Goal: Task Accomplishment & Management: Manage account settings

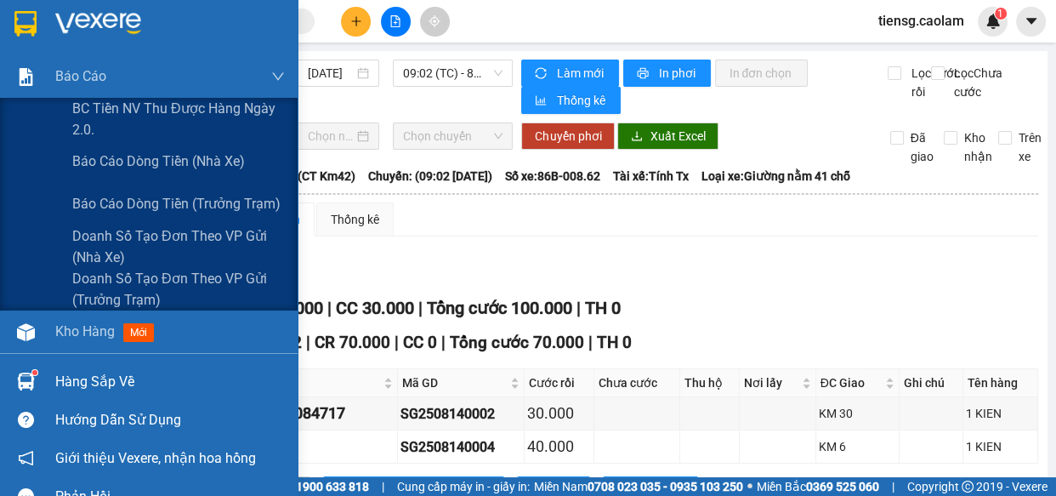
click at [37, 18] on div at bounding box center [26, 24] width 30 height 30
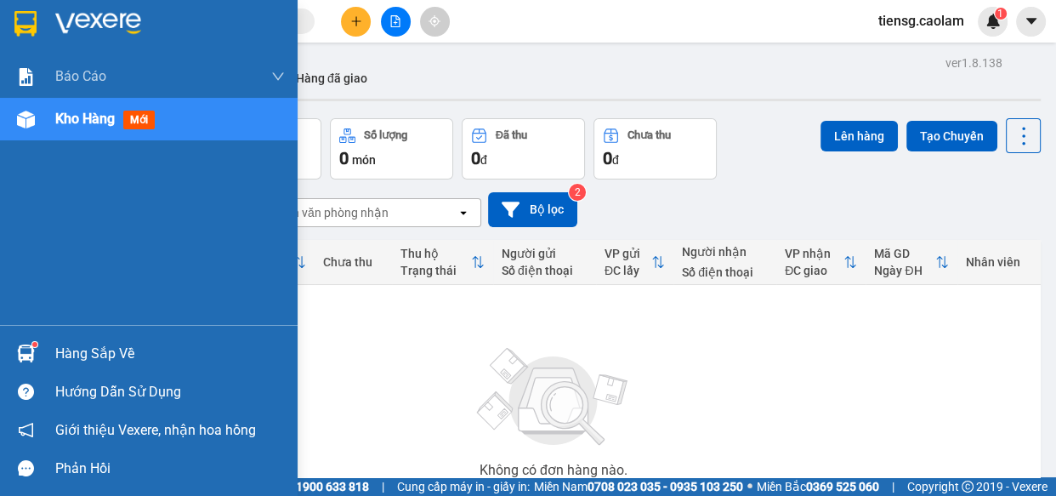
click at [30, 45] on div at bounding box center [149, 27] width 298 height 55
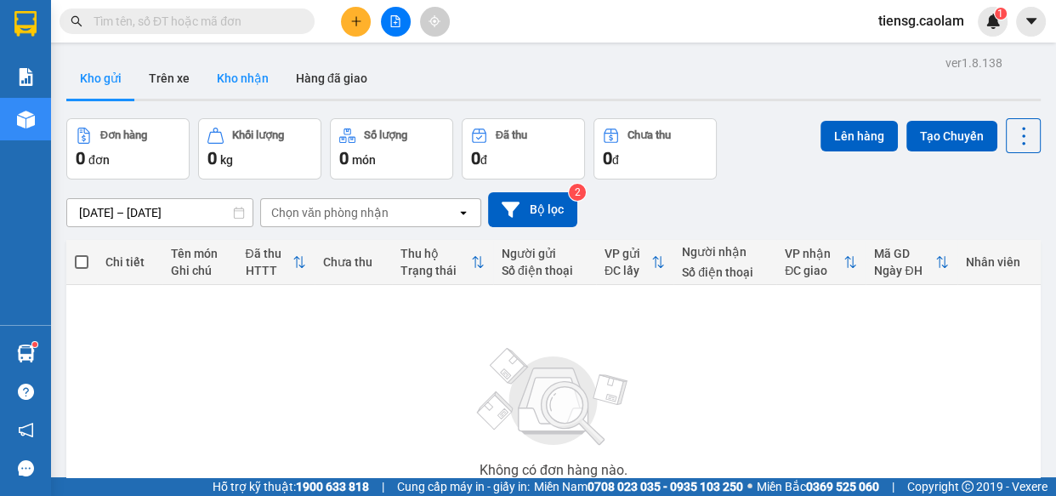
click at [250, 65] on button "Kho nhận" at bounding box center [242, 78] width 79 height 41
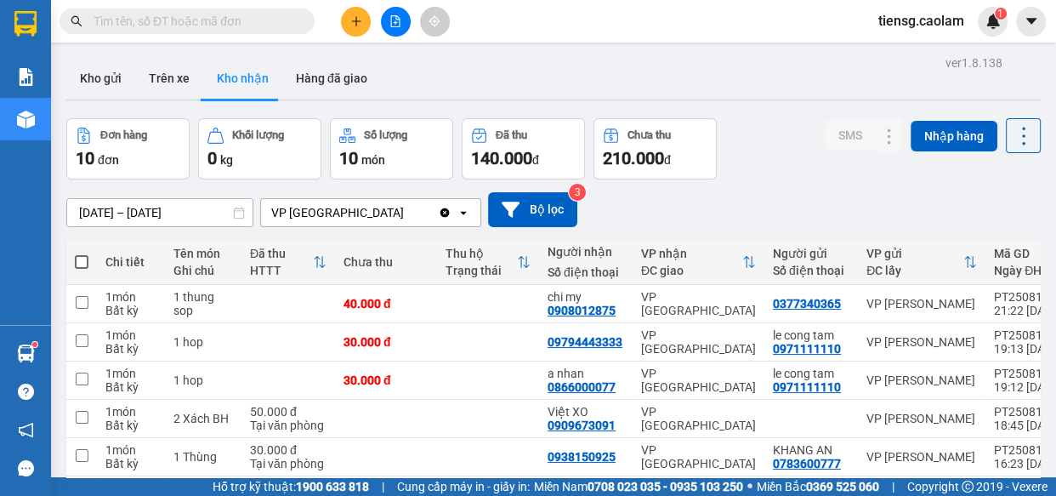
click at [359, 22] on icon "plus" at bounding box center [356, 21] width 12 height 12
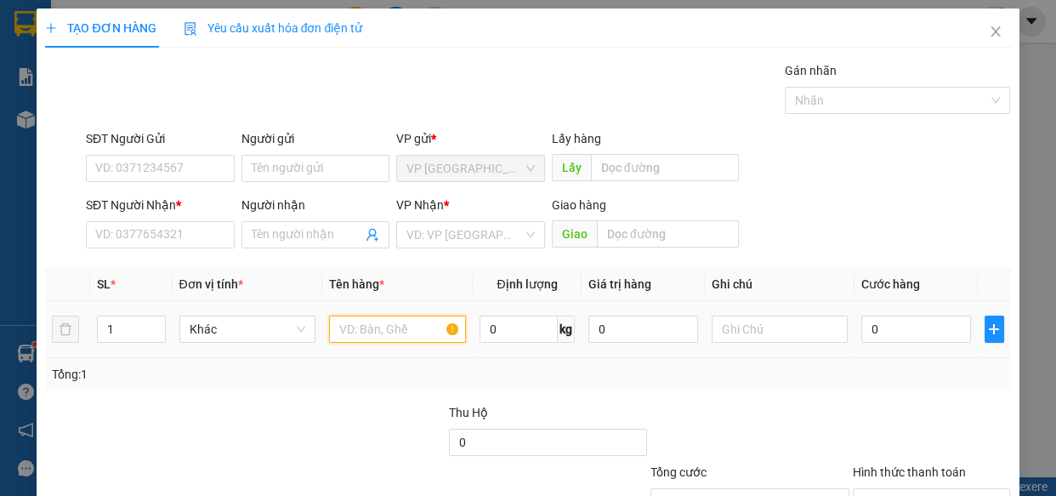
click at [380, 340] on input "text" at bounding box center [397, 329] width 137 height 27
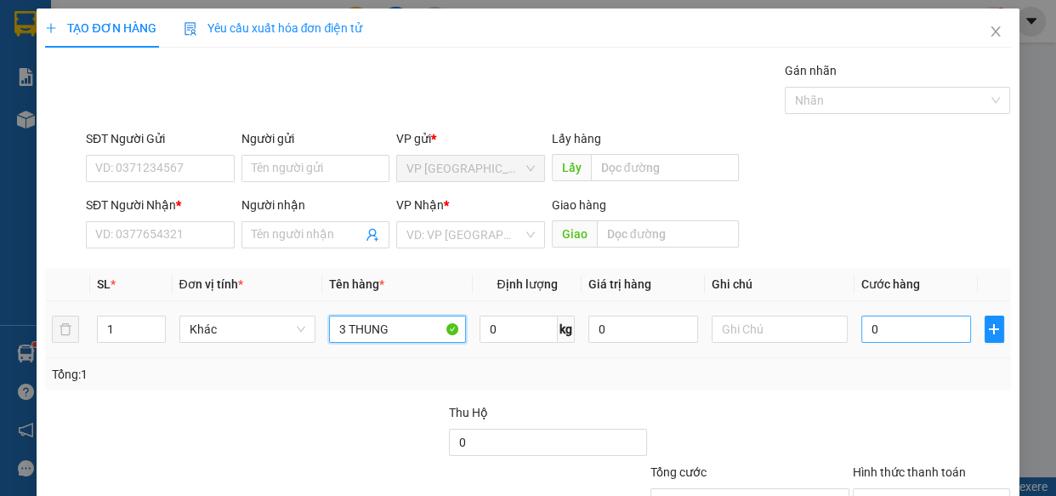
type input "3 THUNG"
click at [912, 336] on input "0" at bounding box center [917, 329] width 110 height 27
type input "1"
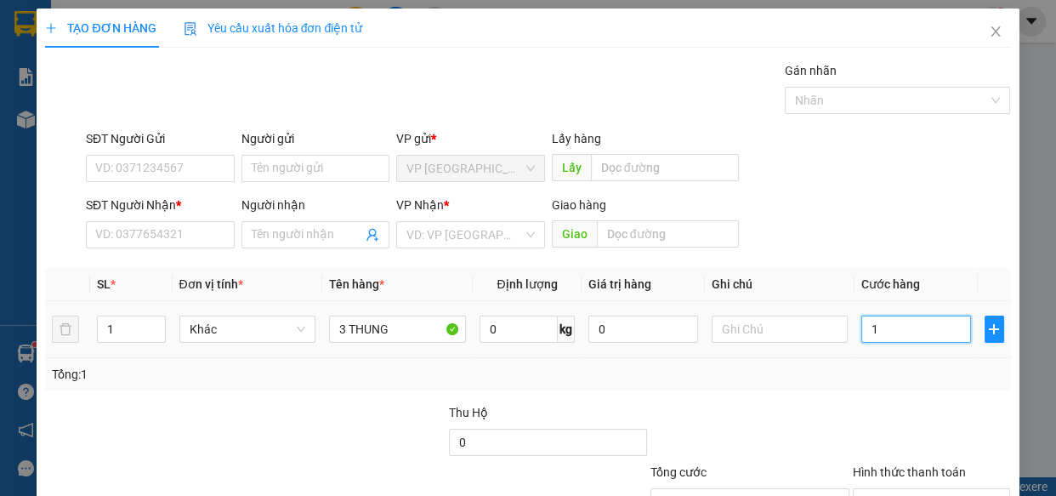
type input "12"
type input "120"
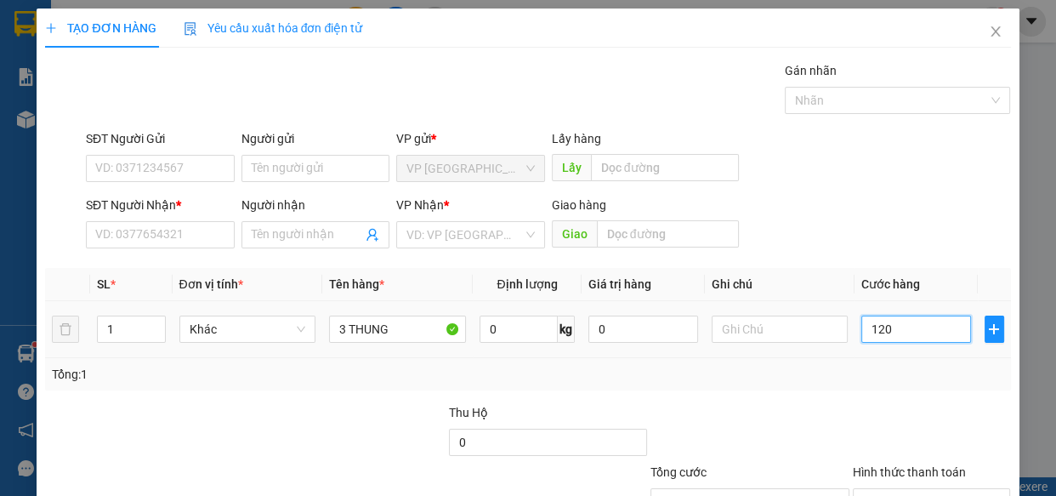
type input "120"
type input "120.000"
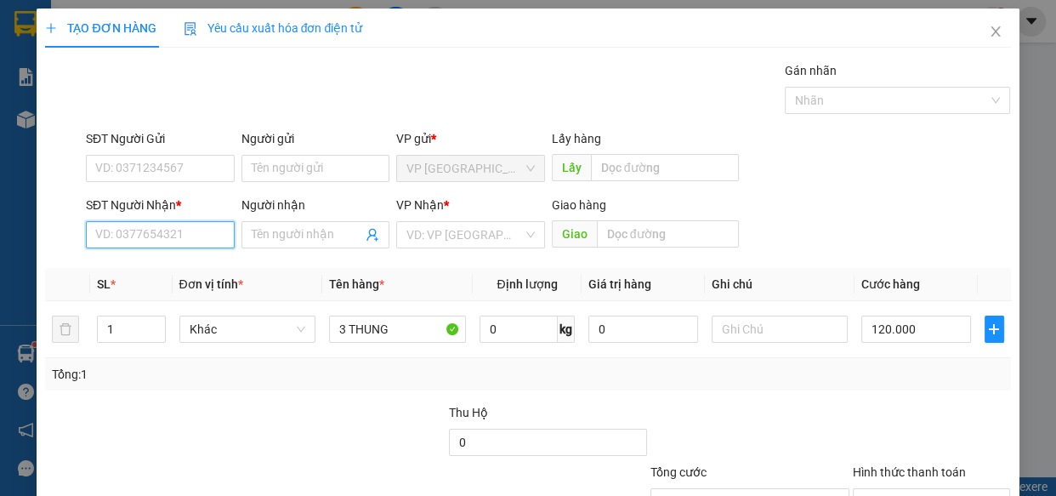
click at [132, 242] on input "SĐT Người Nhận *" at bounding box center [160, 234] width 149 height 27
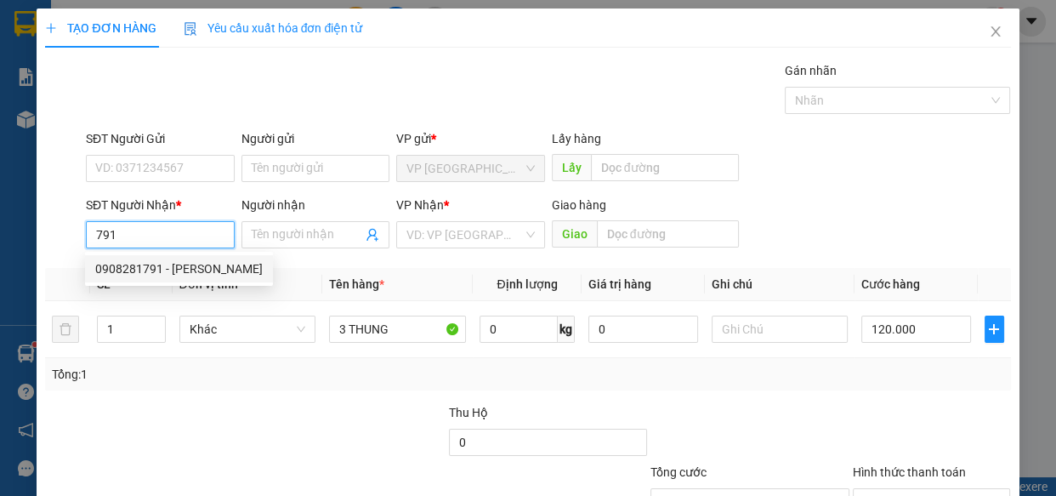
click at [139, 265] on div "0908281791 - VY" at bounding box center [179, 268] width 168 height 19
type input "0908281791"
type input "VY"
type input "QUAN DAI PHU"
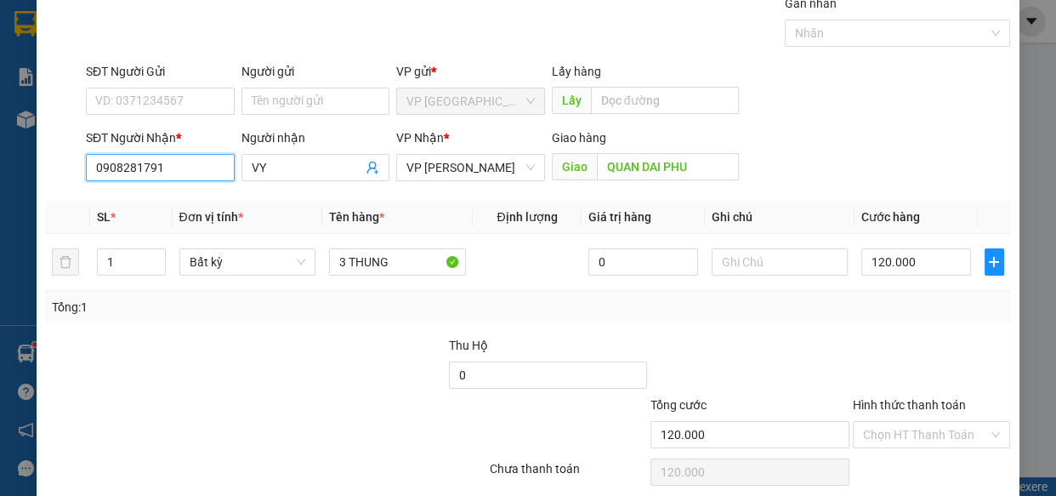
scroll to position [133, 0]
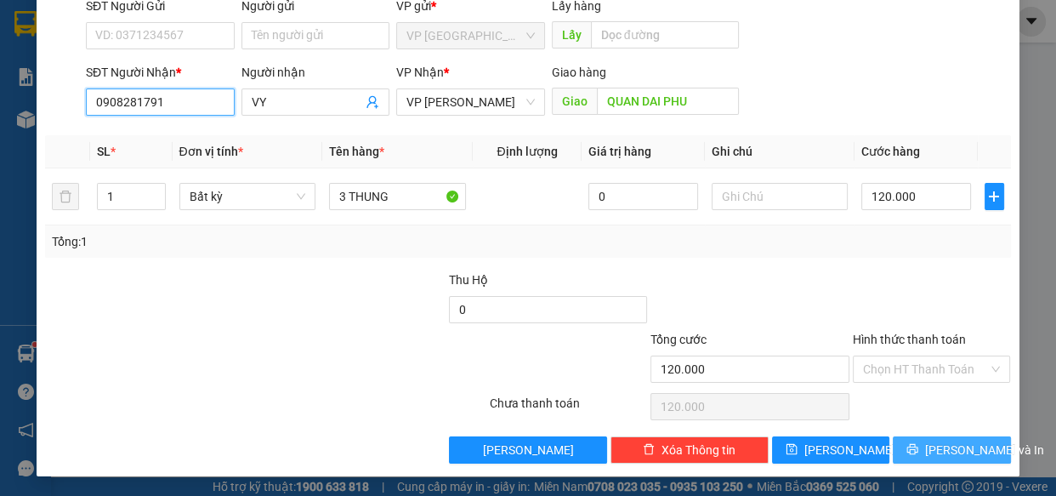
type input "0908281791"
click at [947, 441] on span "[PERSON_NAME] và In" at bounding box center [984, 450] width 119 height 19
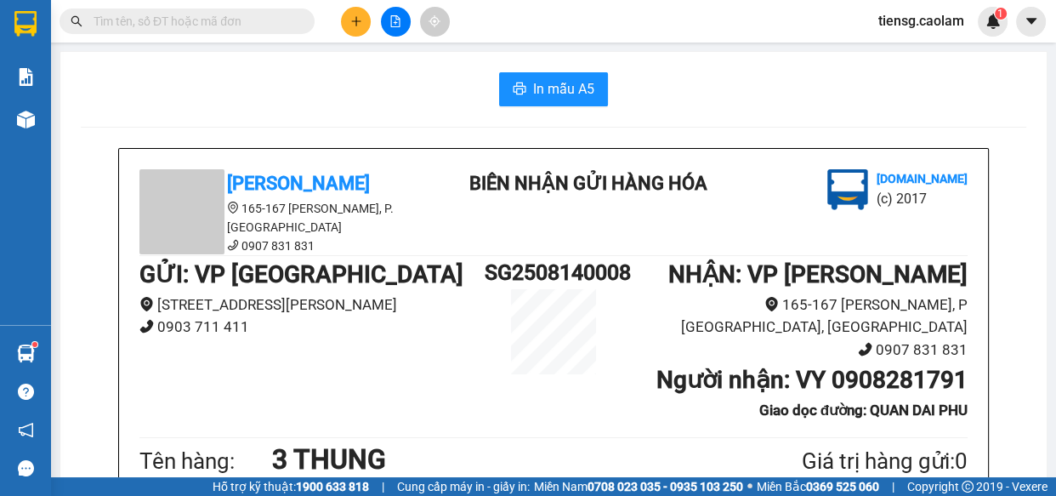
click at [574, 99] on span "In mẫu A5" at bounding box center [563, 88] width 61 height 21
click at [703, 223] on div "CAO LÂM 165-167 Đỗ Hành, P. Phú Thủy 0907 831 831 BIÊN NHẬN GỬI HÀNG HÓA Vexere…" at bounding box center [553, 212] width 835 height 86
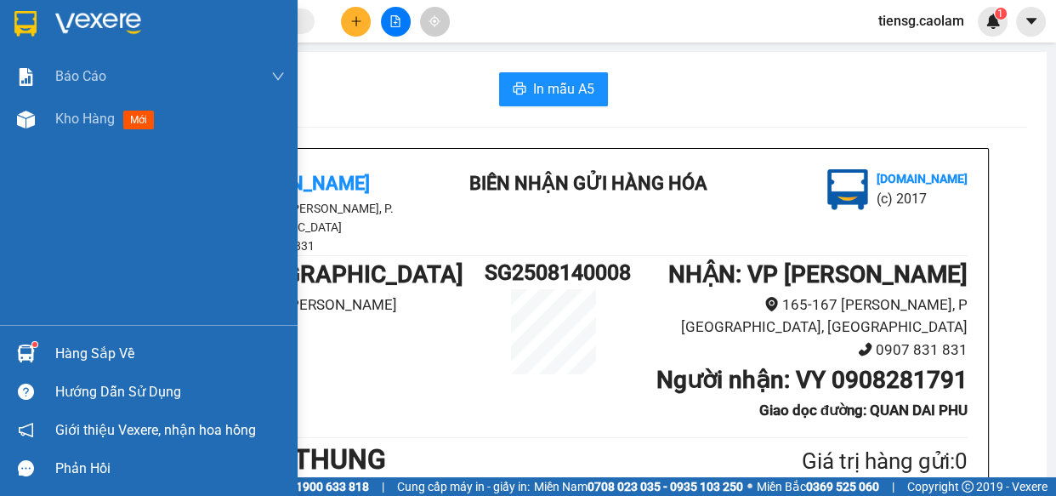
click at [9, 12] on div at bounding box center [149, 27] width 298 height 55
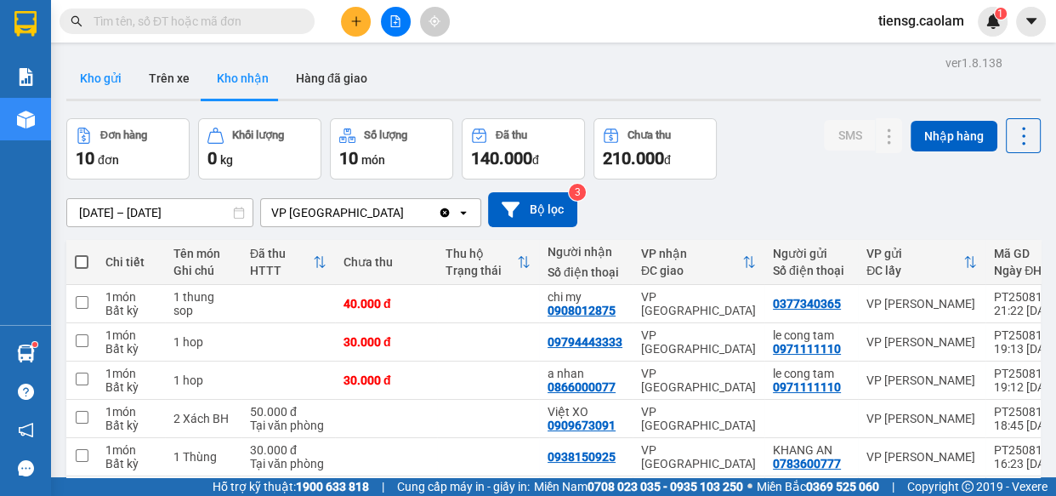
click at [99, 71] on button "Kho gửi" at bounding box center [100, 78] width 69 height 41
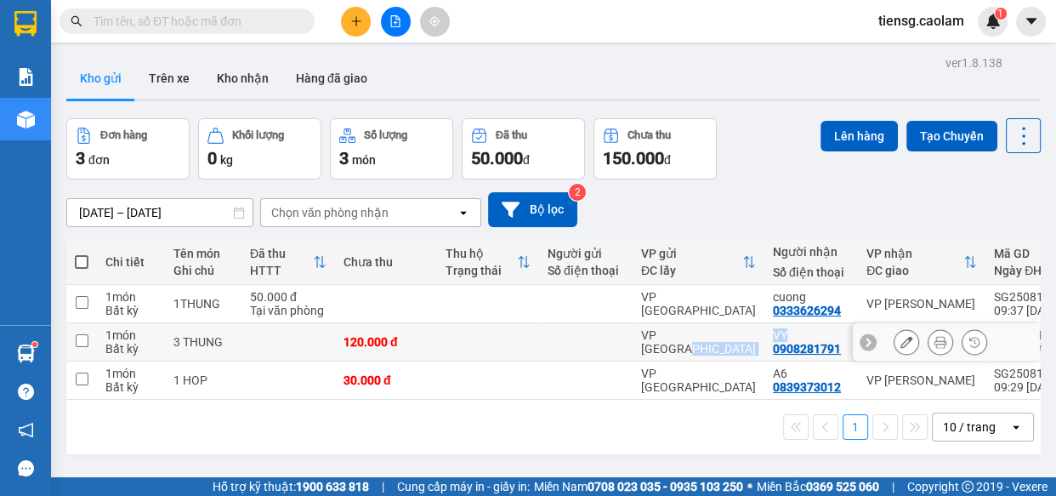
drag, startPoint x: 763, startPoint y: 356, endPoint x: 661, endPoint y: 339, distance: 103.3
click at [724, 358] on tr "1 món Bất kỳ 3 THUNG 120.000 đ VP Sài Gòn VY 0908281791 VP Phan Thiết DĐ: QUAN …" at bounding box center [622, 342] width 1113 height 38
checkbox input "true"
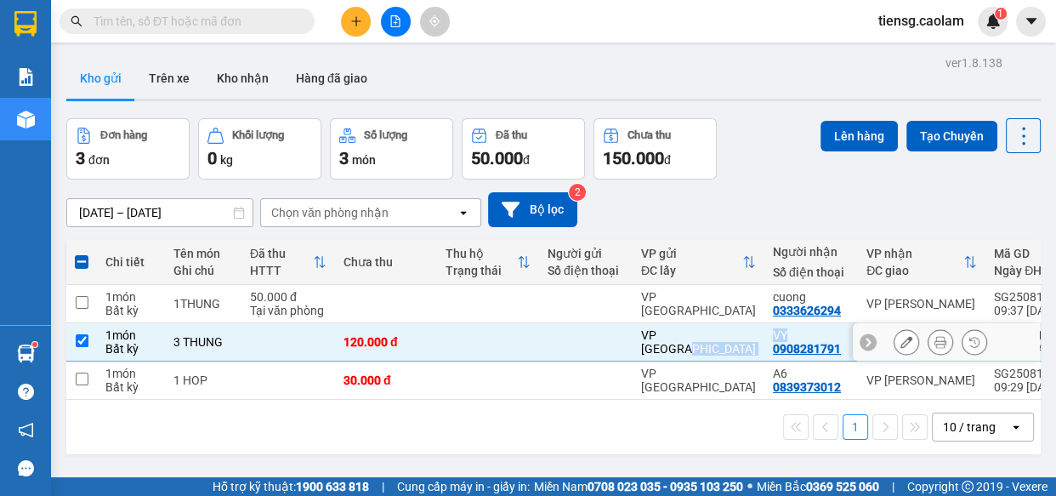
scroll to position [77, 0]
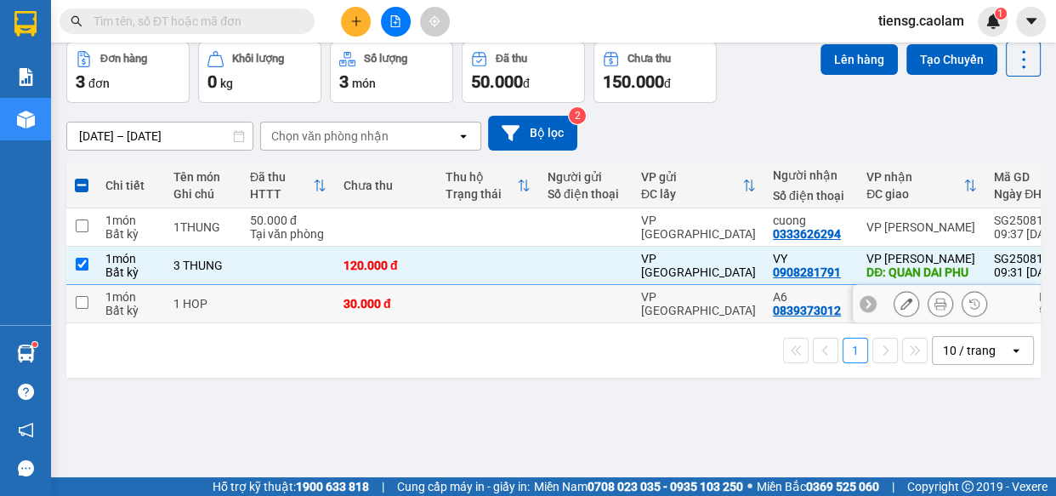
click at [526, 317] on td at bounding box center [488, 304] width 102 height 38
checkbox input "true"
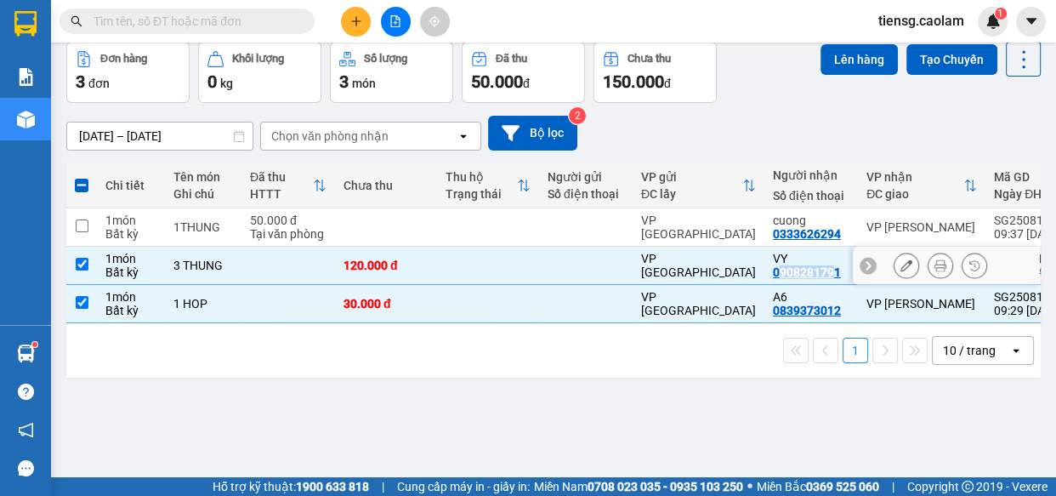
drag, startPoint x: 773, startPoint y: 281, endPoint x: 828, endPoint y: 281, distance: 54.4
click at [828, 279] on div "0908281791" at bounding box center [807, 272] width 68 height 14
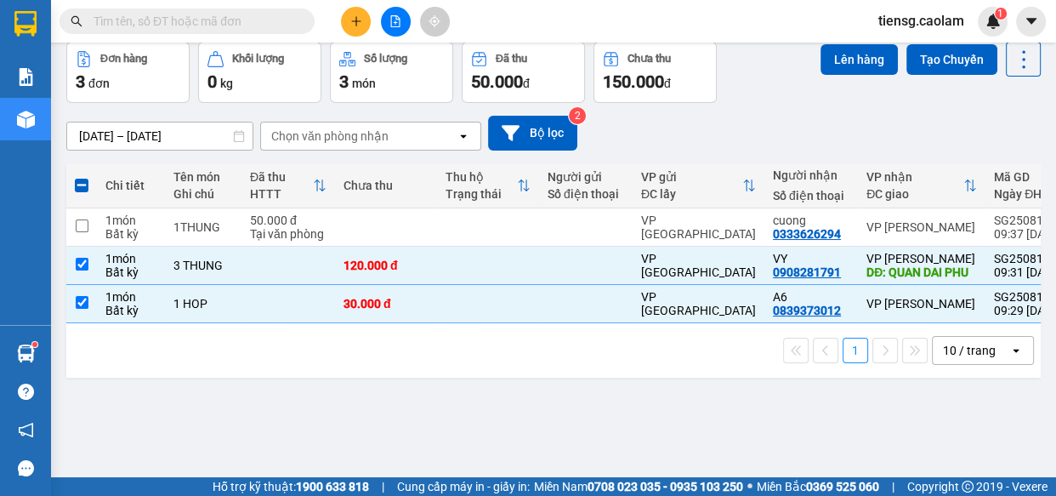
click at [663, 378] on div "1 10 / trang open" at bounding box center [553, 350] width 975 height 54
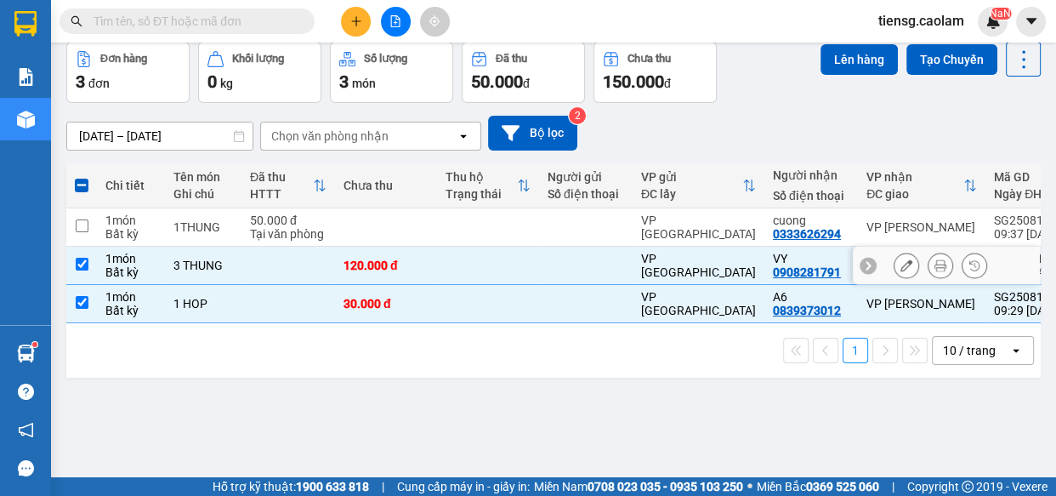
click at [92, 270] on td at bounding box center [81, 266] width 31 height 38
checkbox input "false"
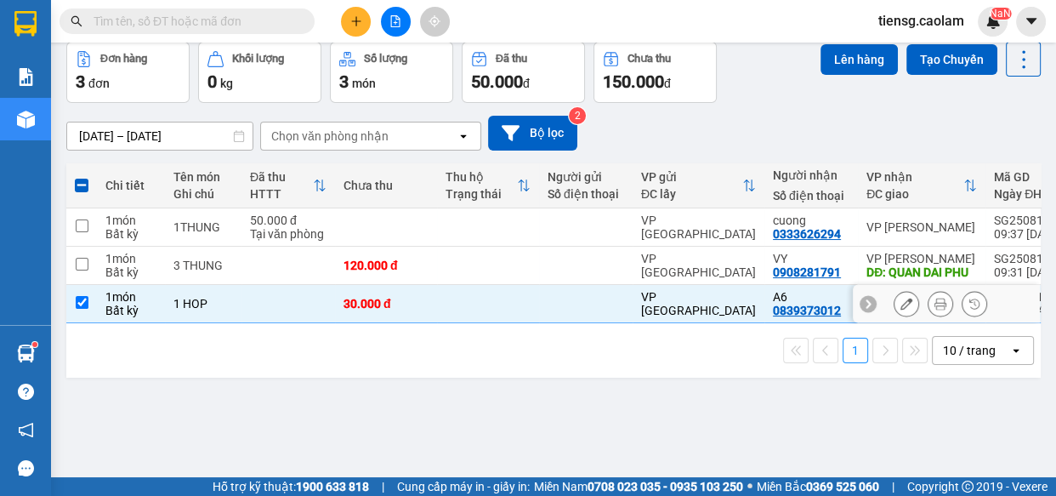
click at [83, 309] on input "checkbox" at bounding box center [82, 302] width 13 height 13
checkbox input "false"
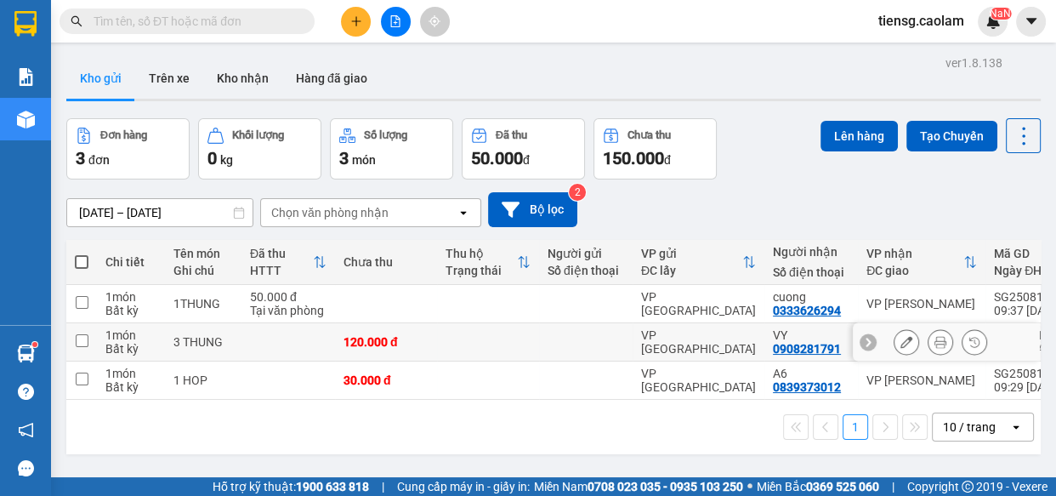
scroll to position [0, 0]
drag, startPoint x: 767, startPoint y: 360, endPoint x: 844, endPoint y: 360, distance: 76.6
click at [844, 360] on tr "1 món Bất kỳ 3 THUNG 120.000 đ VP Sài Gòn VY 0908281791 VP Phan Thiết DĐ: QUAN …" at bounding box center [622, 342] width 1113 height 38
checkbox input "true"
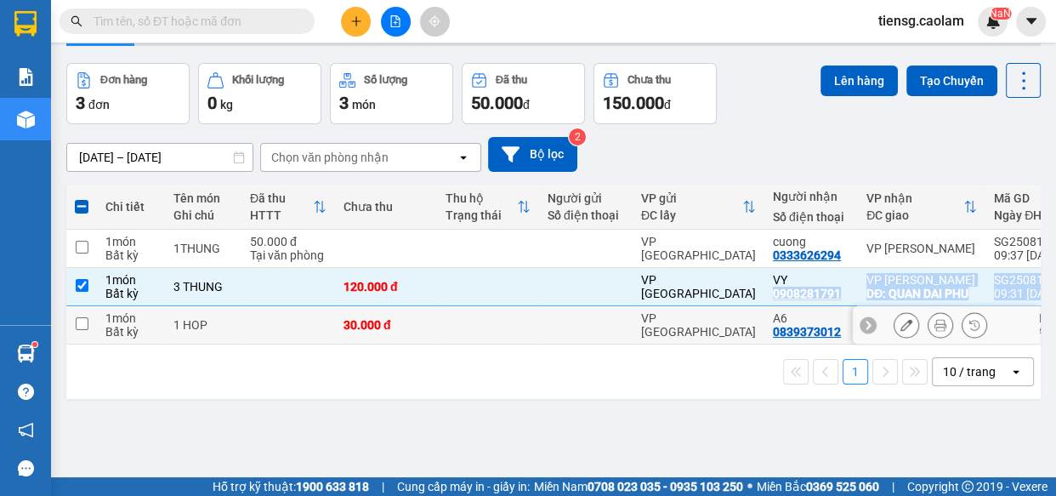
scroll to position [77, 0]
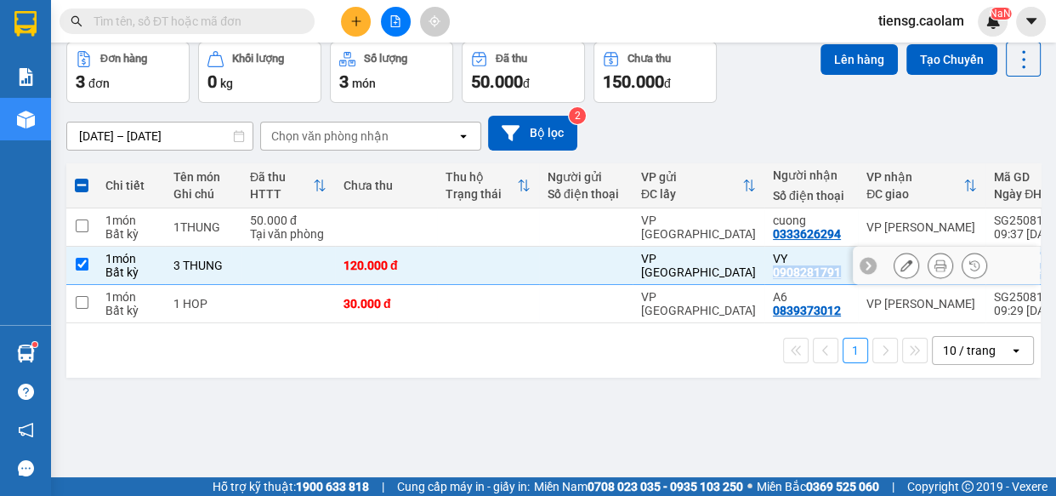
copy tr "0908281791 VP Phan Thiết DĐ: QUAN DAI PHU SG2508140008 09:31 14/08 tiensg.caolam"
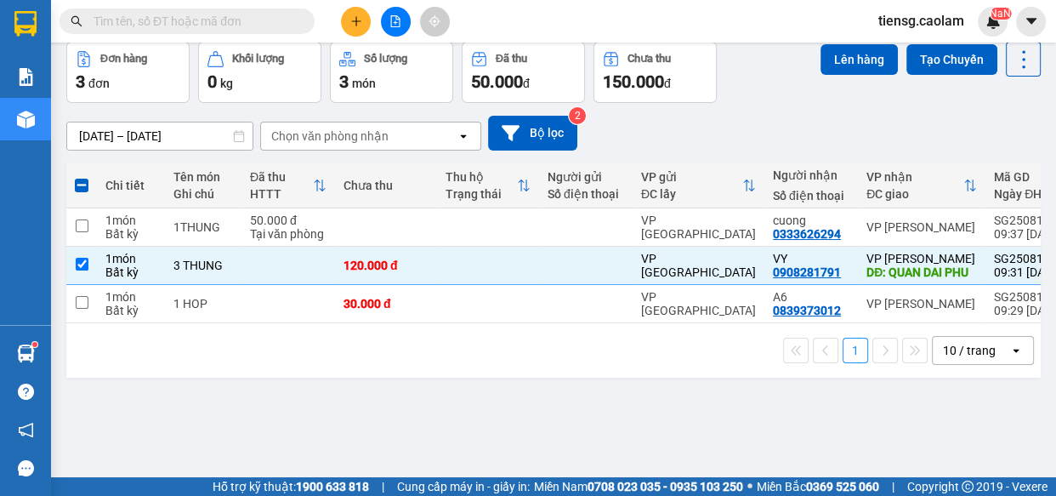
paste input "0908281791 VP Phan Thiết DĐ: QUAN DAI PHU SG2508140008 09:31 14/08 tiensg.caolam"
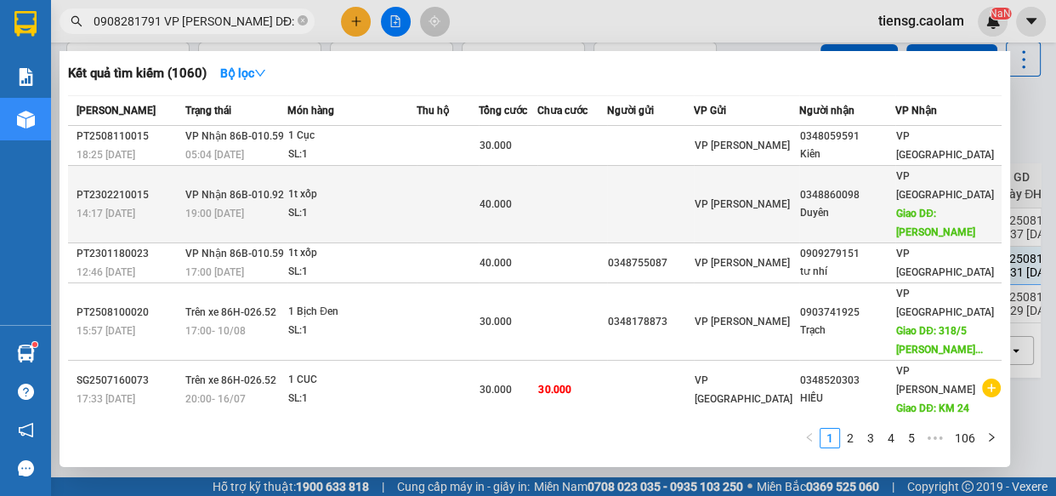
scroll to position [0, 270]
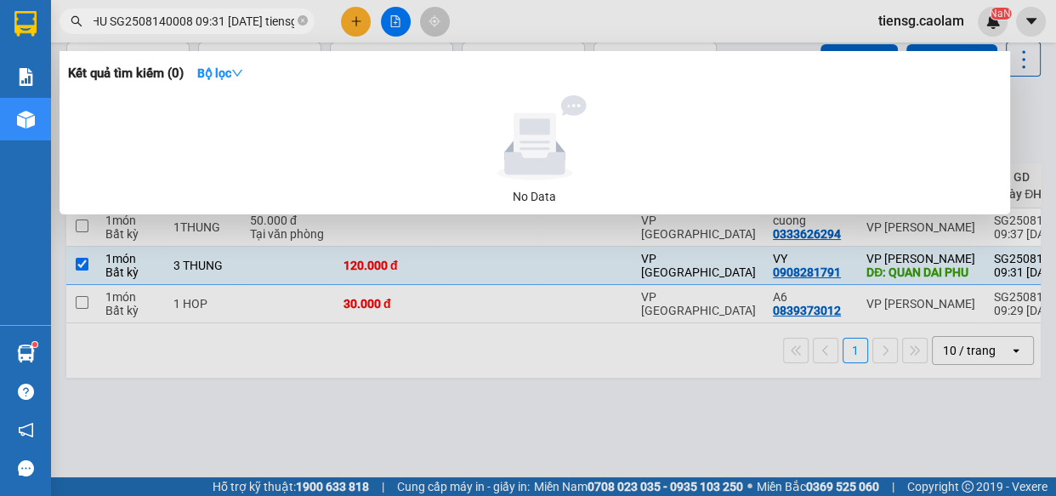
type input "0908281791 VP Phan Thiết DĐ: QUAN DAI PHU SG2508140008 09:31 14/08 tiensg.caolam"
click at [987, 68] on div "Kết quả tìm kiếm ( 0 ) Bộ lọc" at bounding box center [535, 73] width 934 height 27
click at [506, 410] on div at bounding box center [528, 248] width 1056 height 496
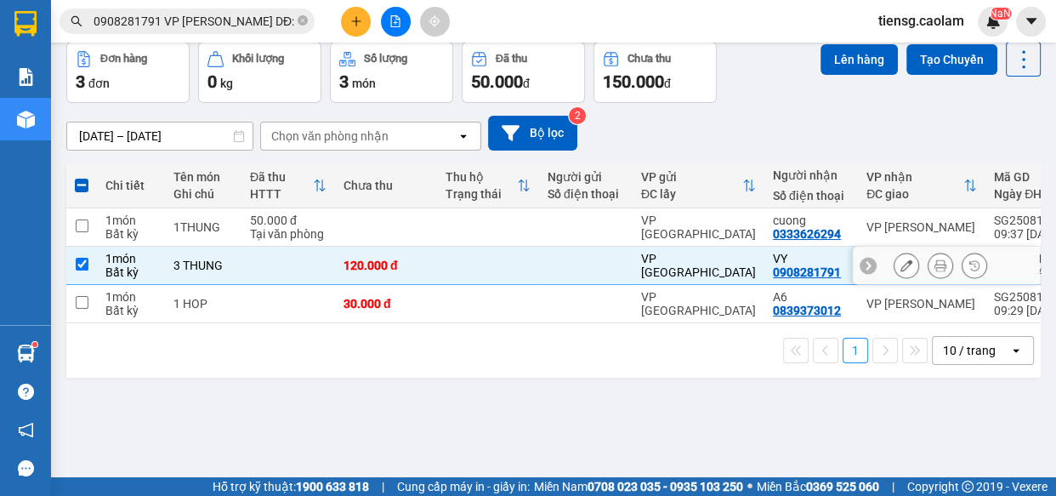
click at [767, 270] on td "VY 0908281791" at bounding box center [812, 266] width 94 height 38
checkbox input "false"
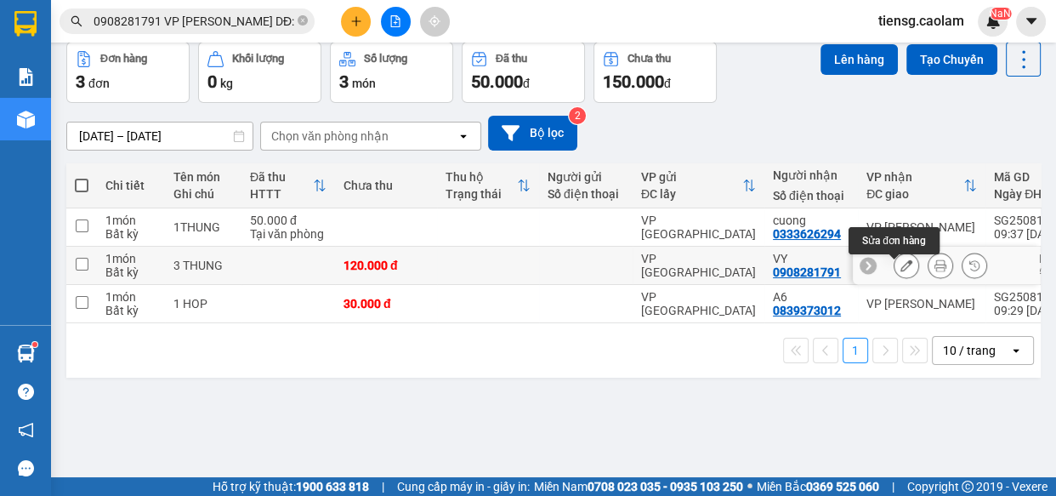
click at [901, 271] on icon at bounding box center [907, 265] width 12 height 12
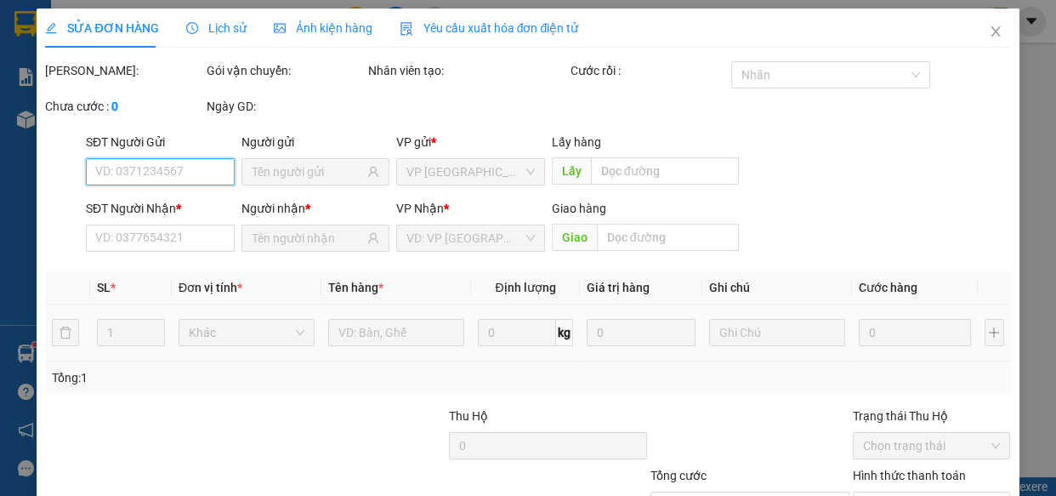
scroll to position [136, 0]
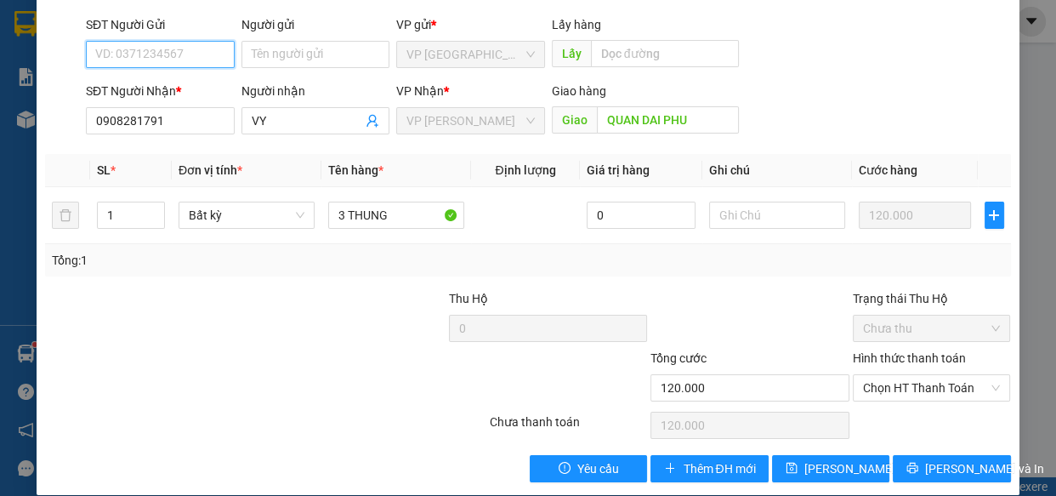
type input "0908281791"
type input "QUAN DAI PHU"
type input "120.000"
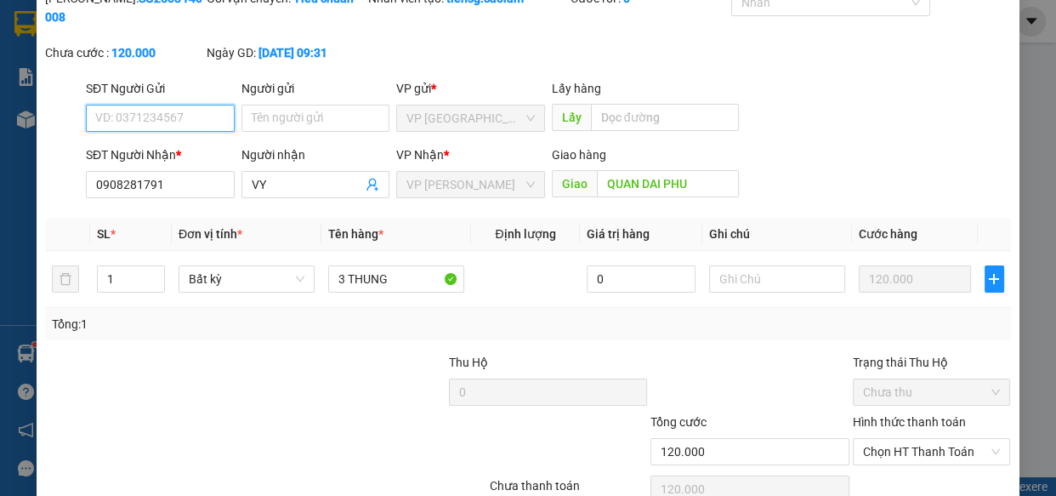
scroll to position [155, 0]
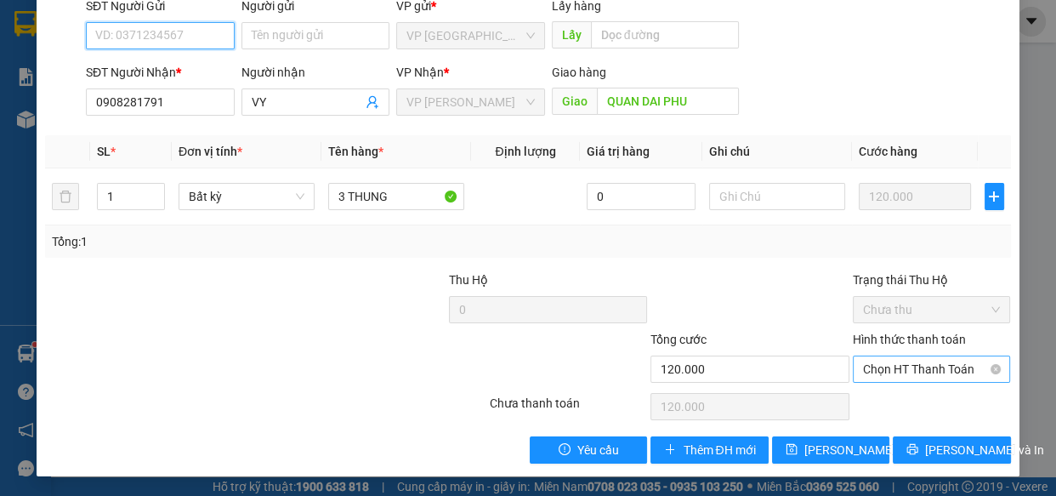
click at [925, 367] on span "Chọn HT Thanh Toán" at bounding box center [932, 369] width 138 height 26
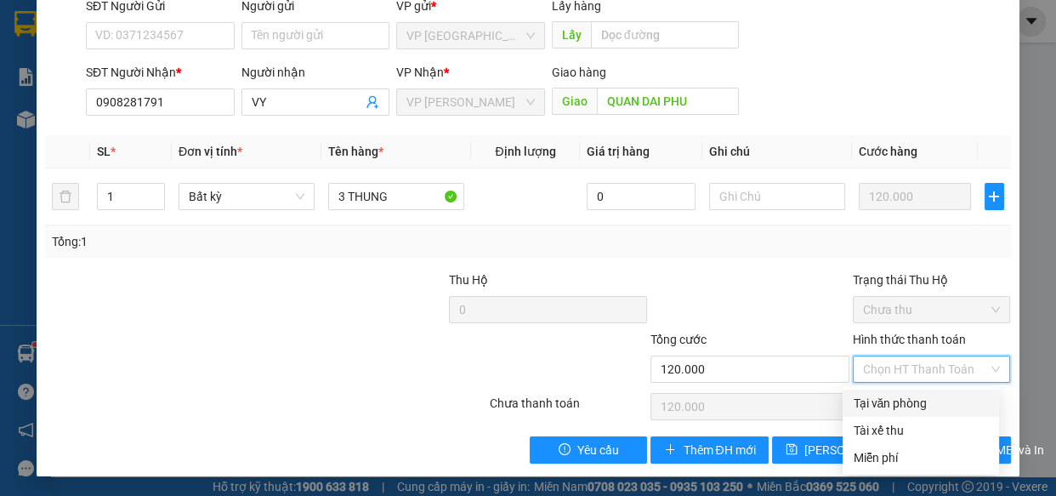
click at [895, 399] on div "Tại văn phòng" at bounding box center [921, 403] width 136 height 19
type input "0"
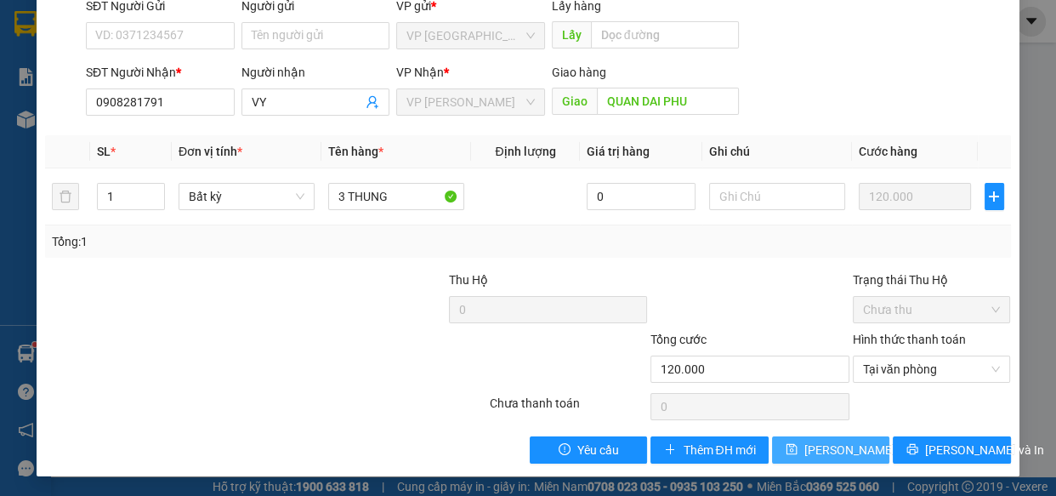
click at [820, 447] on span "Lưu thay đổi" at bounding box center [873, 450] width 136 height 19
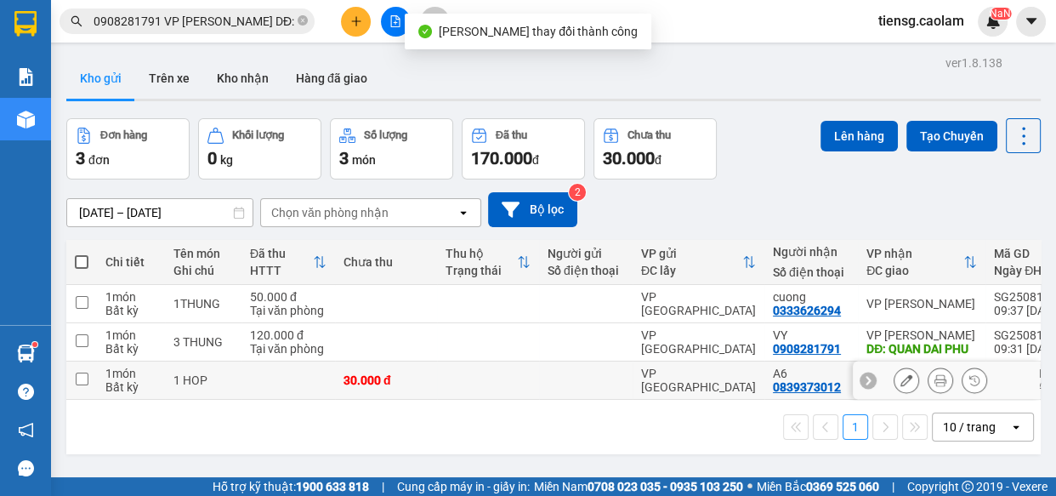
scroll to position [77, 0]
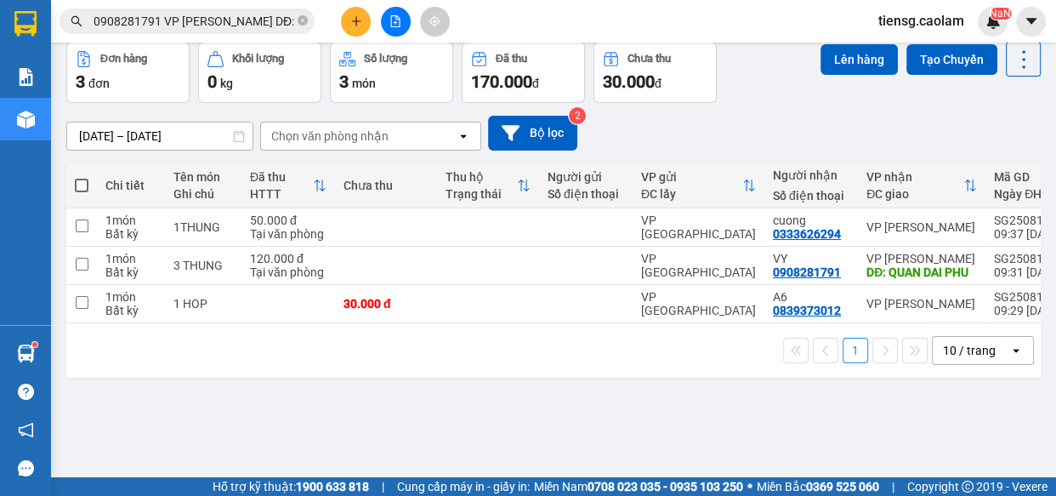
click at [81, 181] on span at bounding box center [82, 186] width 14 height 14
click at [82, 177] on input "checkbox" at bounding box center [82, 177] width 0 height 0
checkbox input "true"
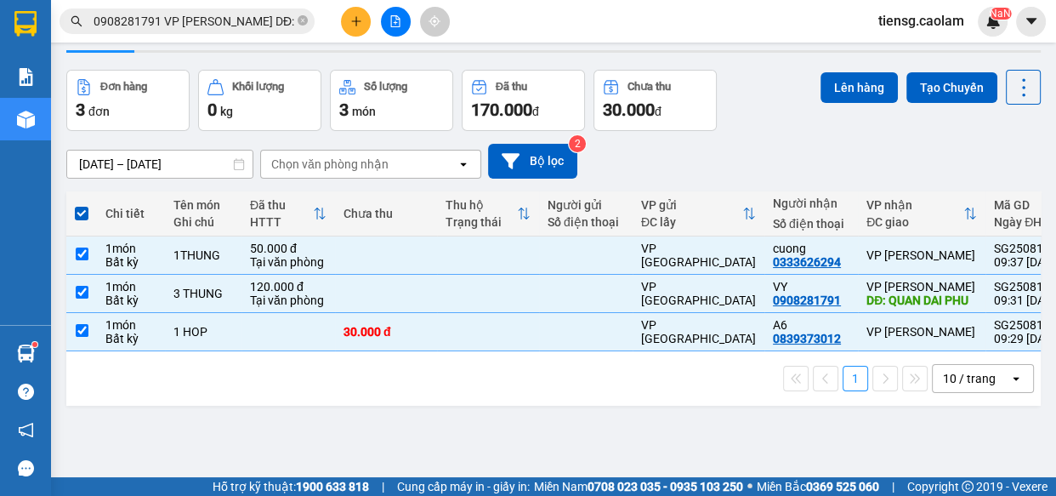
scroll to position [0, 0]
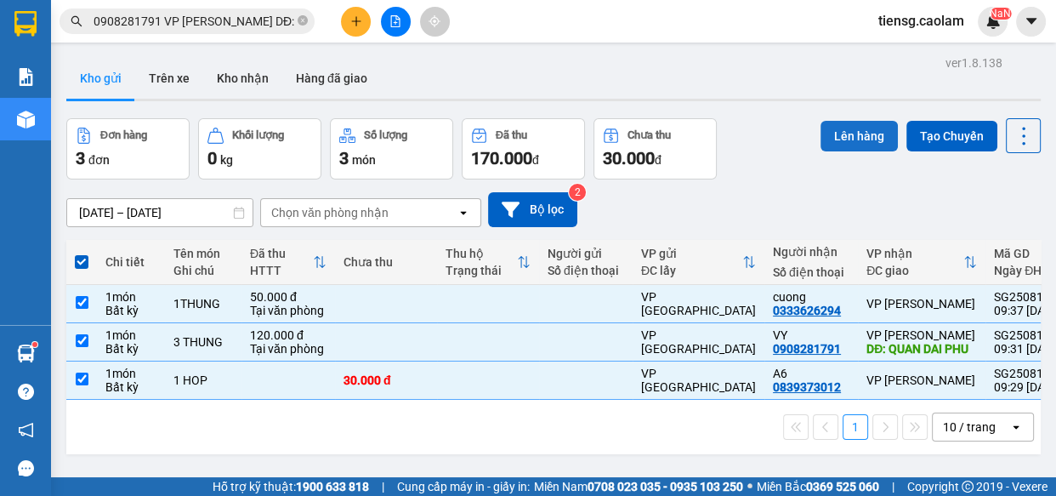
click at [831, 140] on button "Lên hàng" at bounding box center [859, 136] width 77 height 31
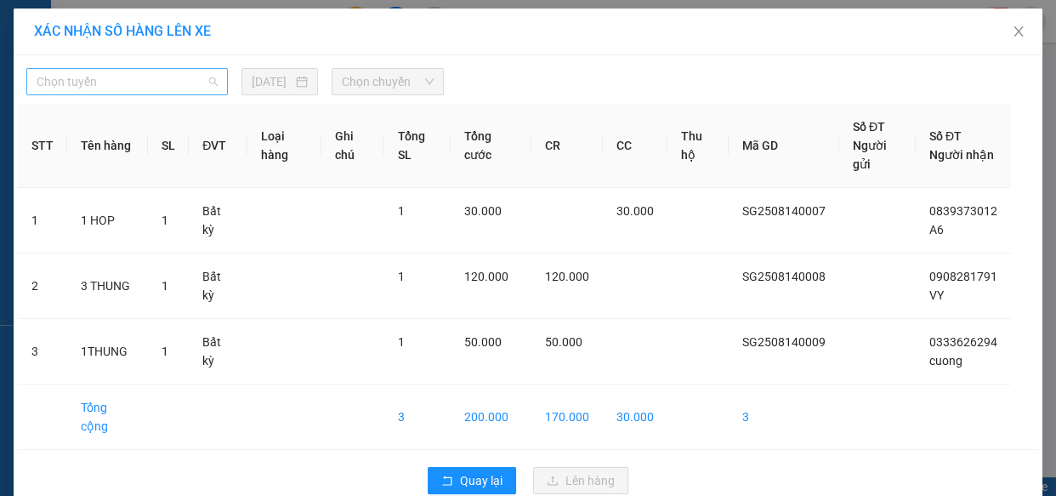
click at [166, 85] on span "Chọn tuyến" at bounding box center [127, 82] width 181 height 26
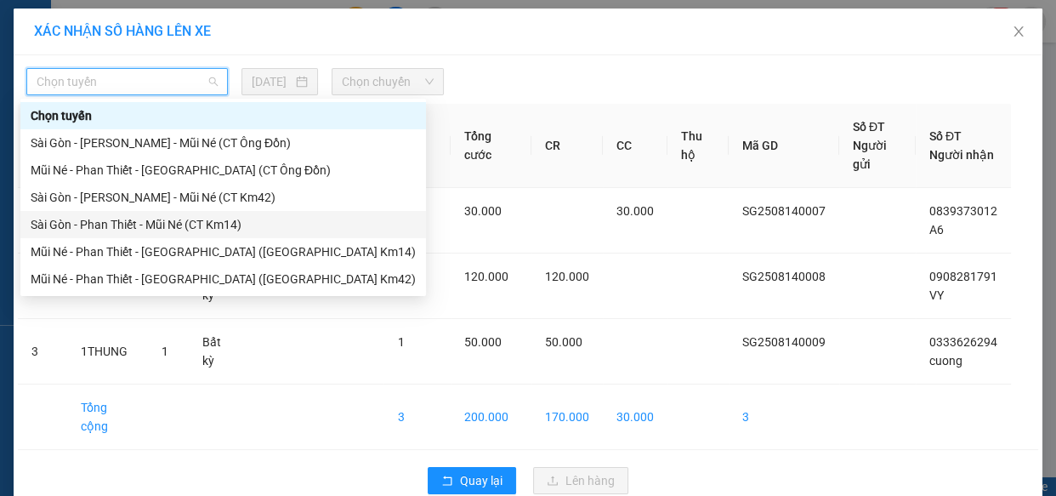
click at [197, 228] on div "Sài Gòn - Phan Thiết - Mũi Né (CT Km14)" at bounding box center [223, 224] width 385 height 19
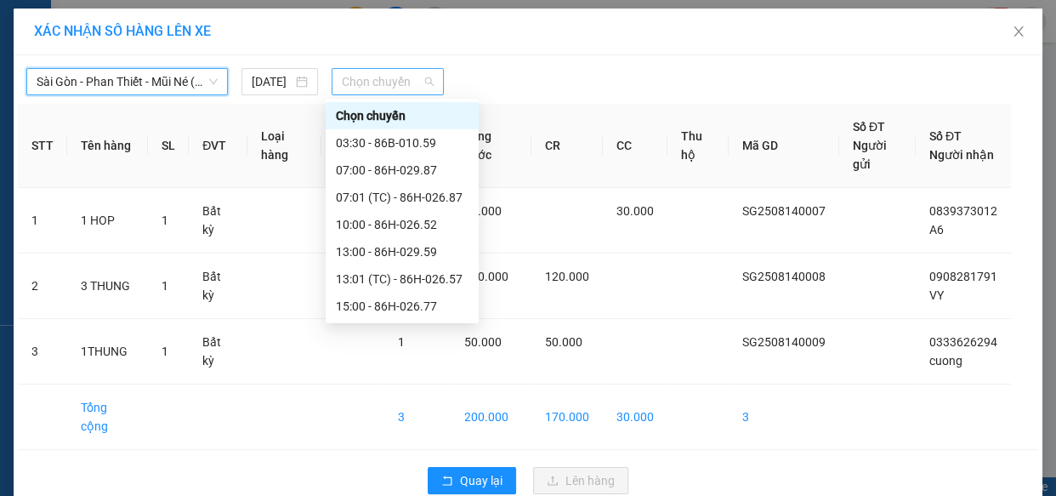
click at [362, 77] on span "Chọn chuyến" at bounding box center [388, 82] width 92 height 26
click at [365, 219] on div "10:00 - 86H-026.52" at bounding box center [402, 224] width 133 height 19
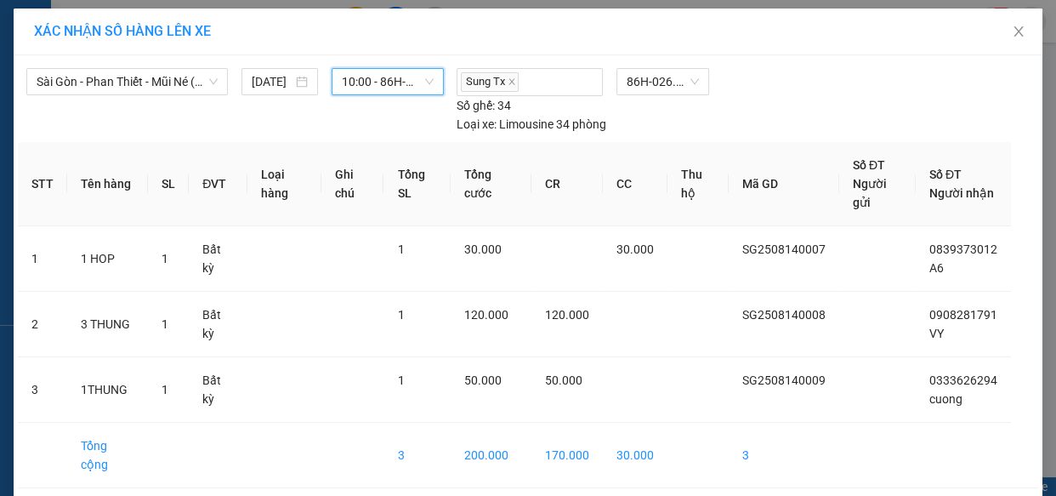
scroll to position [68, 0]
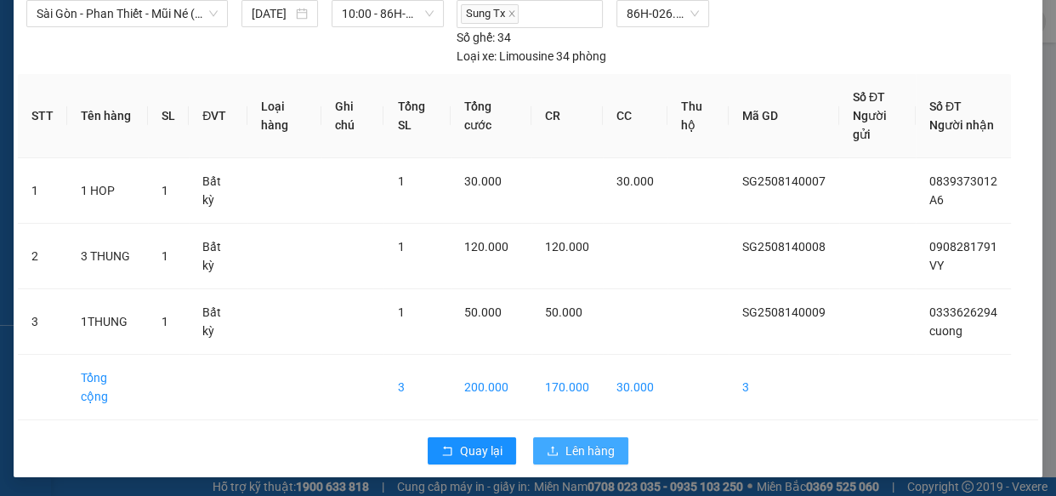
drag, startPoint x: 569, startPoint y: 449, endPoint x: 546, endPoint y: 433, distance: 28.1
click at [568, 449] on span "Lên hàng" at bounding box center [590, 450] width 49 height 19
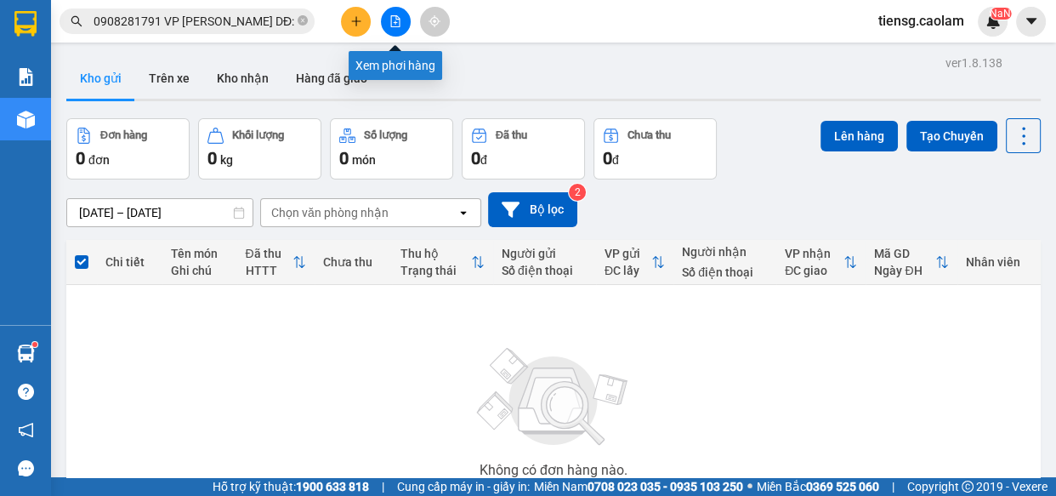
click at [393, 22] on icon "file-add" at bounding box center [395, 21] width 9 height 12
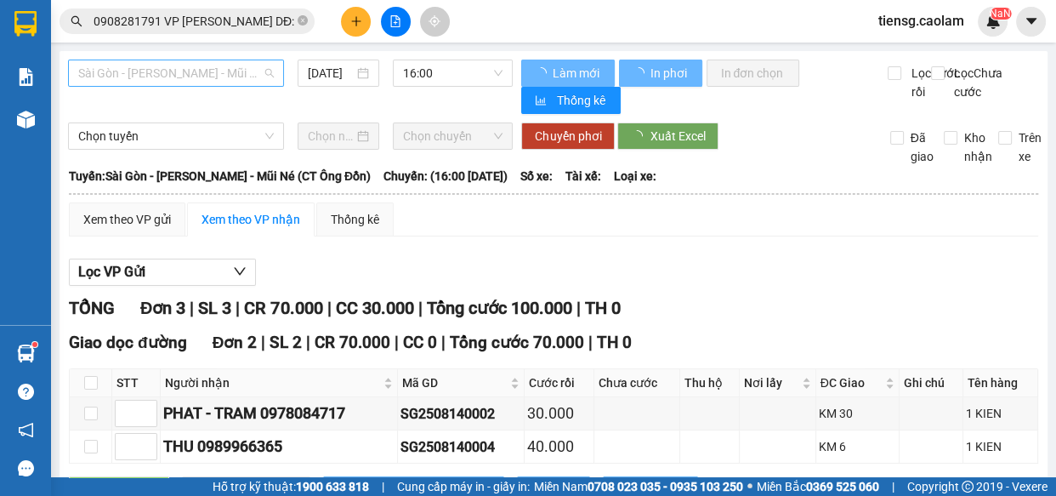
click at [213, 63] on span "Sài Gòn - [PERSON_NAME] - Mũi Né (CT Ông Đồn)" at bounding box center [176, 73] width 196 height 26
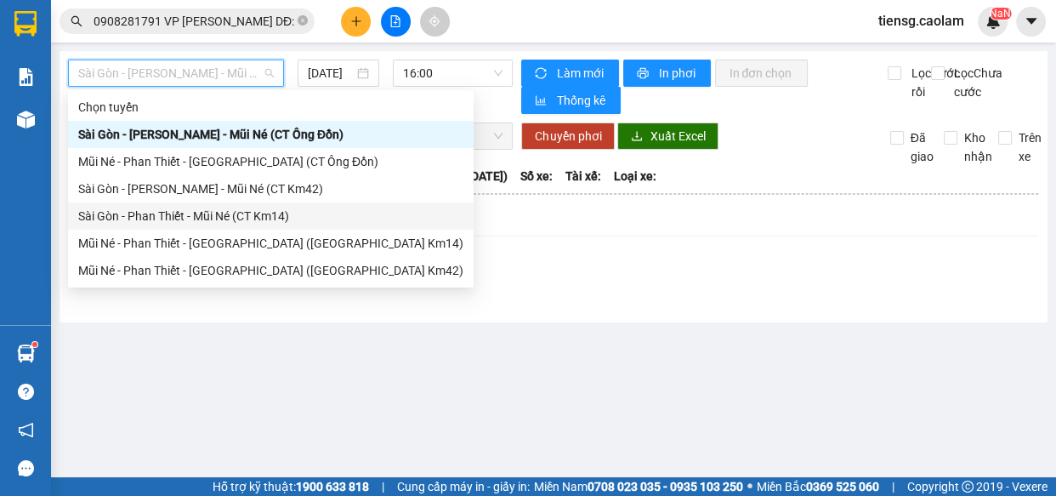
drag, startPoint x: 248, startPoint y: 191, endPoint x: 260, endPoint y: 214, distance: 27.0
click at [260, 214] on div "Chọn tuyến Sài Gòn - Phan Thiết - Mũi Né (CT Ông Đồn) Mũi Né - Phan Thiết - Sài…" at bounding box center [271, 189] width 406 height 191
click at [260, 215] on div "Sài Gòn - Phan Thiết - Mũi Né (CT Km14)" at bounding box center [270, 216] width 385 height 19
type input "[DATE]"
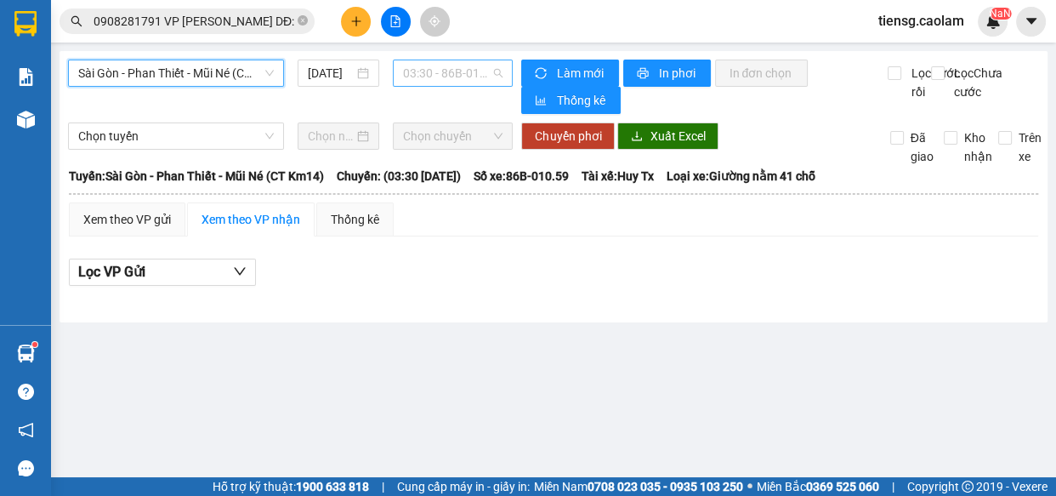
click at [450, 77] on span "03:30 - 86B-010.59" at bounding box center [453, 73] width 100 height 26
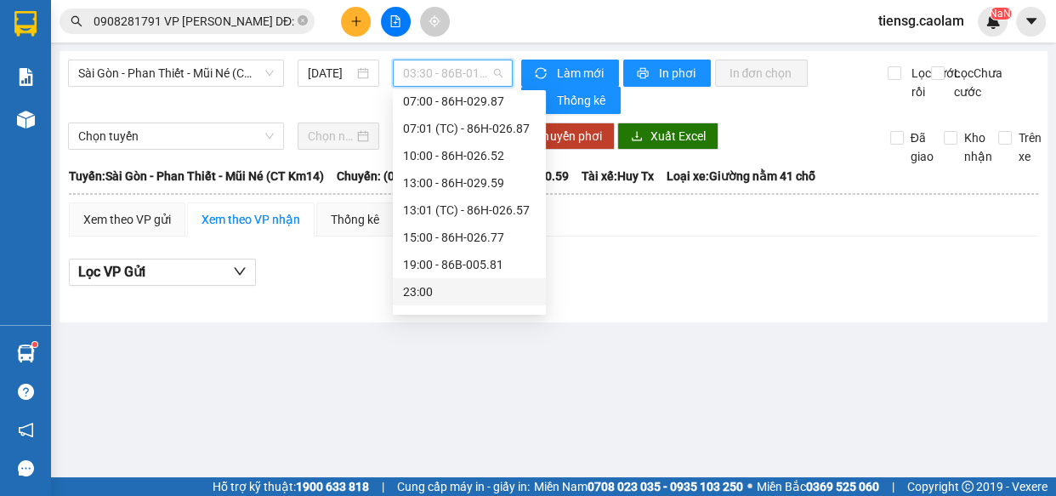
scroll to position [108, 0]
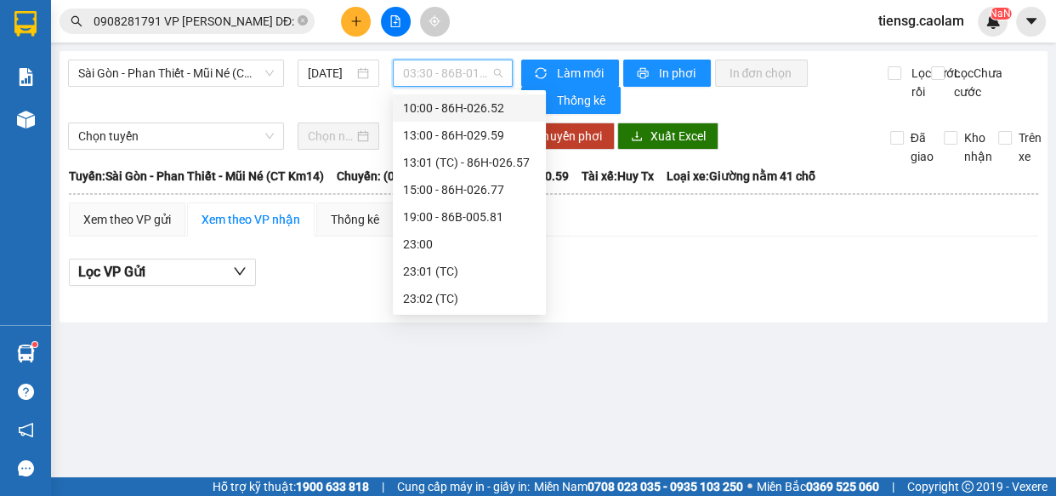
click at [450, 106] on div "10:00 - 86H-026.52" at bounding box center [469, 108] width 133 height 19
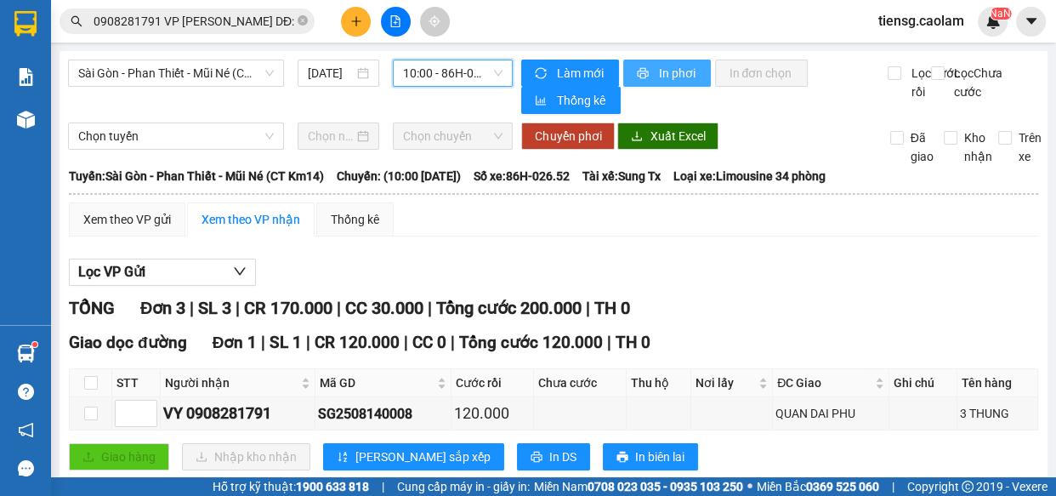
click at [662, 71] on span "In phơi" at bounding box center [677, 73] width 39 height 19
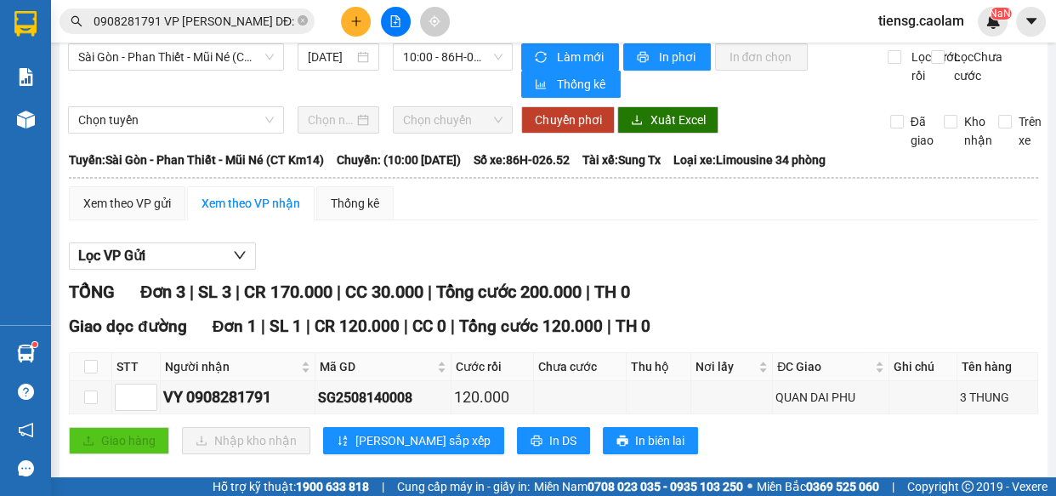
scroll to position [9, 0]
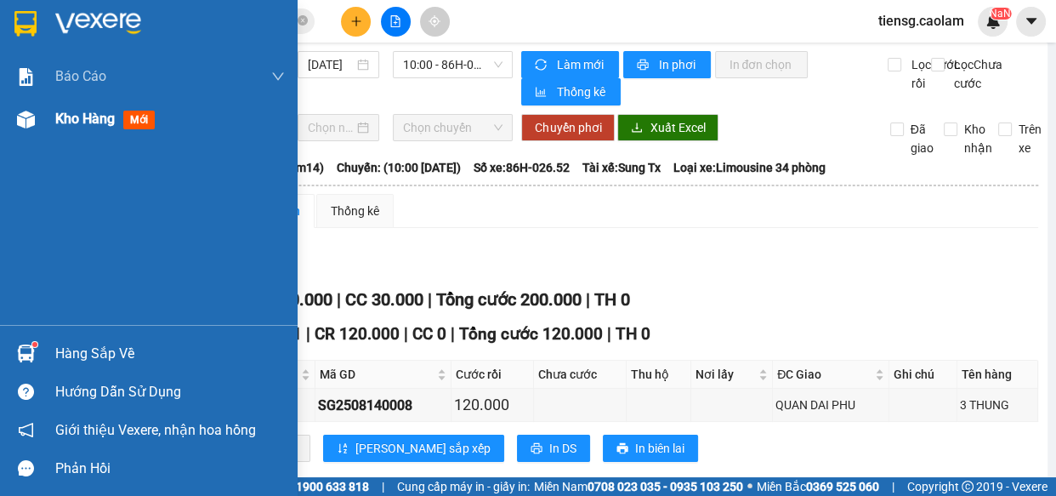
click at [45, 120] on div "Kho hàng mới" at bounding box center [149, 119] width 298 height 43
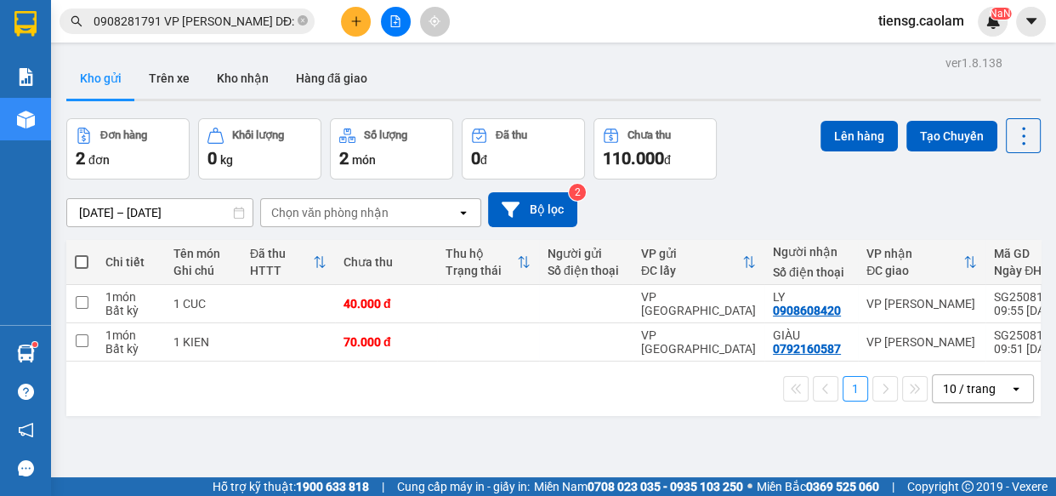
click at [81, 261] on span at bounding box center [82, 262] width 14 height 14
click at [82, 253] on input "checkbox" at bounding box center [82, 253] width 0 height 0
checkbox input "true"
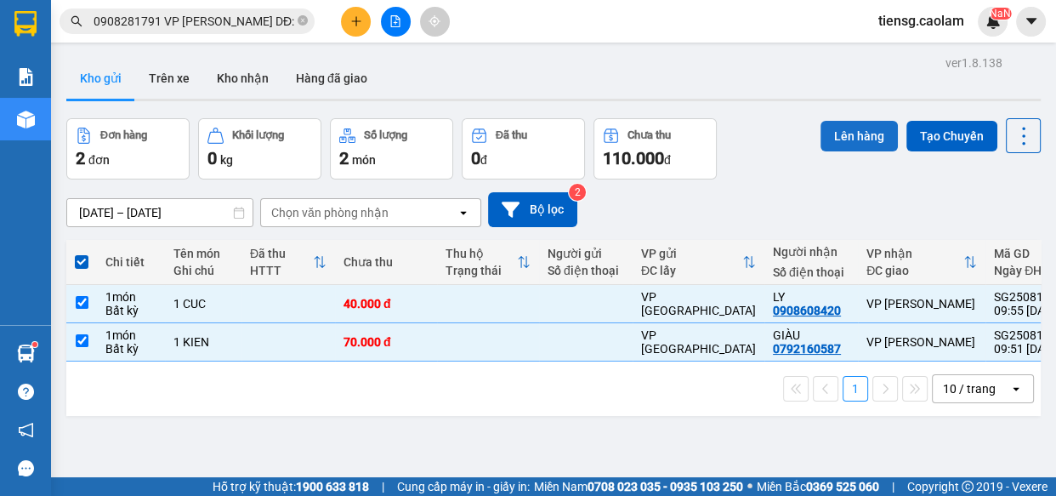
click at [857, 143] on button "Lên hàng" at bounding box center [859, 136] width 77 height 31
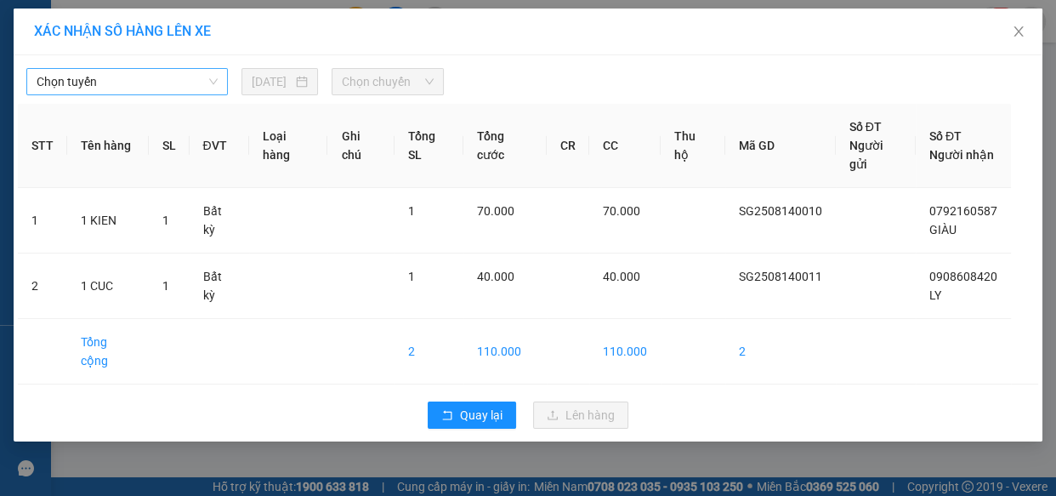
click at [185, 83] on span "Chọn tuyến" at bounding box center [127, 82] width 181 height 26
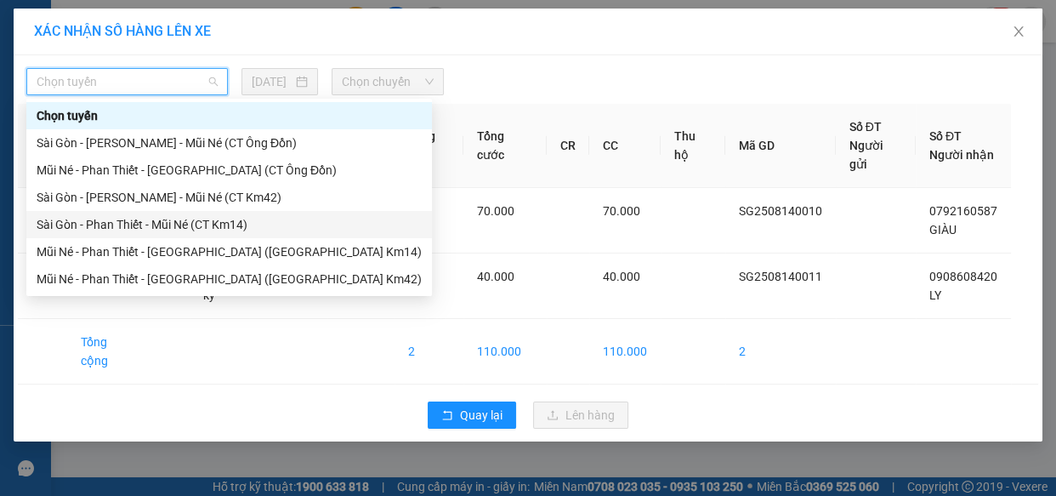
click at [235, 230] on div "Sài Gòn - Phan Thiết - Mũi Né (CT Km14)" at bounding box center [229, 224] width 385 height 19
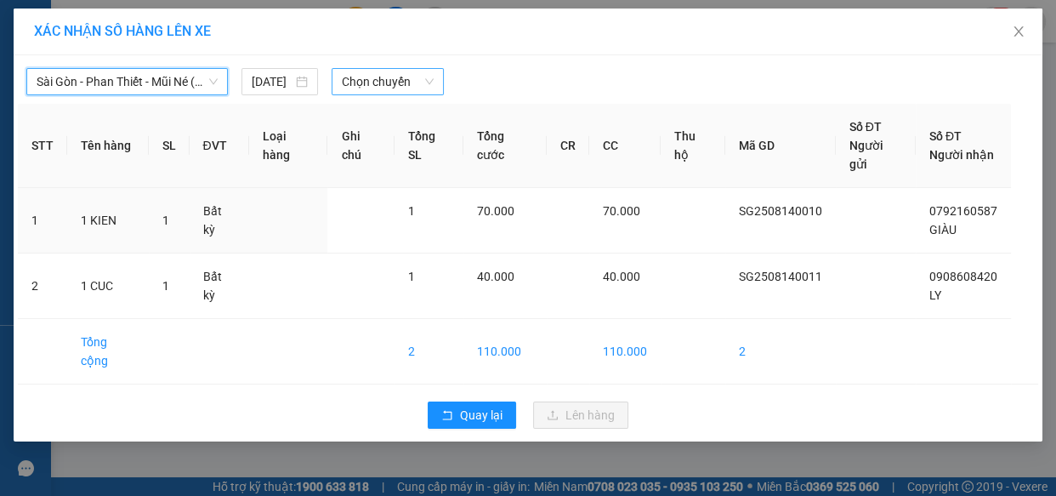
click at [407, 83] on span "Chọn chuyến" at bounding box center [388, 82] width 92 height 26
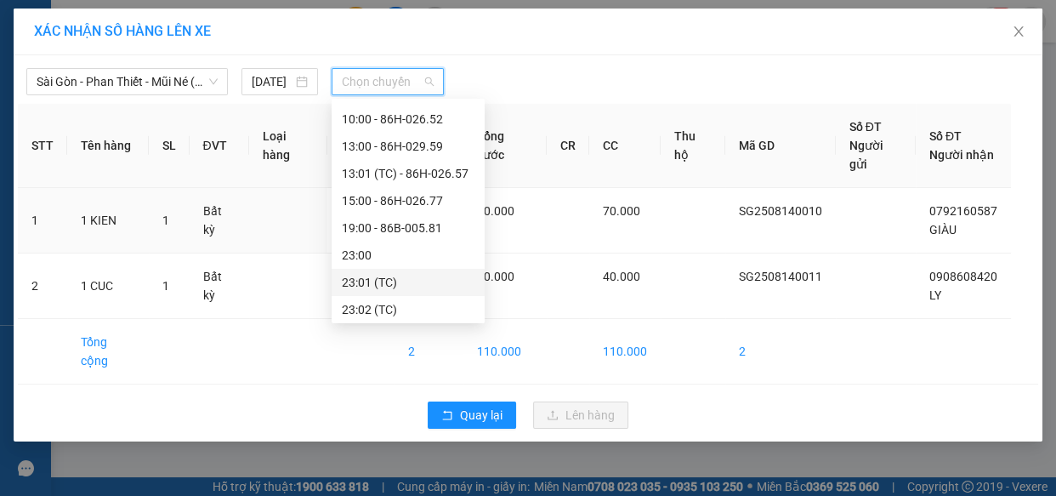
scroll to position [108, 0]
click at [416, 111] on div "10:00 - 86H-026.52" at bounding box center [408, 116] width 133 height 19
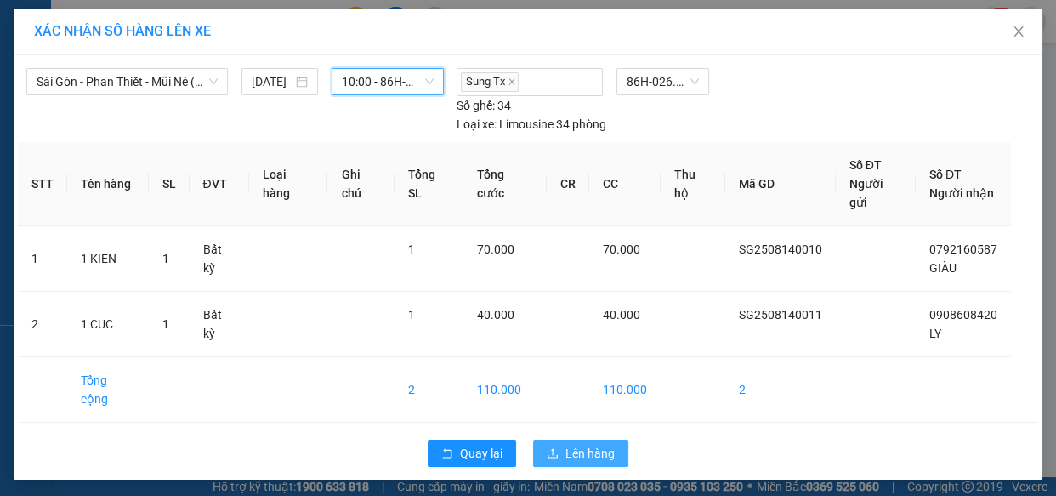
click at [567, 444] on span "Lên hàng" at bounding box center [590, 453] width 49 height 19
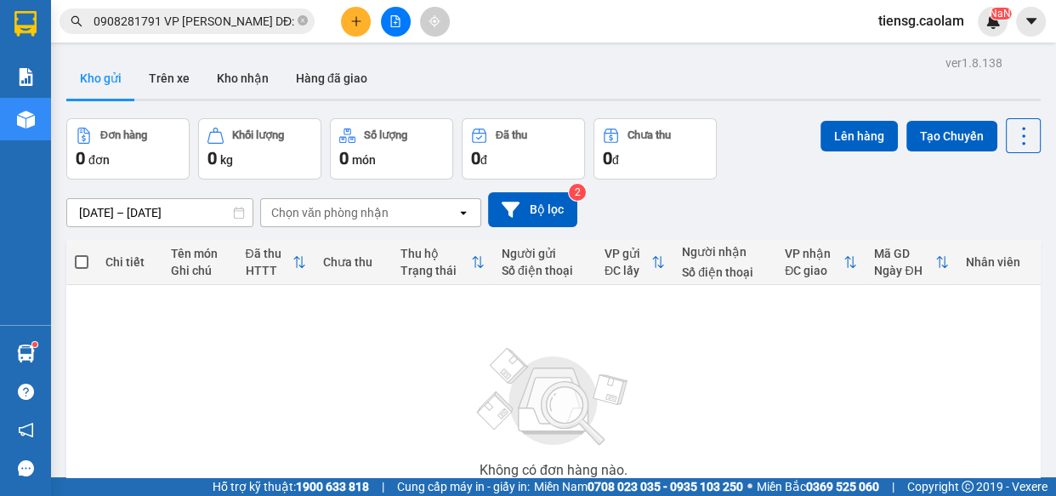
click at [349, 20] on button at bounding box center [356, 22] width 30 height 30
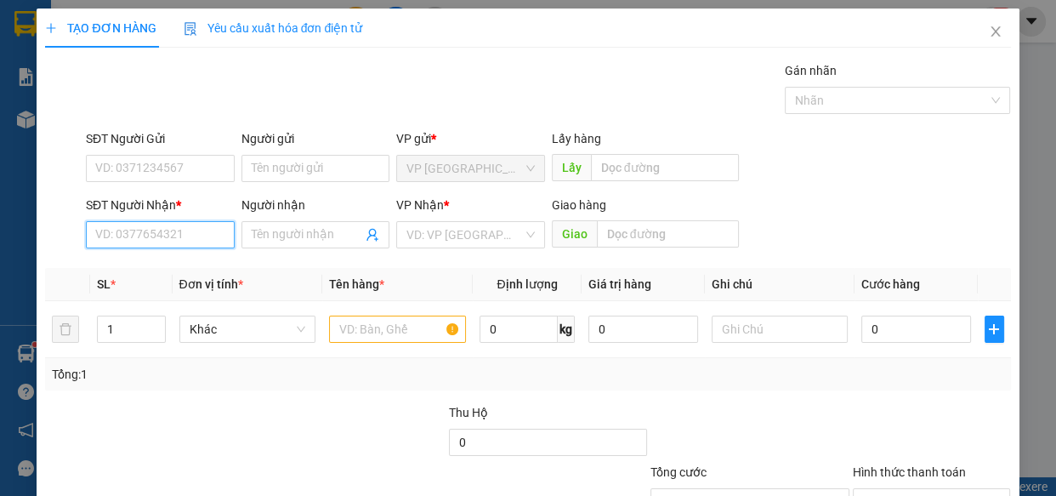
click at [164, 242] on input "SĐT Người Nhận *" at bounding box center [160, 234] width 149 height 27
type input "0393926577"
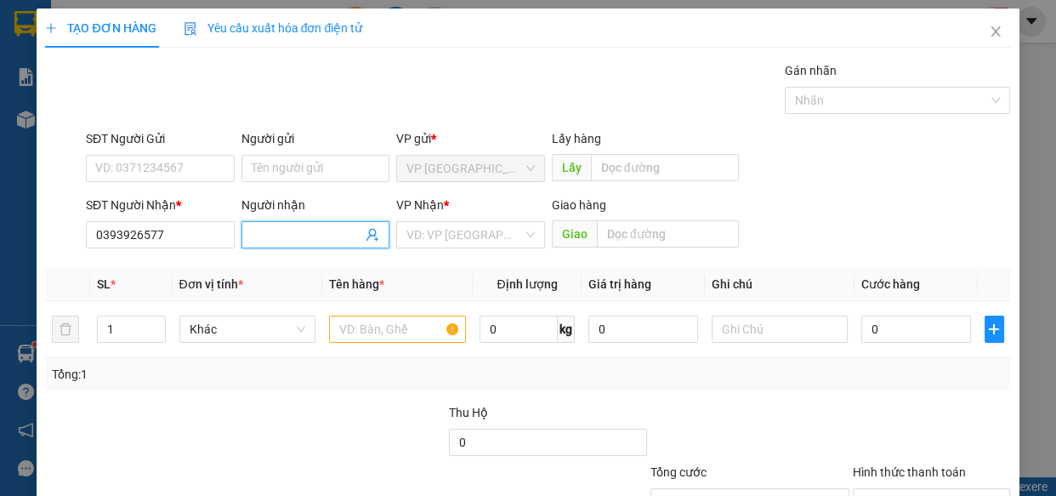
click at [293, 230] on input "Người nhận" at bounding box center [307, 234] width 111 height 19
type input "K"
type input "LINH"
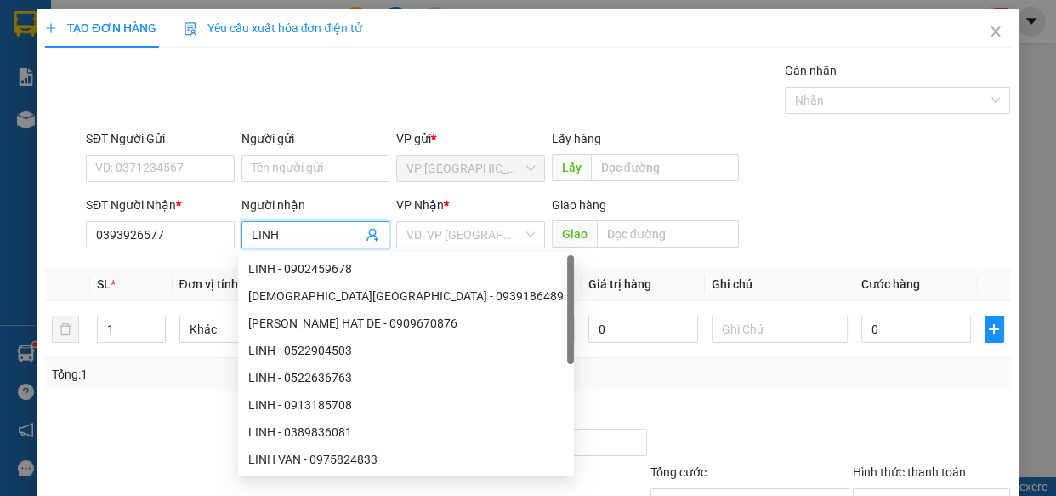
click at [369, 327] on div "Linh CAO HAT DE - 0909670876" at bounding box center [406, 323] width 336 height 27
type input "0909670876"
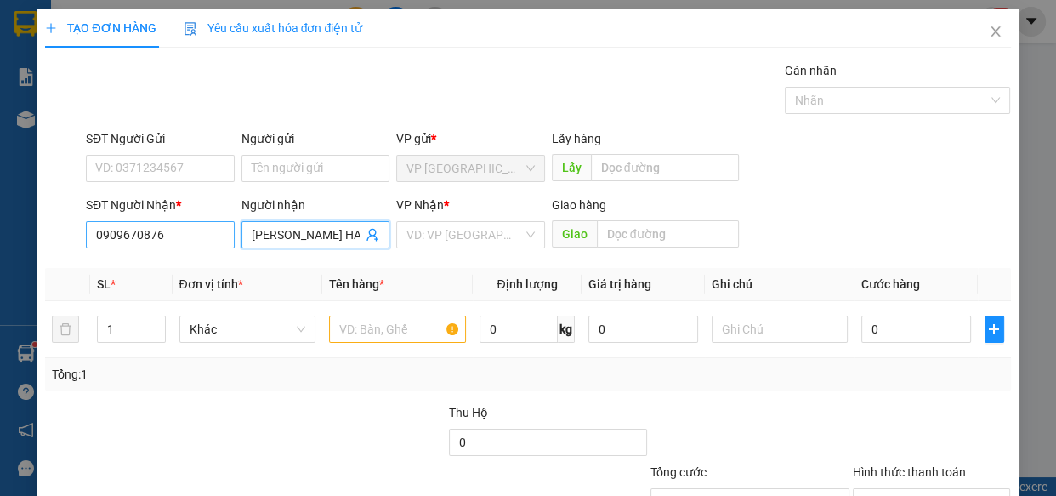
type input "Linh CAO HAT DE"
drag, startPoint x: 201, startPoint y: 239, endPoint x: 0, endPoint y: 281, distance: 205.0
click at [0, 281] on div "TẠO ĐƠN HÀNG Yêu cầu xuất hóa đơn điện tử Transit Pickup Surcharge Ids Transit …" at bounding box center [528, 248] width 1056 height 496
click at [141, 238] on input "SĐT Người Nhận *" at bounding box center [160, 234] width 149 height 27
type input "0393926577"
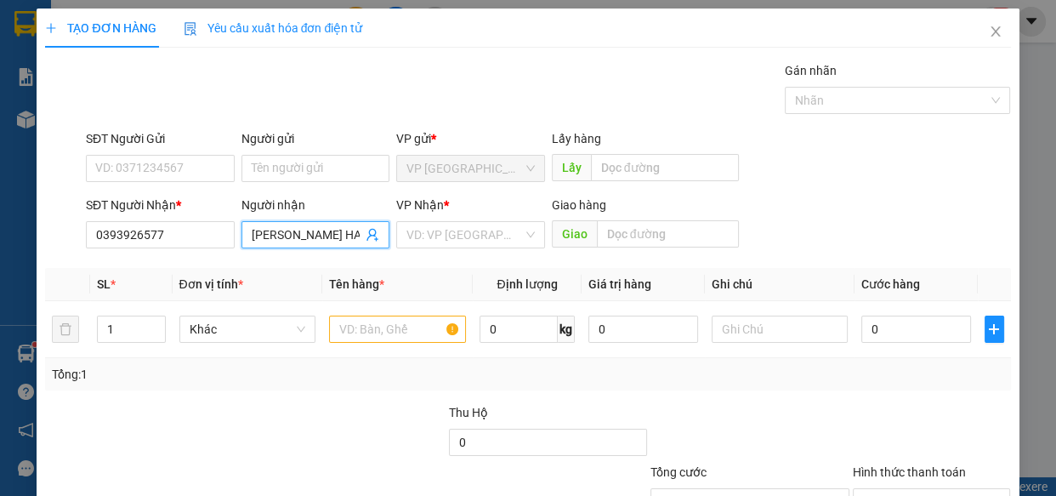
drag, startPoint x: 347, startPoint y: 236, endPoint x: 0, endPoint y: 163, distance: 354.7
click at [19, 199] on div "TẠO ĐƠN HÀNG Yêu cầu xuất hóa đơn điện tử Transit Pickup Surcharge Ids Transit …" at bounding box center [528, 248] width 1056 height 496
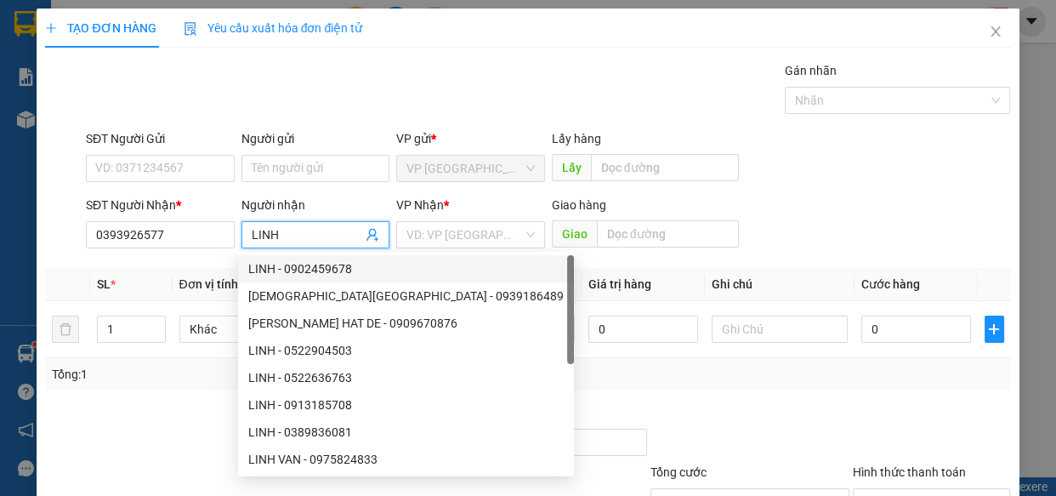
type input "LINH"
drag, startPoint x: 470, startPoint y: 281, endPoint x: 455, endPoint y: 305, distance: 28.3
click at [473, 282] on th "Định lượng" at bounding box center [527, 284] width 109 height 33
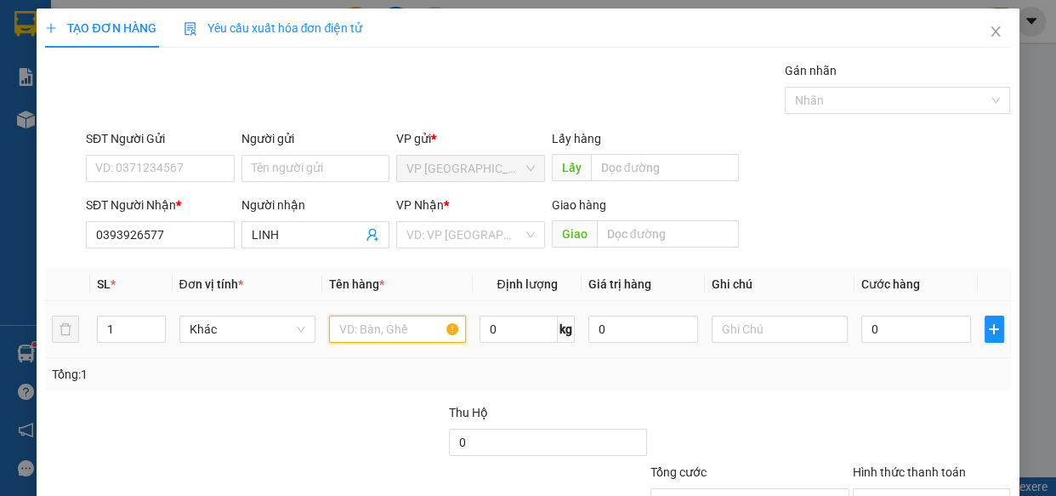
click at [357, 330] on input "text" at bounding box center [397, 329] width 137 height 27
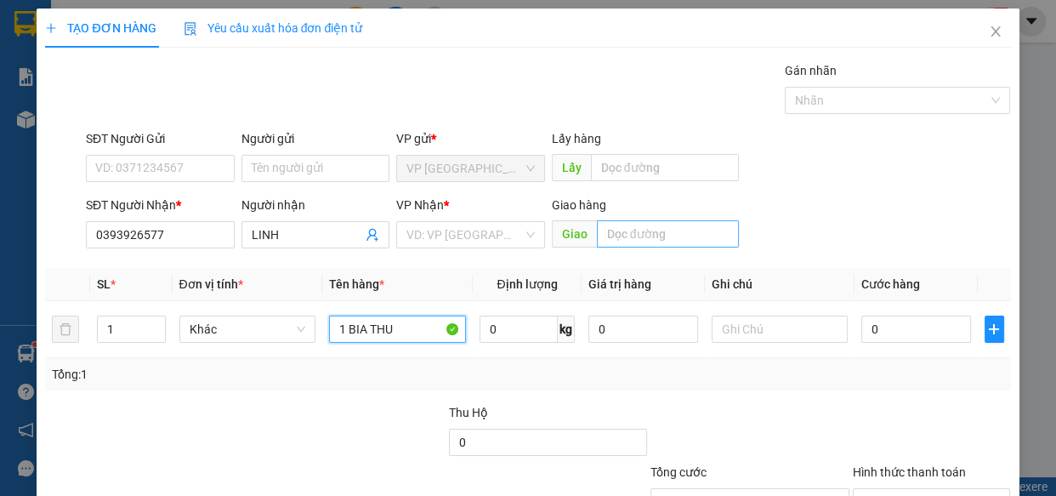
type input "1 BIA THU"
click at [647, 242] on input "text" at bounding box center [668, 233] width 142 height 27
type input "KM 22"
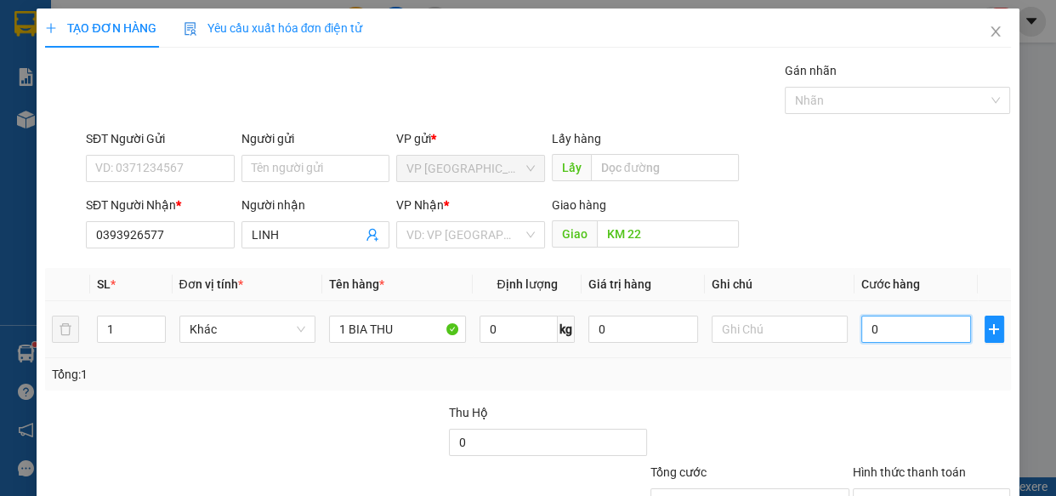
click at [891, 330] on input "0" at bounding box center [917, 329] width 110 height 27
type input "2"
type input "20"
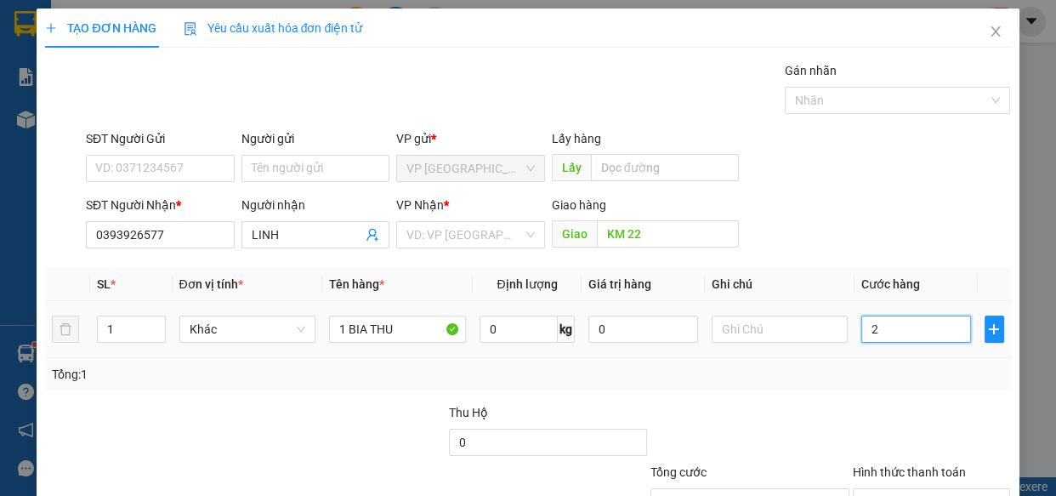
type input "20"
type input "200"
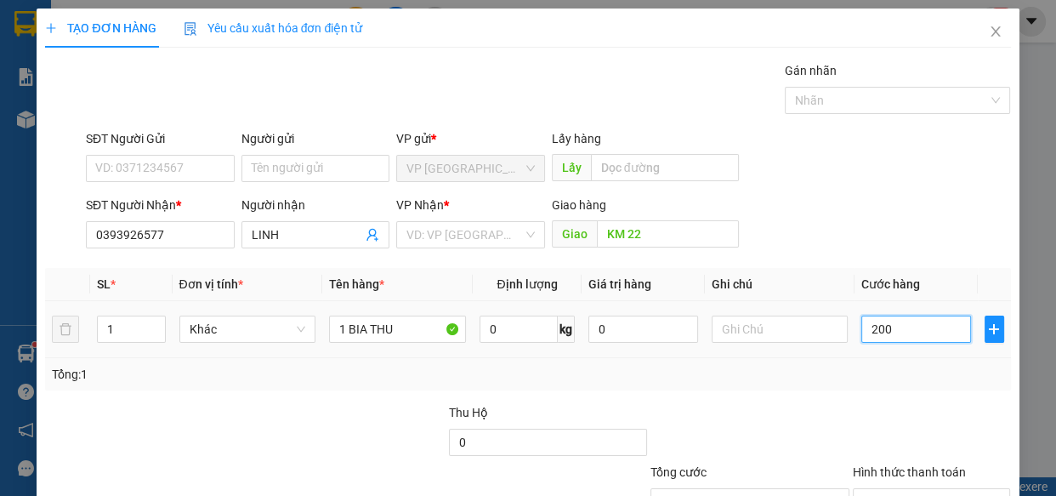
type input "2.000"
type input "20.000"
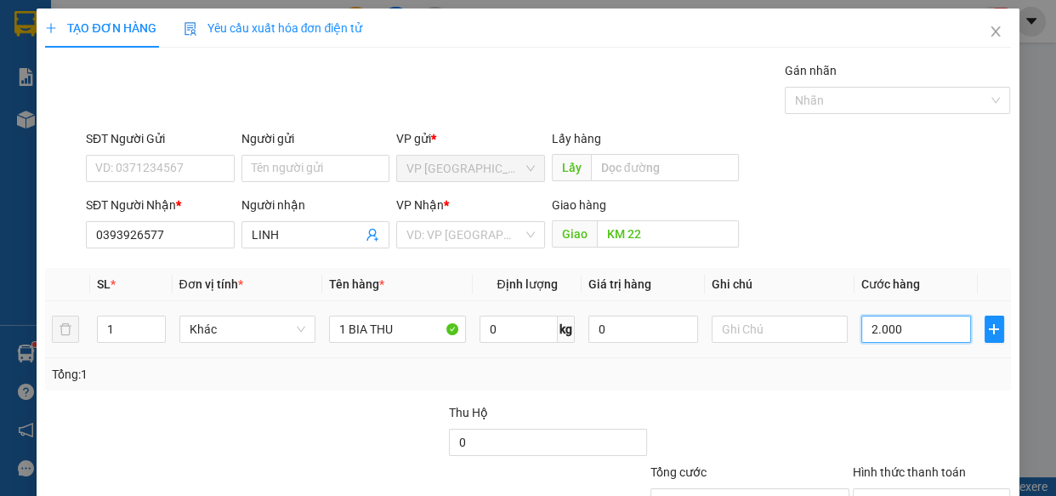
type input "20.000"
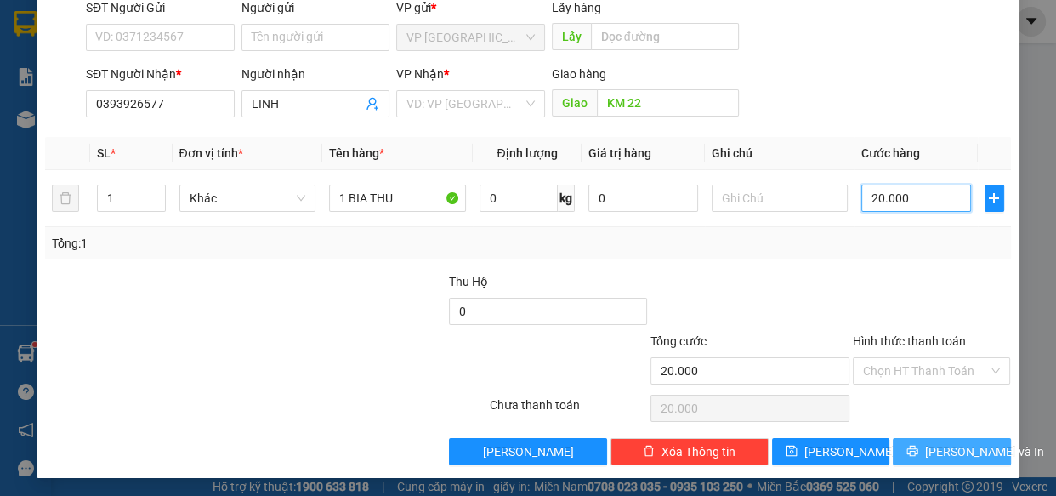
scroll to position [133, 0]
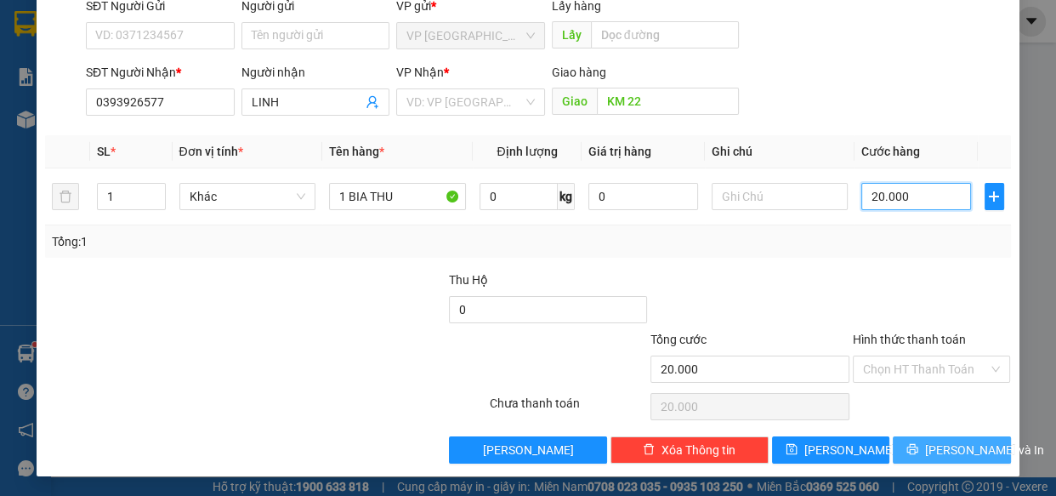
type input "20.000"
click at [927, 438] on button "[PERSON_NAME] và In" at bounding box center [951, 449] width 117 height 27
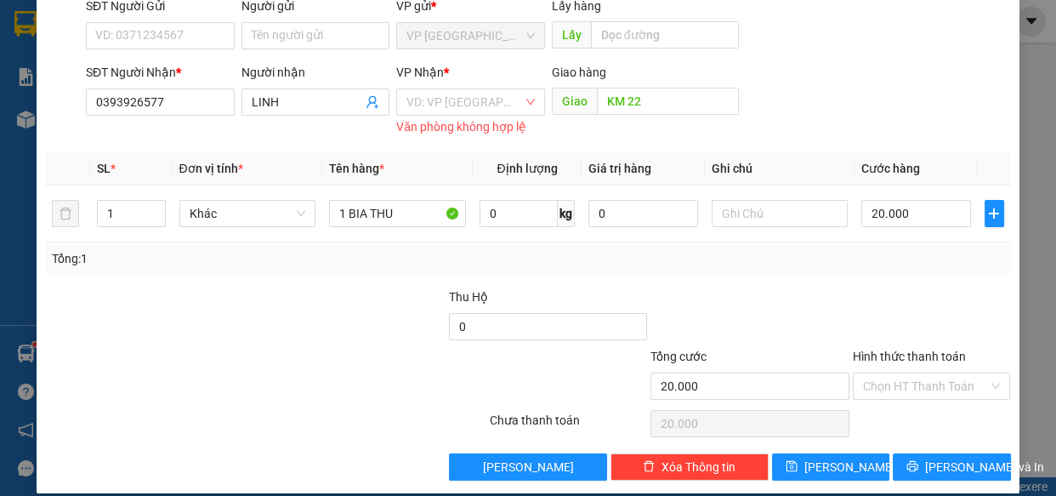
drag, startPoint x: 464, startPoint y: 101, endPoint x: 465, endPoint y: 116, distance: 14.5
click at [464, 102] on input "search" at bounding box center [465, 102] width 117 height 26
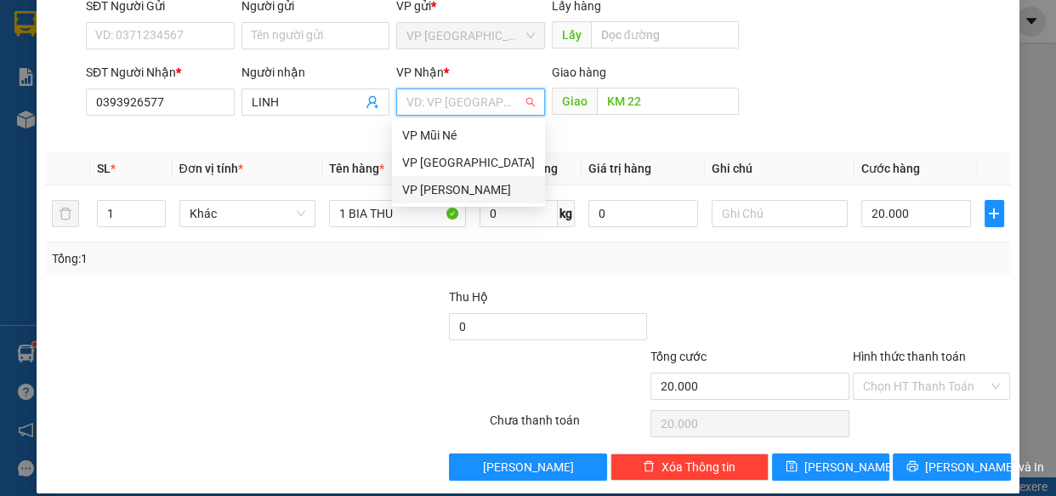
click at [459, 186] on div "VP [PERSON_NAME]" at bounding box center [468, 189] width 133 height 19
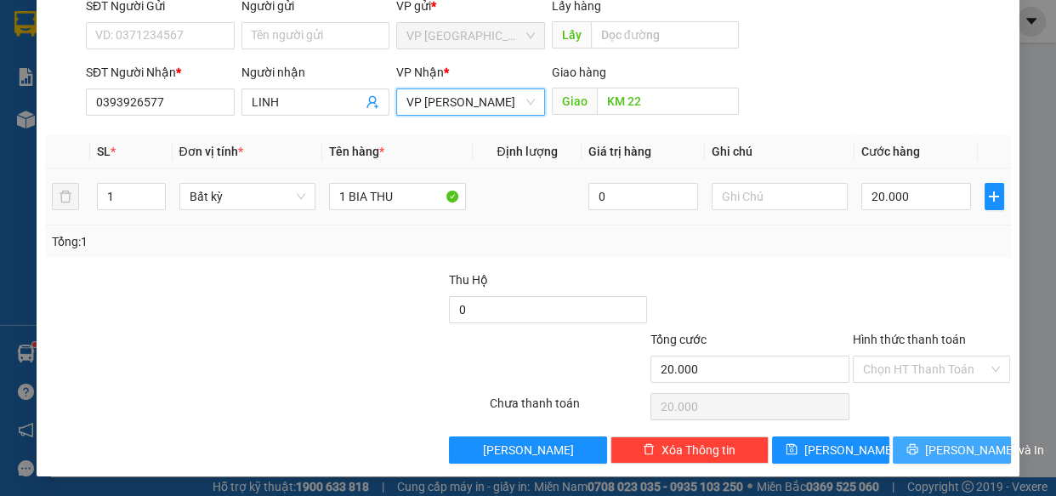
drag, startPoint x: 934, startPoint y: 444, endPoint x: 921, endPoint y: 450, distance: 14.1
click at [930, 444] on span "[PERSON_NAME] và In" at bounding box center [984, 450] width 119 height 19
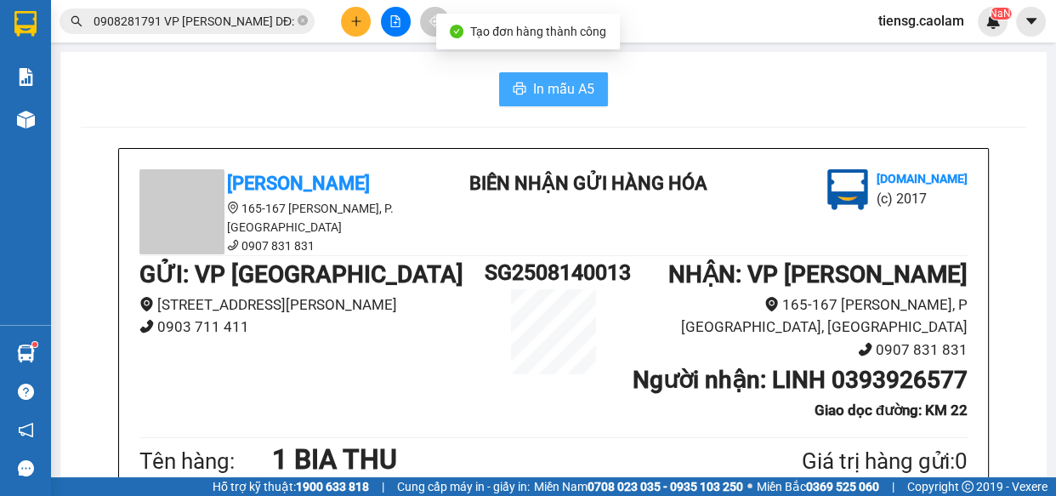
click at [560, 96] on span "In mẫu A5" at bounding box center [563, 88] width 61 height 21
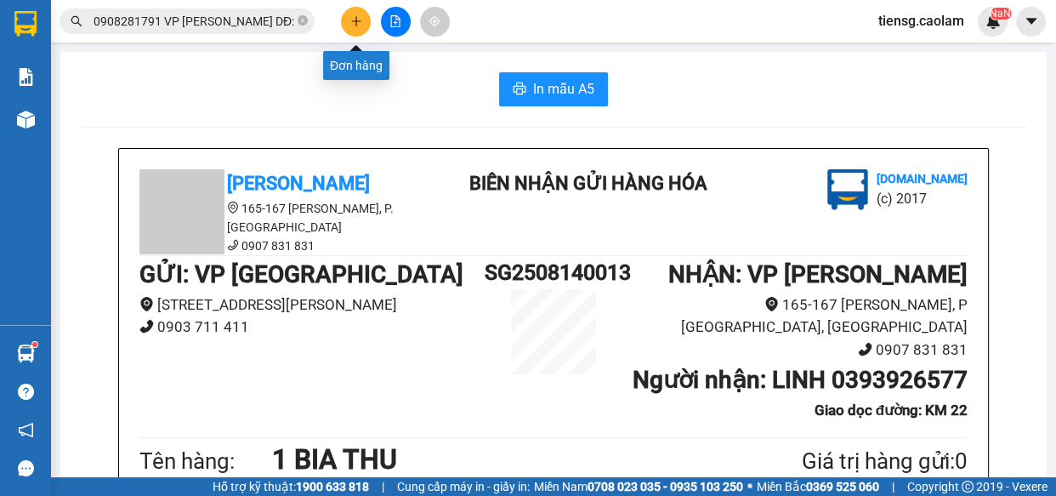
click at [356, 22] on icon "plus" at bounding box center [356, 20] width 1 height 9
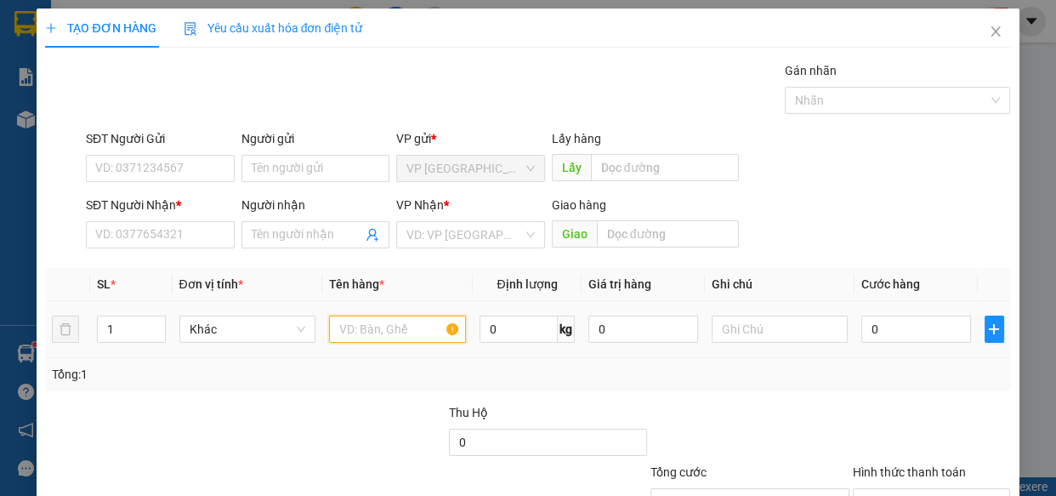
drag, startPoint x: 398, startPoint y: 337, endPoint x: 374, endPoint y: 325, distance: 26.6
click at [395, 337] on input "text" at bounding box center [397, 329] width 137 height 27
type input "1"
click at [124, 219] on div "SĐT Người Nhận *" at bounding box center [160, 209] width 149 height 26
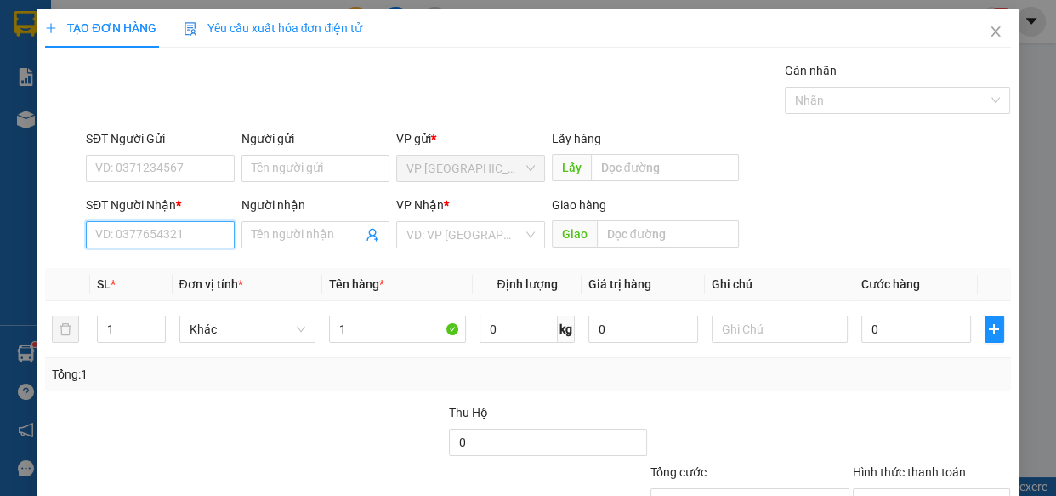
drag, startPoint x: 130, startPoint y: 242, endPoint x: 70, endPoint y: 206, distance: 70.2
click at [118, 242] on input "SĐT Người Nhận *" at bounding box center [160, 234] width 149 height 27
click at [168, 267] on div "0333004950 - TRINH" at bounding box center [158, 268] width 127 height 19
type input "0333004950"
type input "TRINH"
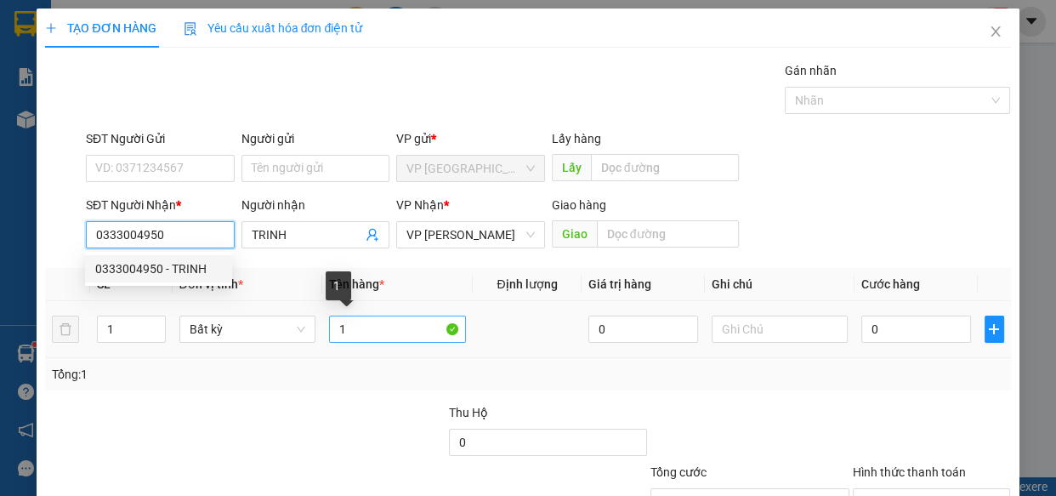
type input "0333004950"
click at [382, 327] on input "1" at bounding box center [397, 329] width 137 height 27
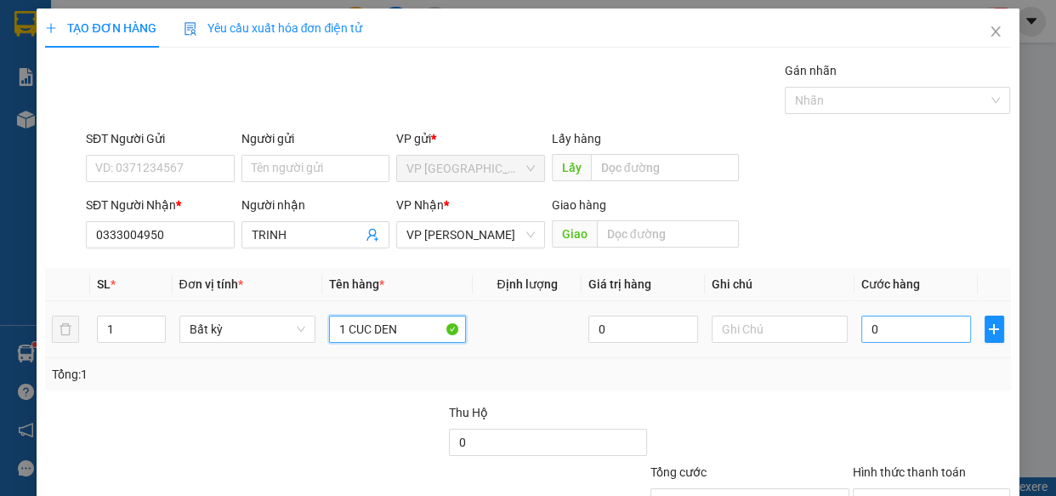
type input "1 CUC DEN"
click at [902, 332] on input "0" at bounding box center [917, 329] width 110 height 27
type input "3"
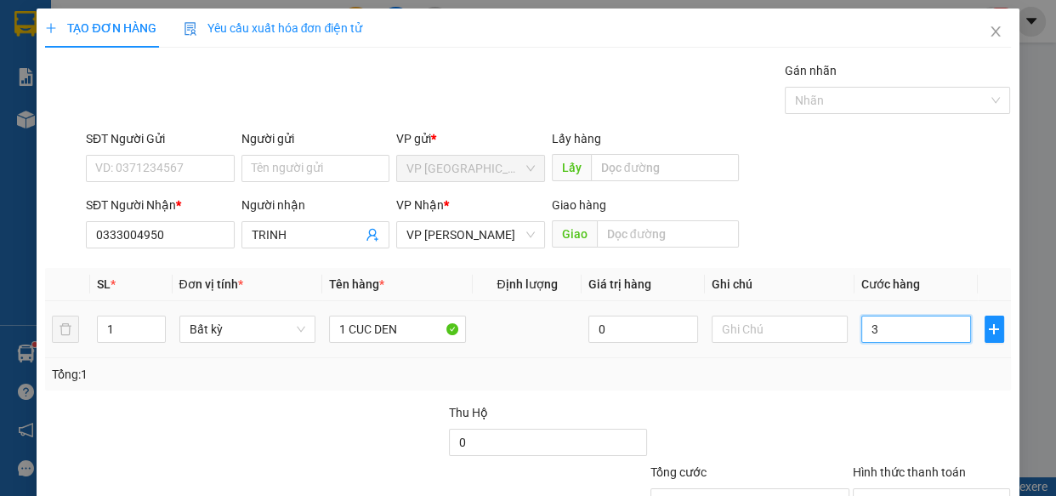
type input "30"
type input "300"
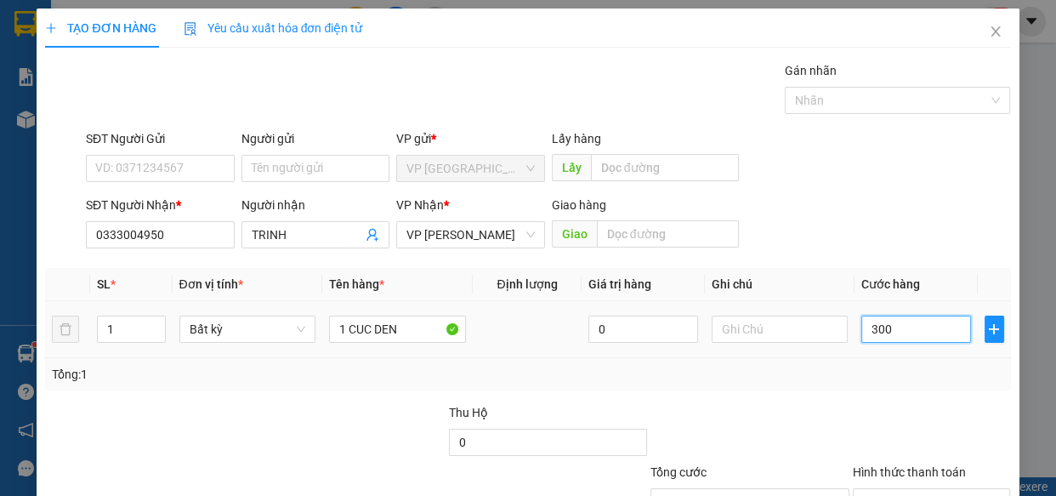
type input "300"
type input "30"
type input "3"
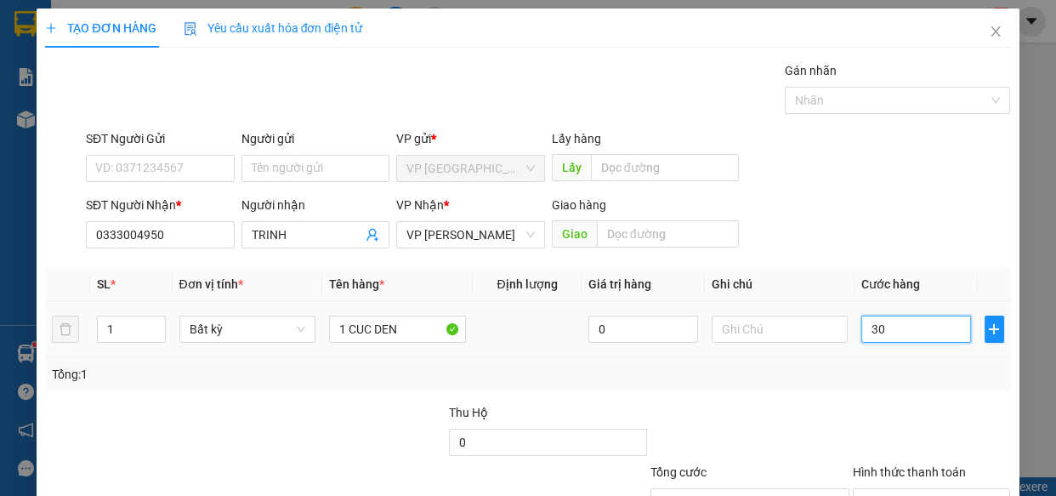
type input "3"
type input "0"
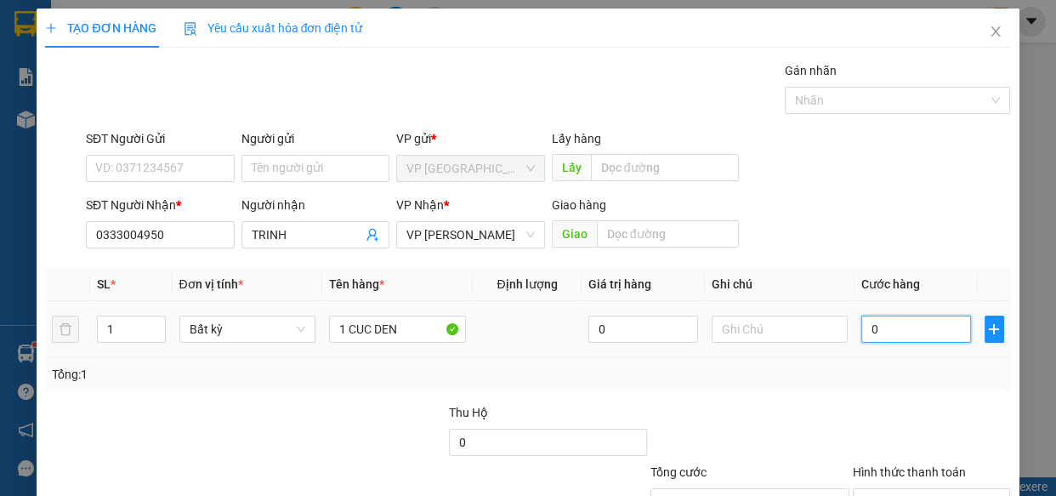
type input "04"
type input "4"
type input "040"
type input "40"
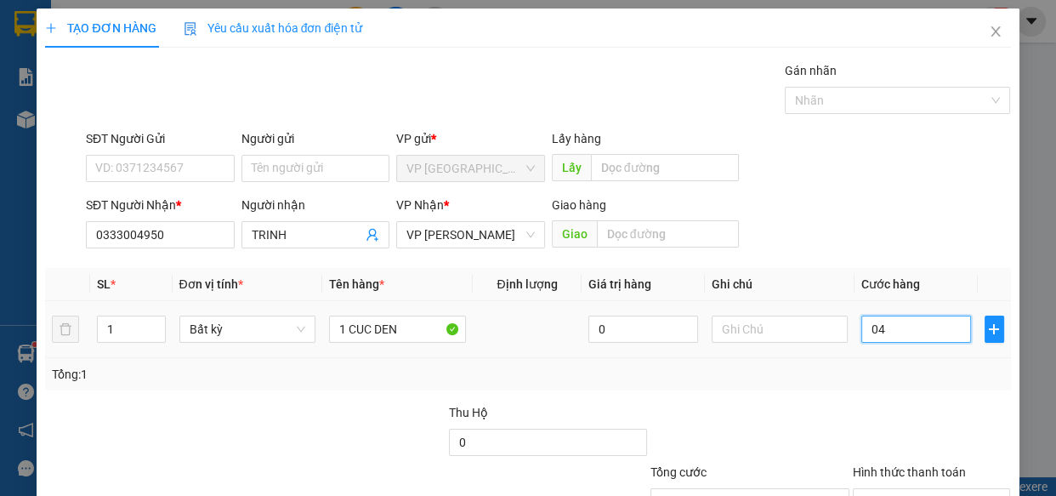
type input "40"
type input "0.400"
type input "400"
type input "04.000"
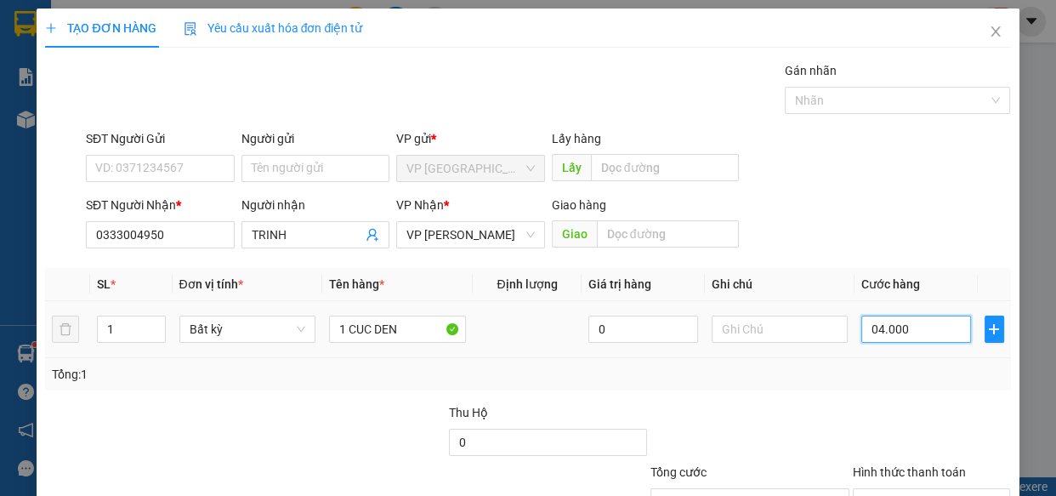
type input "4.000"
type input "040.000"
type input "40.000"
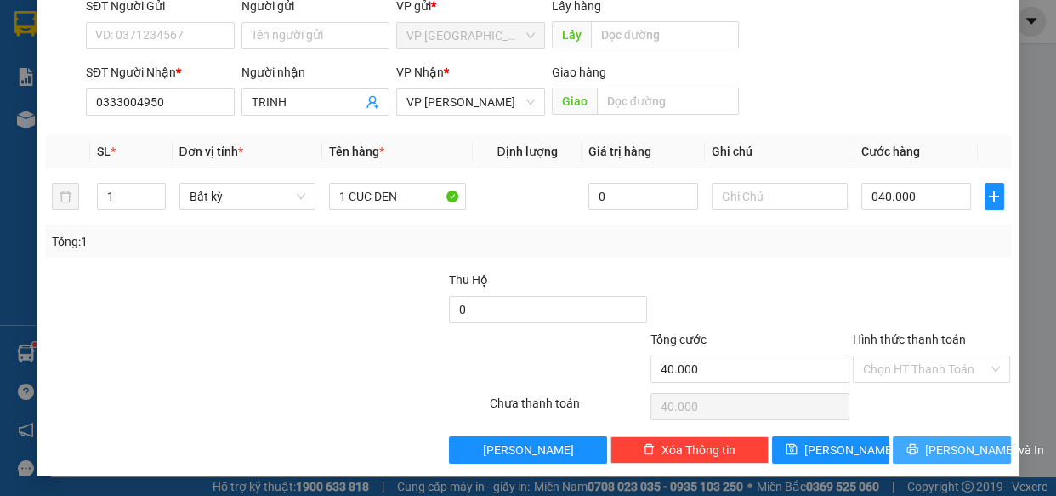
type input "40.000"
click at [911, 447] on icon "printer" at bounding box center [913, 449] width 11 height 11
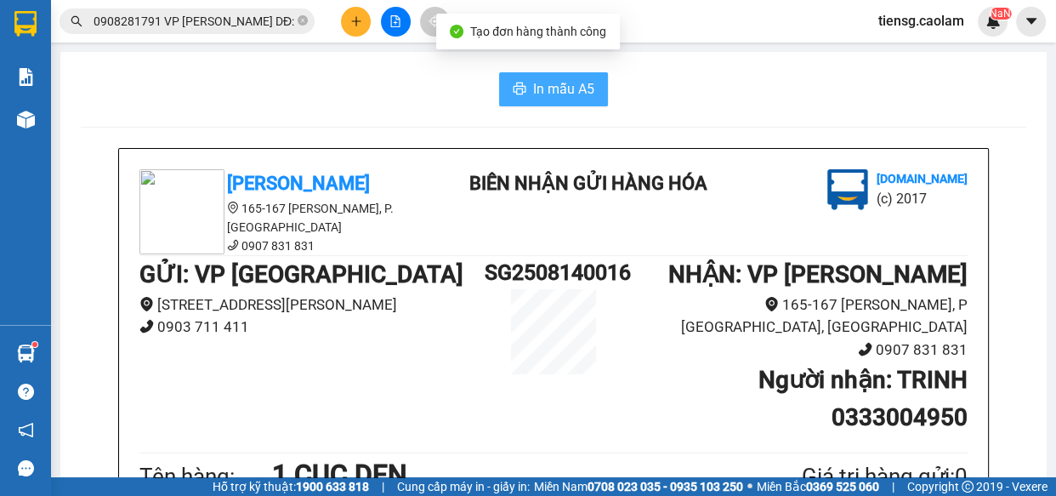
click at [555, 93] on span "In mẫu A5" at bounding box center [563, 88] width 61 height 21
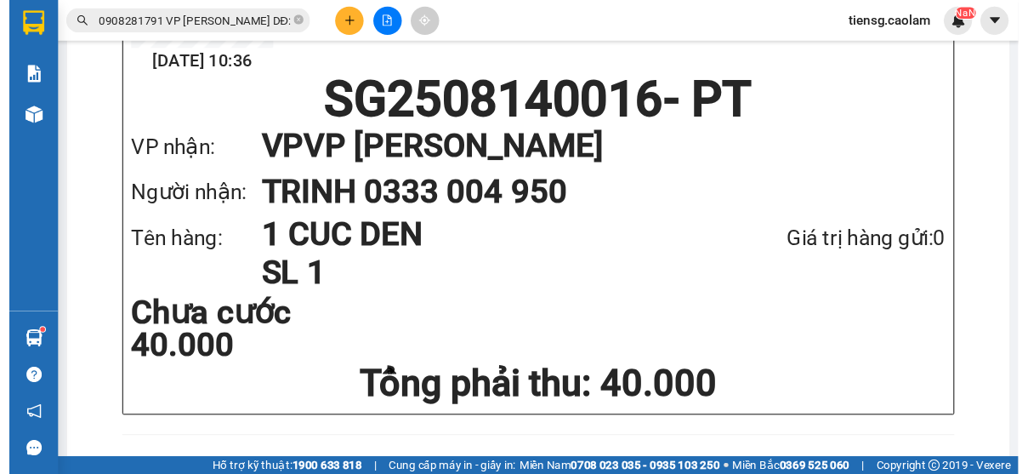
scroll to position [1096, 0]
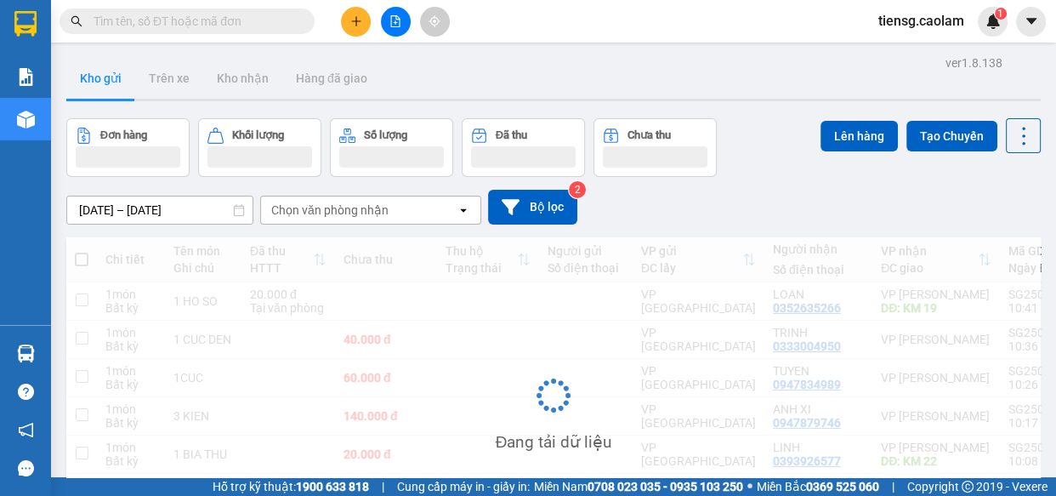
click at [227, 25] on input "text" at bounding box center [194, 21] width 201 height 19
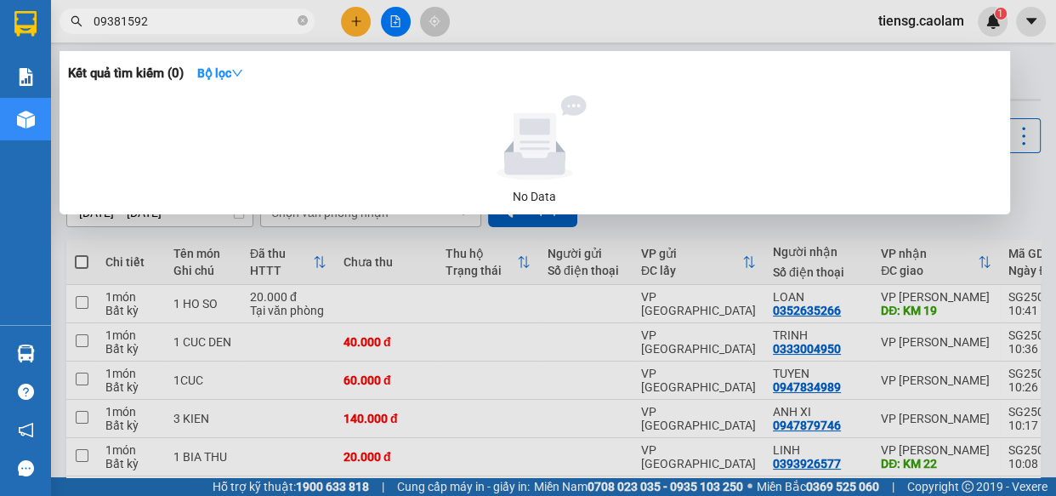
drag, startPoint x: 170, startPoint y: 21, endPoint x: 151, endPoint y: 0, distance: 28.3
click at [170, 20] on input "09381592" at bounding box center [194, 21] width 201 height 19
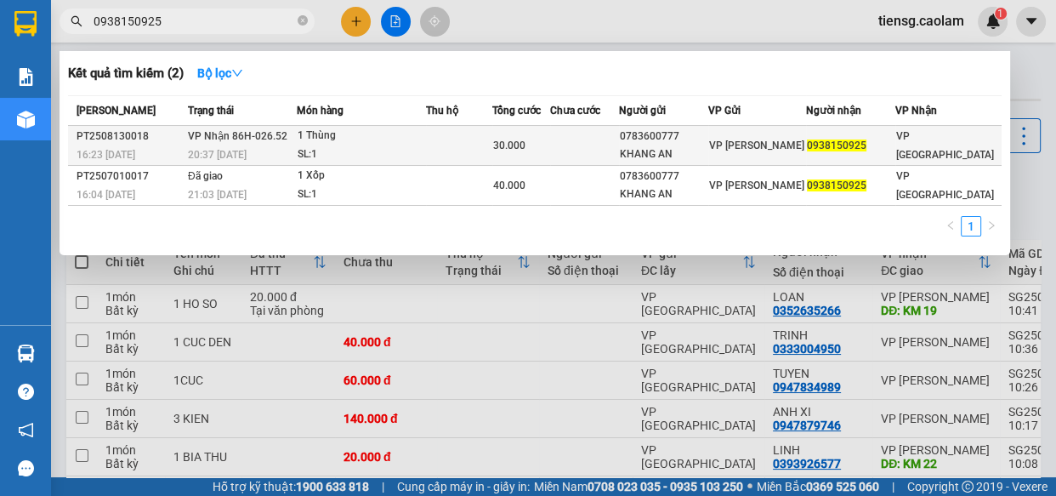
type input "0938150925"
click at [350, 151] on div "SL: 1" at bounding box center [362, 154] width 128 height 19
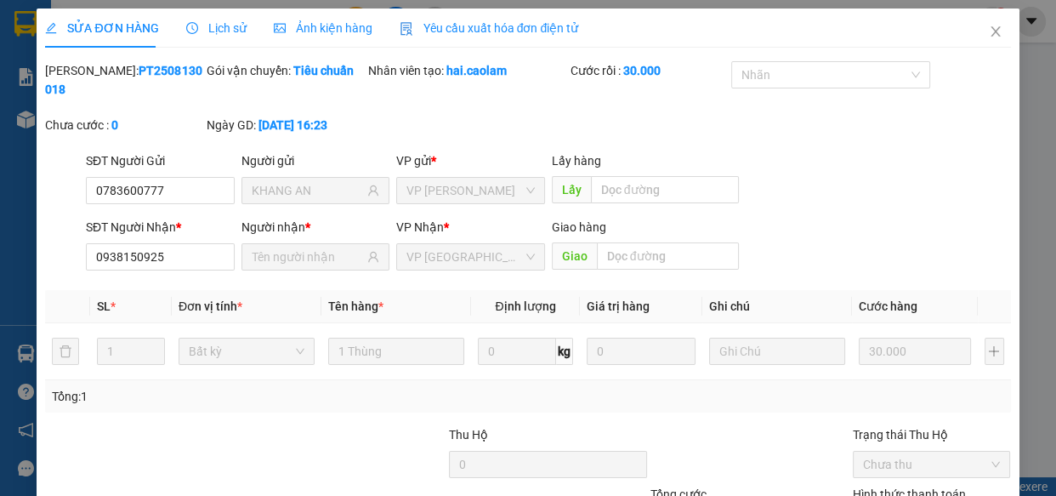
type input "0783600777"
type input "KHANG AN"
type input "0938150925"
type input "30.000"
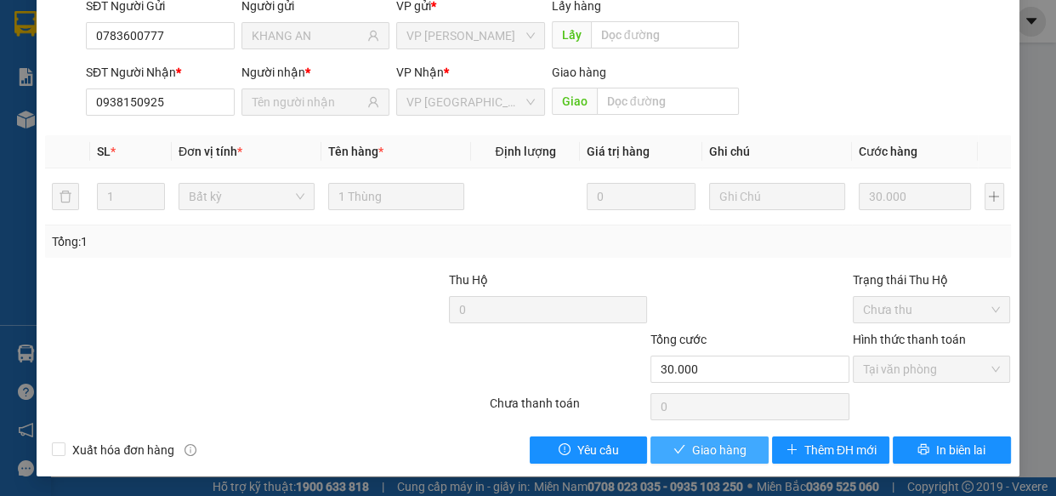
click at [697, 442] on span "Giao hàng" at bounding box center [719, 450] width 54 height 19
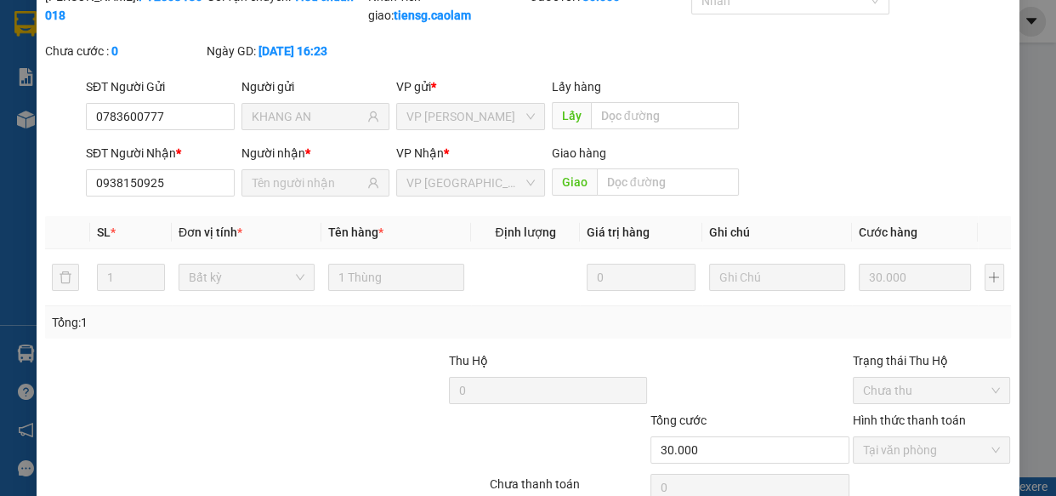
scroll to position [0, 0]
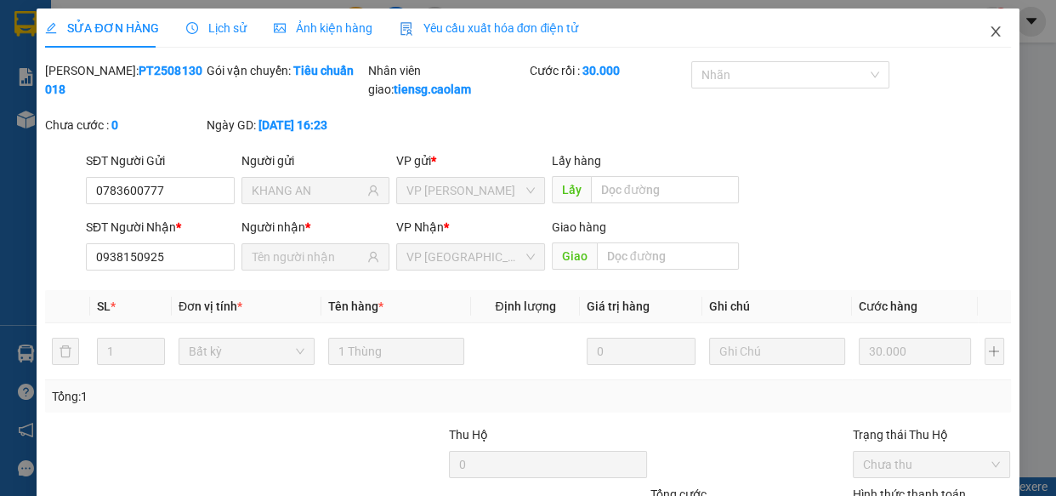
click at [991, 33] on icon "close" at bounding box center [995, 31] width 9 height 10
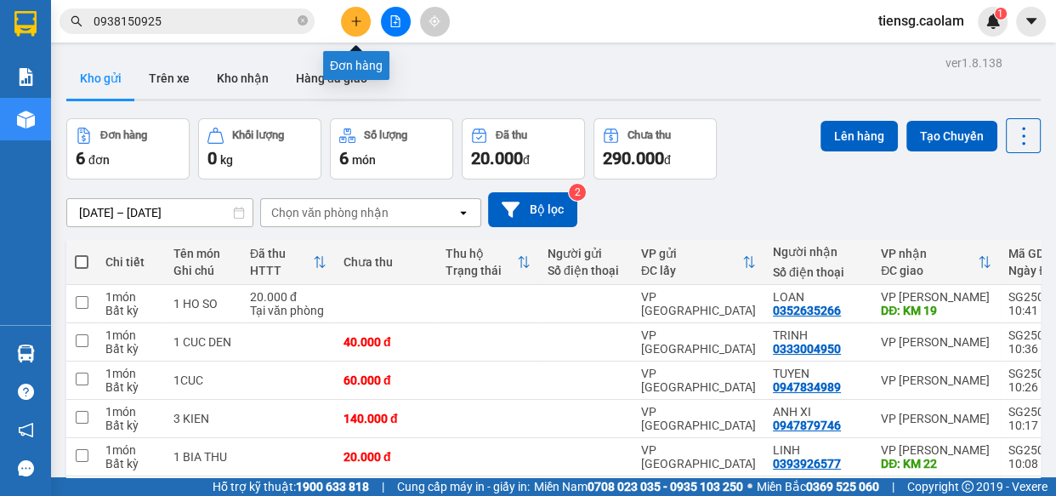
click at [360, 20] on icon "plus" at bounding box center [355, 20] width 9 height 1
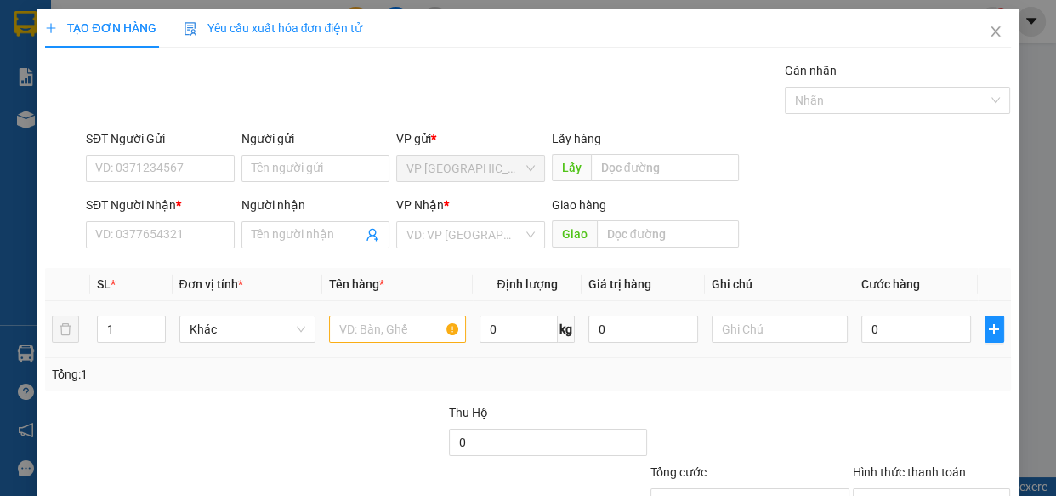
click at [373, 343] on div at bounding box center [397, 329] width 137 height 34
click at [378, 339] on div at bounding box center [397, 329] width 137 height 34
click at [382, 334] on input "text" at bounding box center [397, 329] width 137 height 27
type input "1 KIEN"
click at [989, 30] on icon "close" at bounding box center [996, 32] width 14 height 14
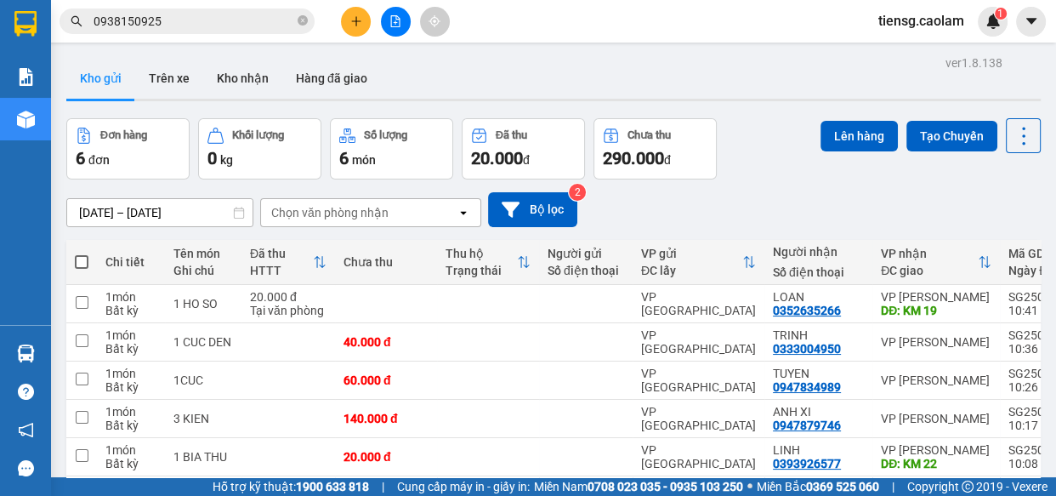
click at [345, 30] on button at bounding box center [356, 22] width 30 height 30
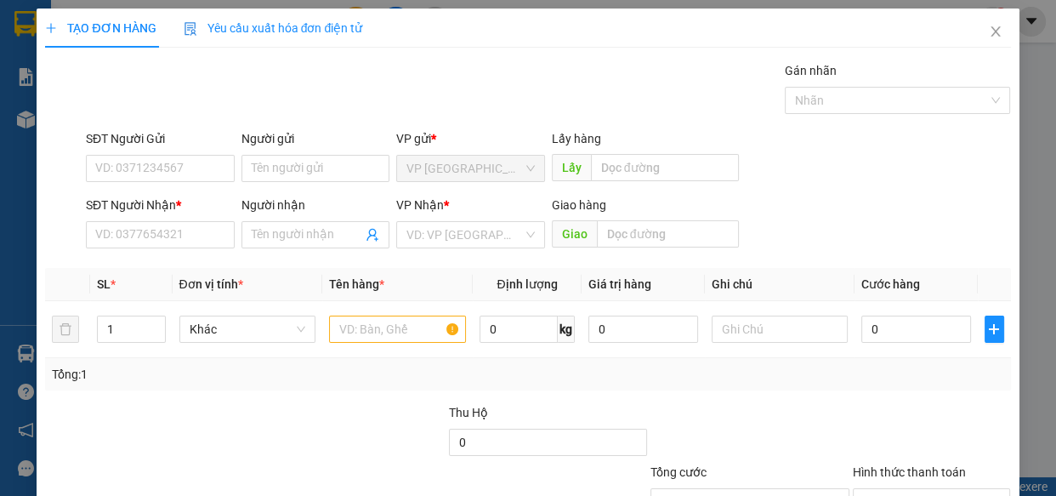
click at [171, 255] on div "Transit Pickup Surcharge Ids Transit Deliver Surcharge Ids Transit Deliver Surc…" at bounding box center [527, 328] width 965 height 535
click at [170, 237] on input "SĐT Người Nhận *" at bounding box center [160, 234] width 149 height 27
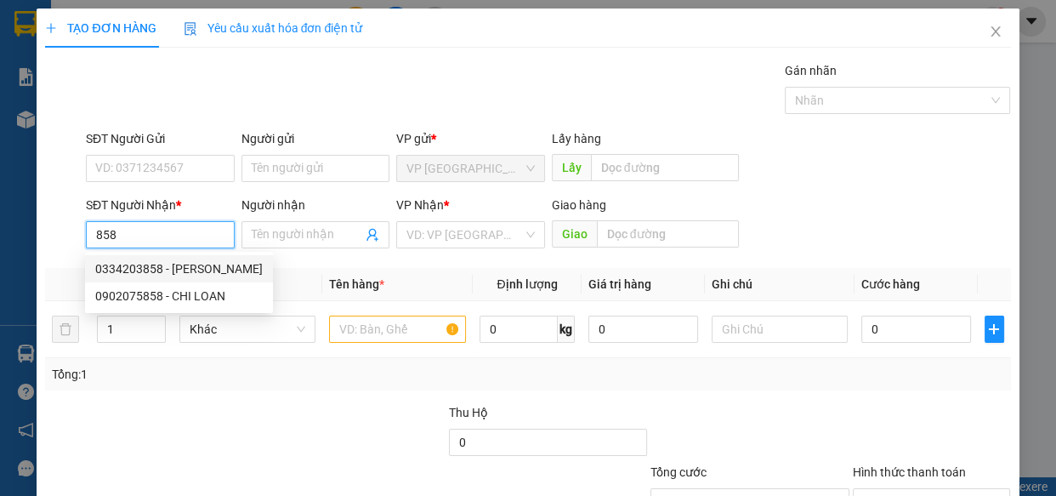
click at [170, 275] on div "0334203858 - [PERSON_NAME]" at bounding box center [179, 268] width 168 height 19
type input "0334203858"
type input "[PERSON_NAME]"
type input "KM 30"
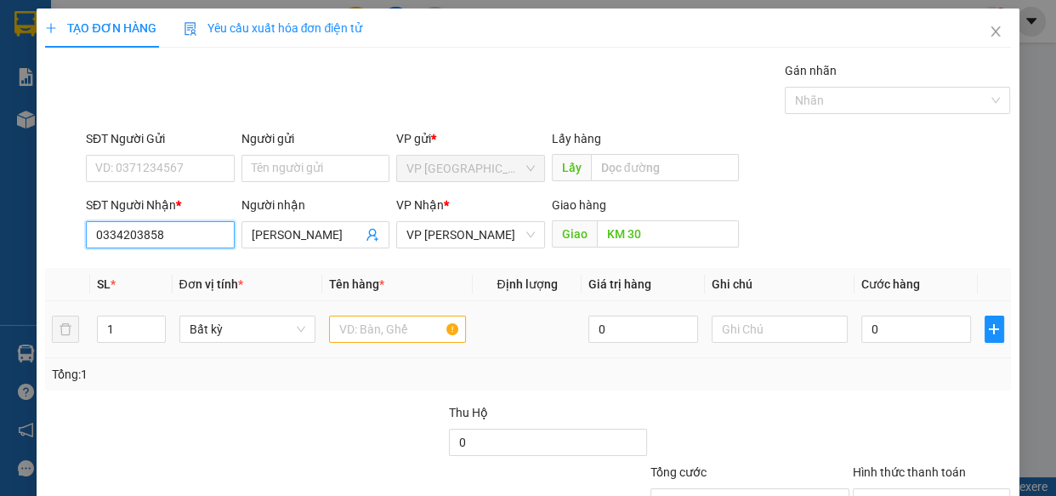
type input "0334203858"
click at [367, 332] on input "text" at bounding box center [397, 329] width 137 height 27
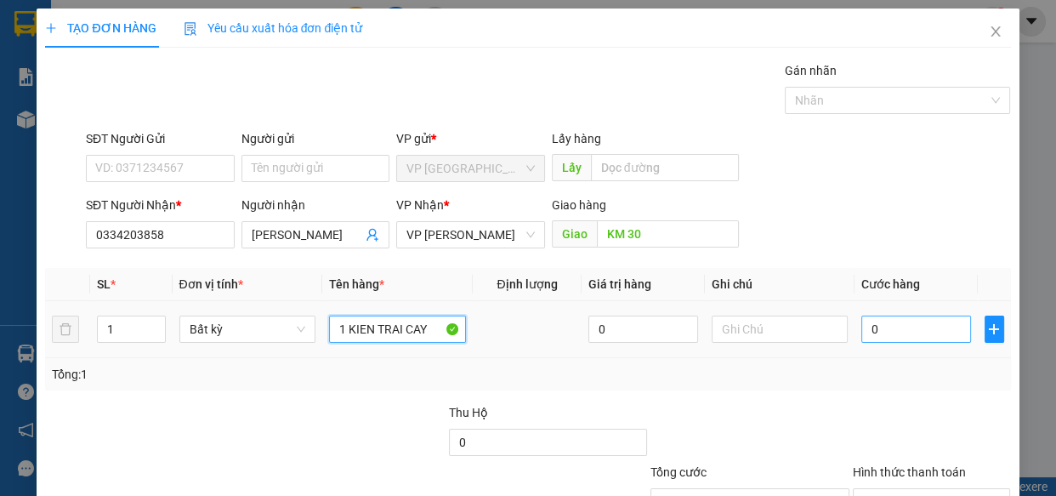
type input "1 KIEN TRAI CAY"
click at [898, 316] on input "0" at bounding box center [917, 329] width 110 height 27
type input "4"
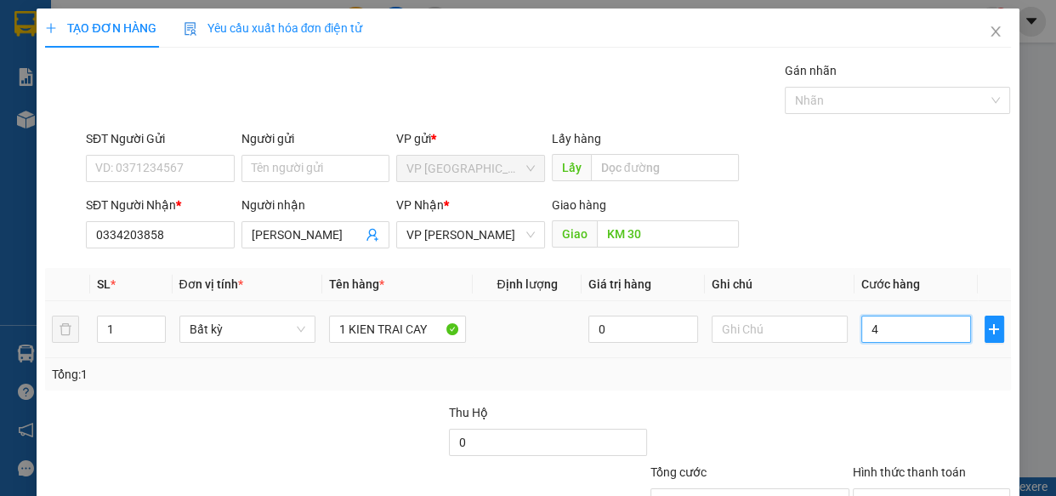
type input "40"
type input "400"
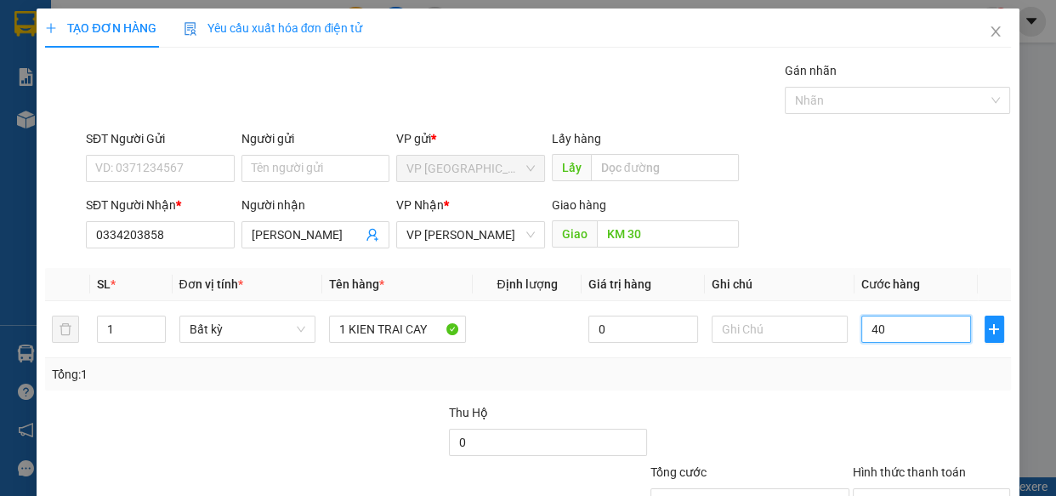
type input "400"
type input "4.000"
type input "40.000"
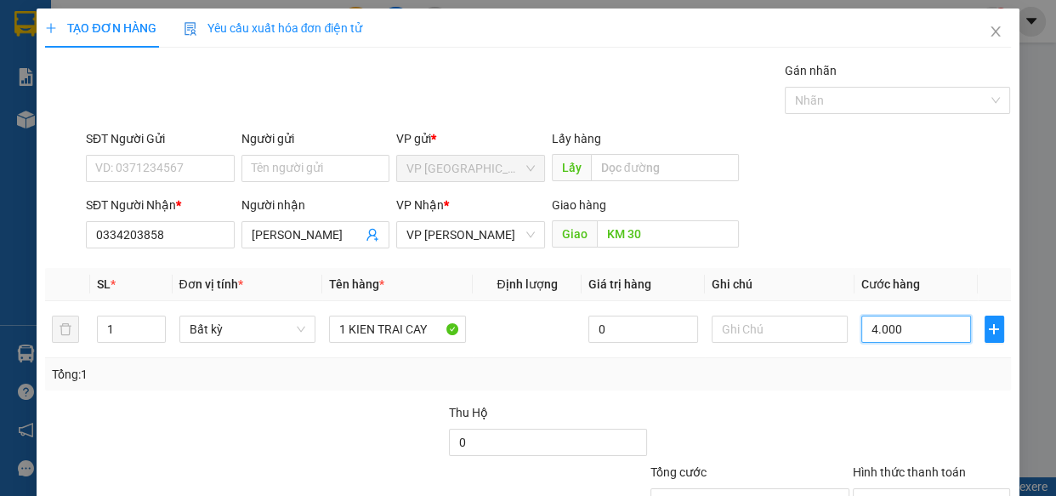
type input "40.000"
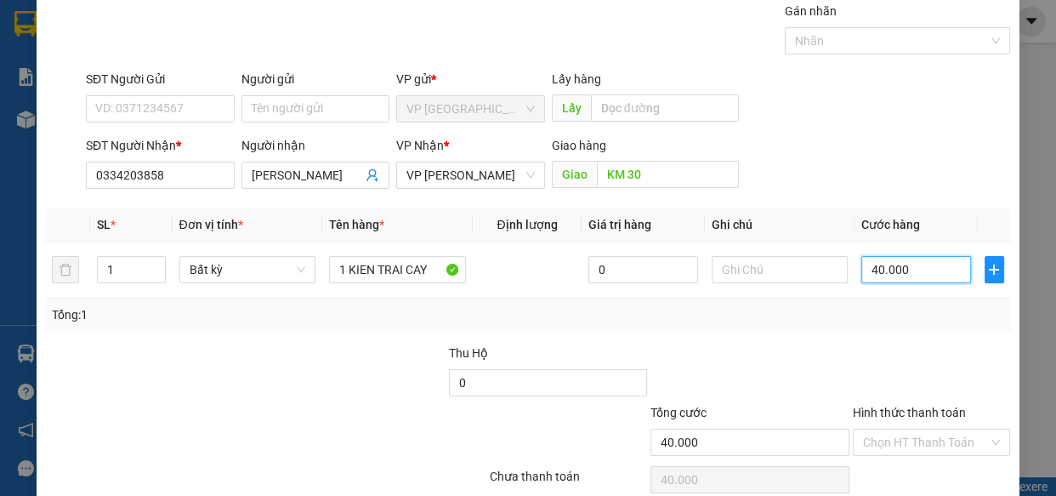
scroll to position [133, 0]
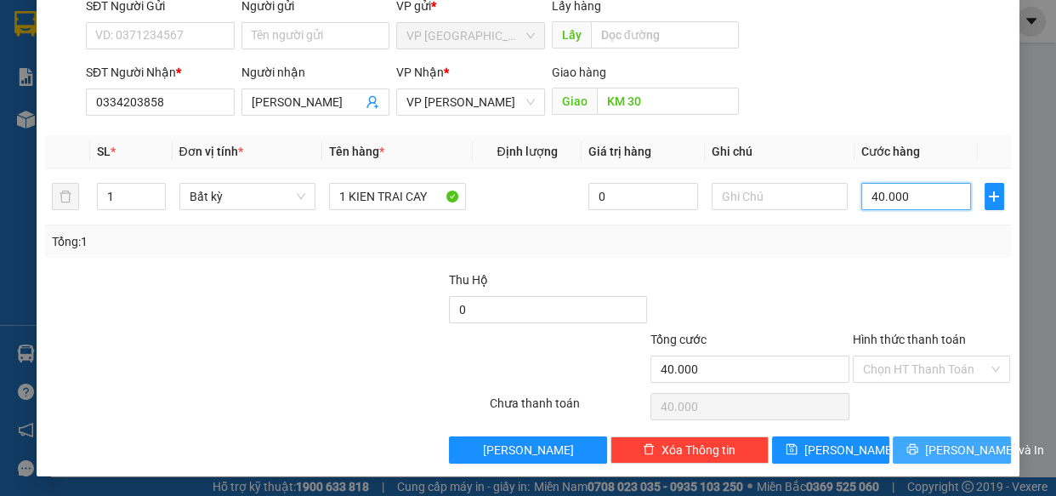
type input "40.000"
drag, startPoint x: 937, startPoint y: 447, endPoint x: 914, endPoint y: 441, distance: 23.7
click at [936, 447] on span "[PERSON_NAME] và In" at bounding box center [984, 450] width 119 height 19
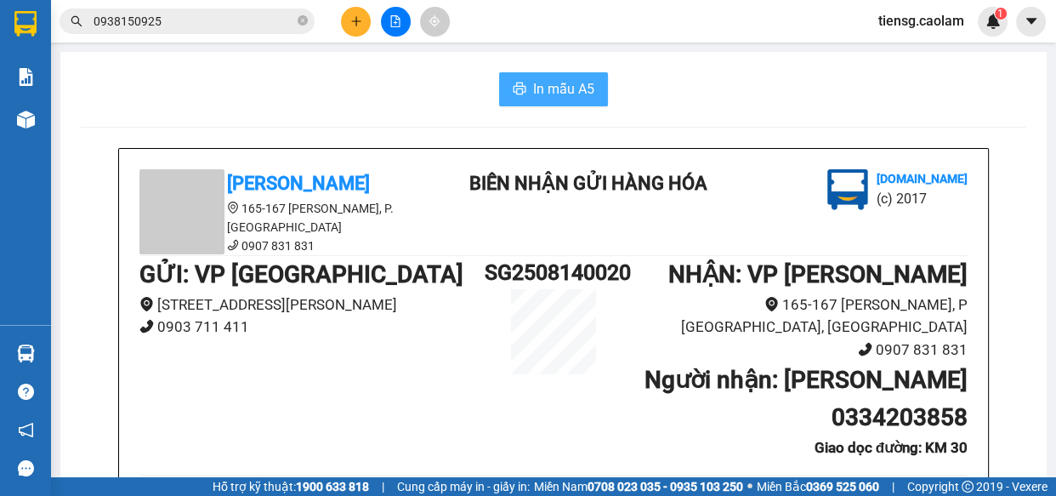
click at [570, 77] on button "In mẫu A5" at bounding box center [553, 89] width 109 height 34
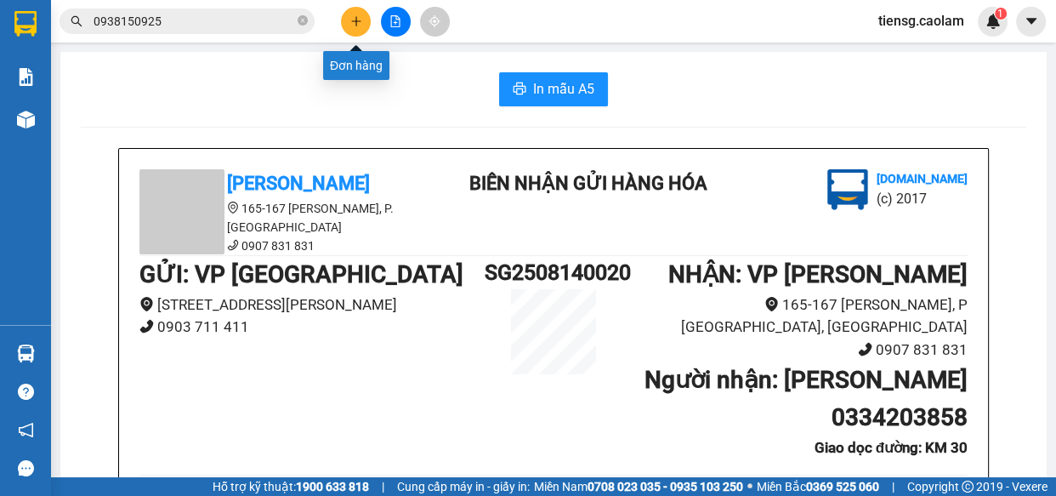
click at [353, 17] on icon "plus" at bounding box center [356, 21] width 12 height 12
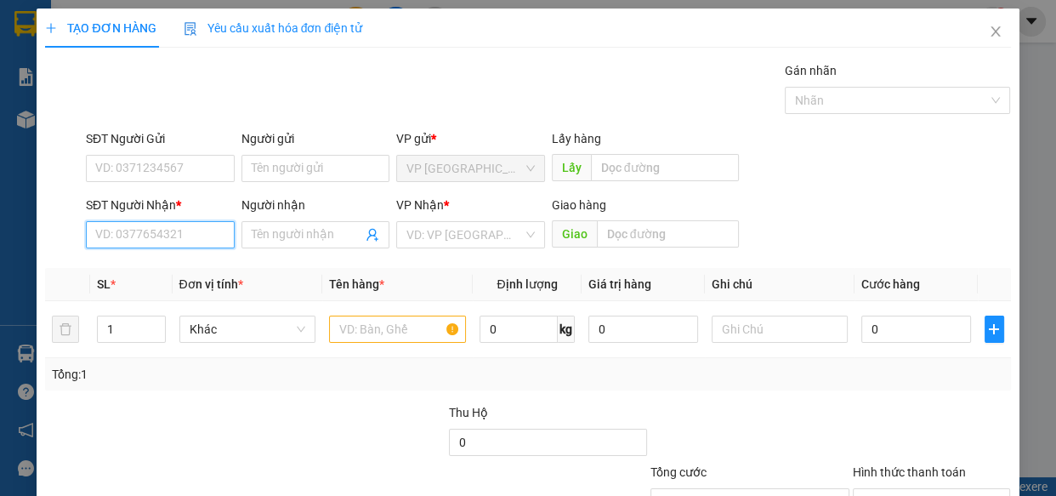
click at [158, 238] on input "SĐT Người Nhận *" at bounding box center [160, 234] width 149 height 27
click at [179, 276] on div "0987514363 - ĐẠT" at bounding box center [158, 268] width 127 height 19
type input "0987514363"
type input "ĐẠT"
type input "KM 27"
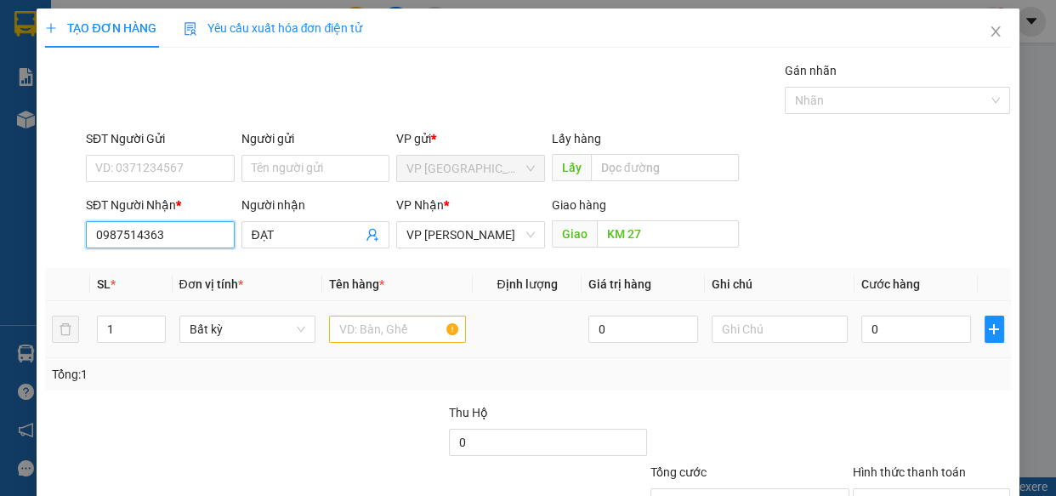
type input "0987514363"
click at [400, 342] on div at bounding box center [397, 329] width 137 height 34
click at [399, 338] on input "text" at bounding box center [397, 329] width 137 height 27
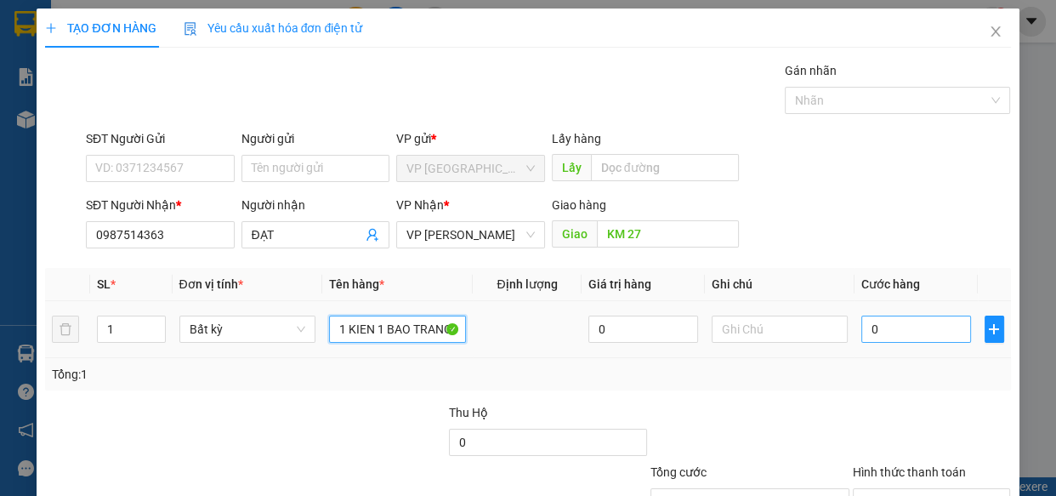
type input "1 KIEN 1 BAO TRANG"
click at [917, 330] on input "0" at bounding box center [917, 329] width 110 height 27
type input "7"
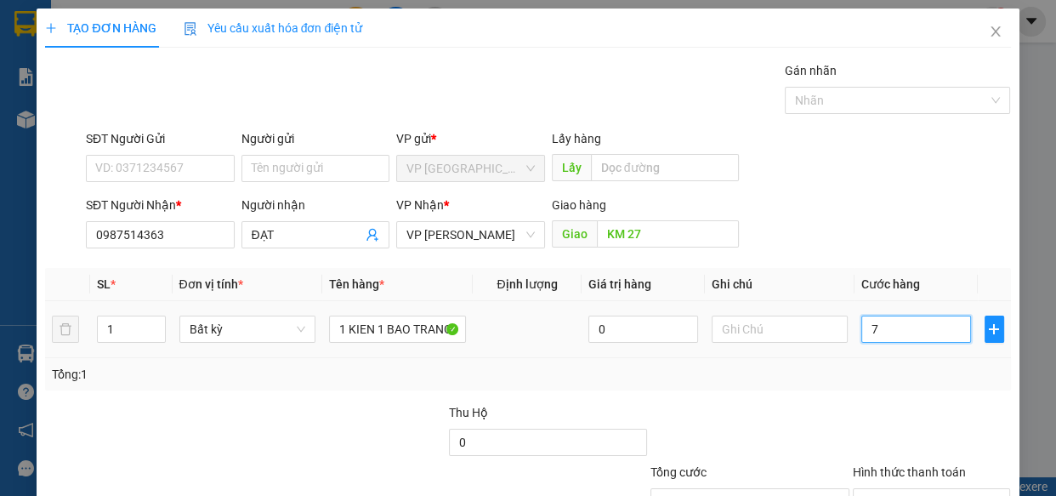
type input "70"
type input "700"
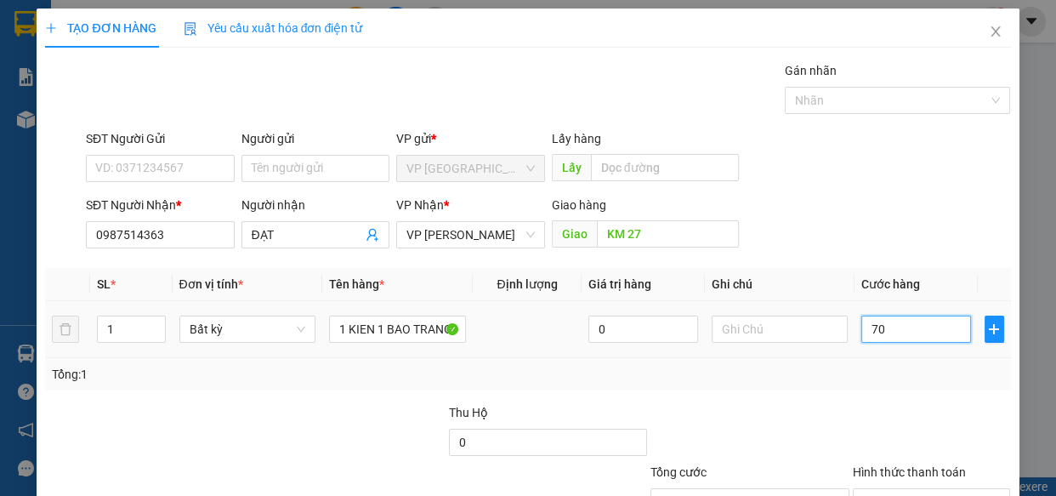
type input "700"
type input "7.000"
type input "70.000"
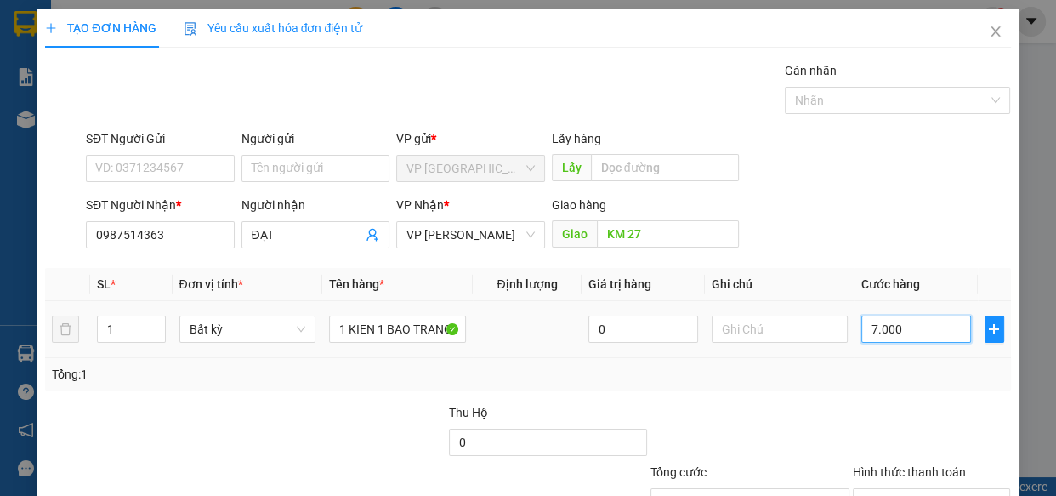
type input "70.000"
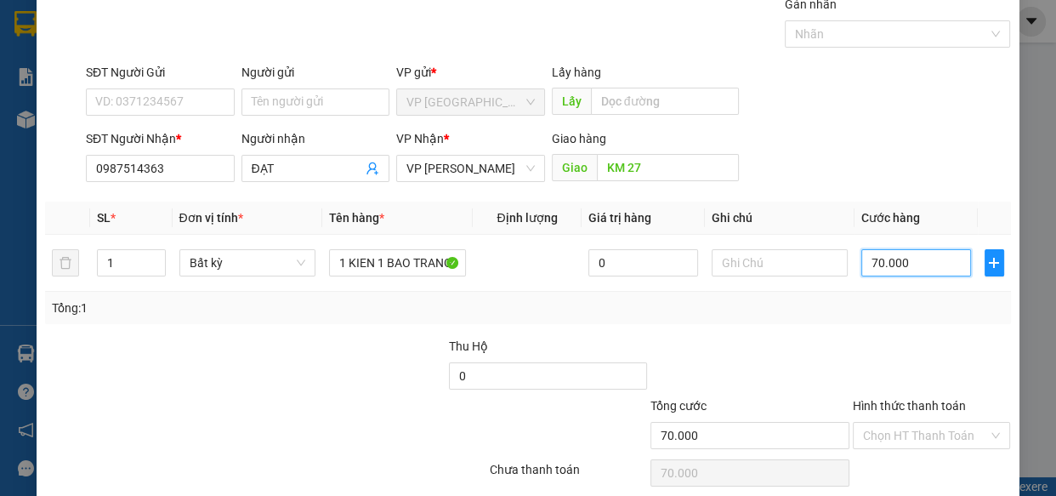
scroll to position [133, 0]
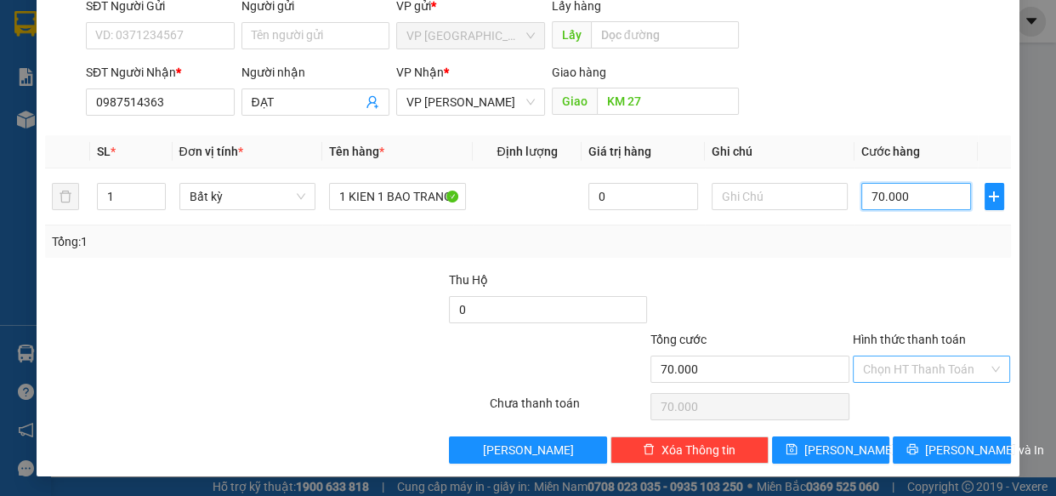
type input "70.000"
click at [908, 370] on input "Hình thức thanh toán" at bounding box center [926, 369] width 126 height 26
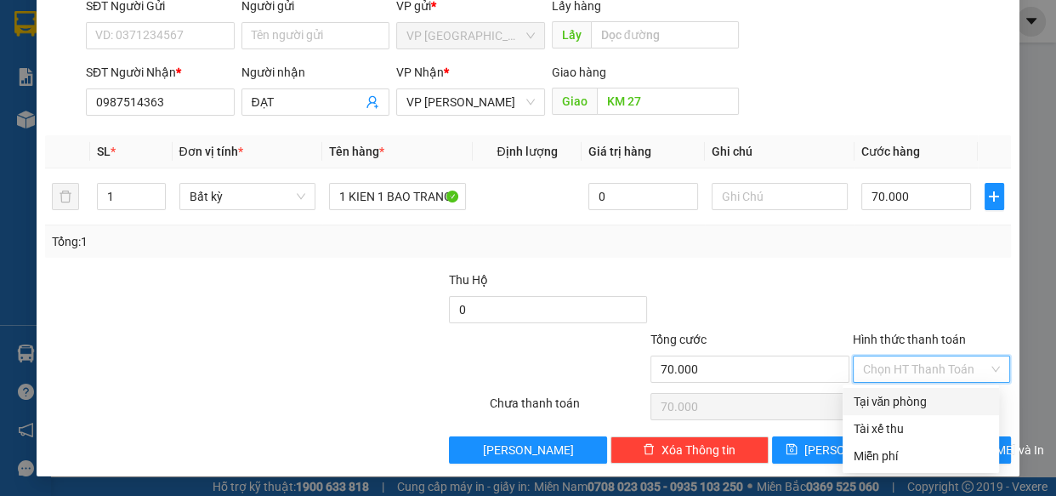
click at [895, 399] on div "Tại văn phòng" at bounding box center [921, 401] width 136 height 19
type input "0"
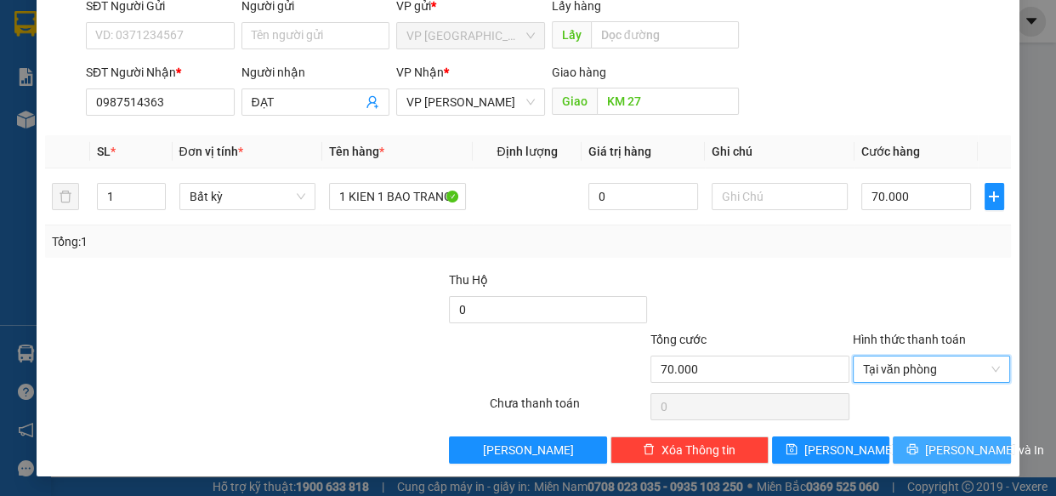
click at [940, 447] on span "[PERSON_NAME] và In" at bounding box center [984, 450] width 119 height 19
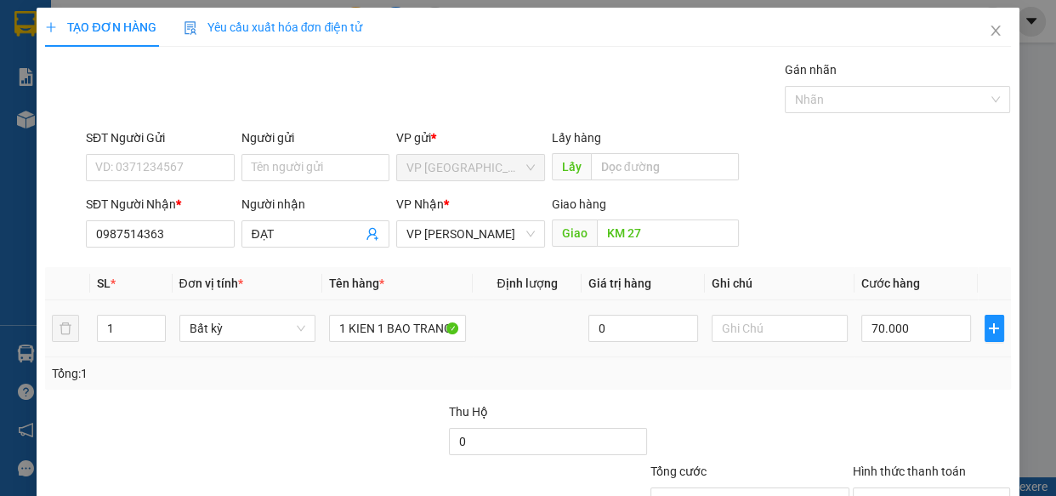
scroll to position [0, 0]
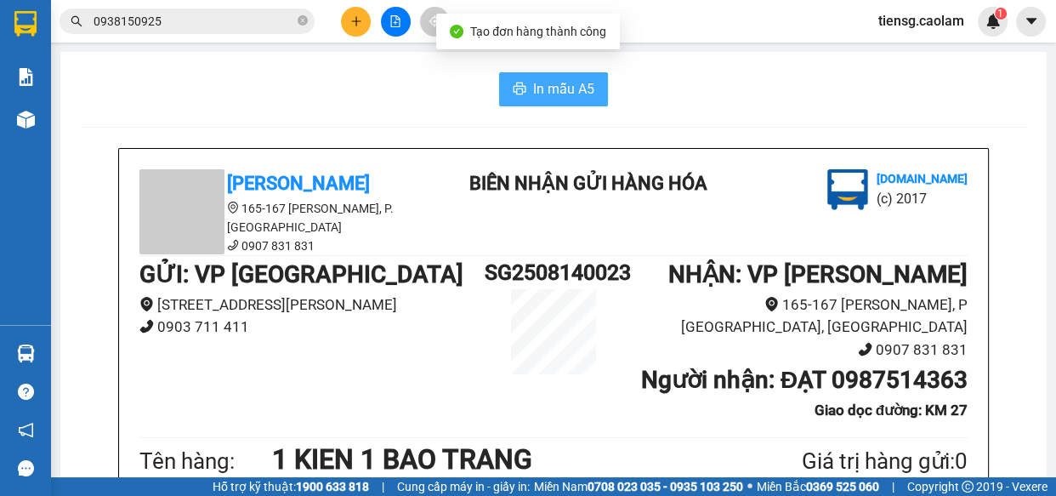
click at [549, 88] on span "In mẫu A5" at bounding box center [563, 88] width 61 height 21
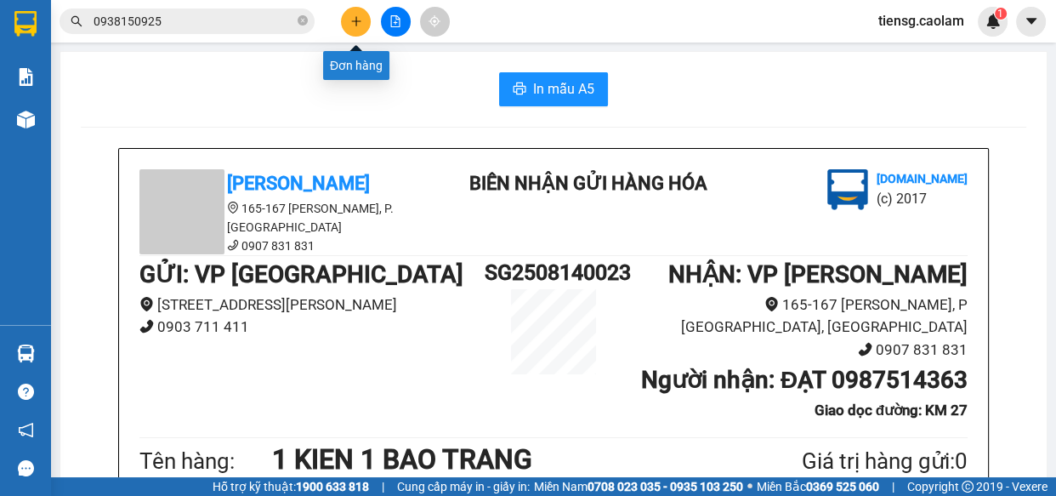
click at [356, 26] on icon "plus" at bounding box center [356, 21] width 12 height 12
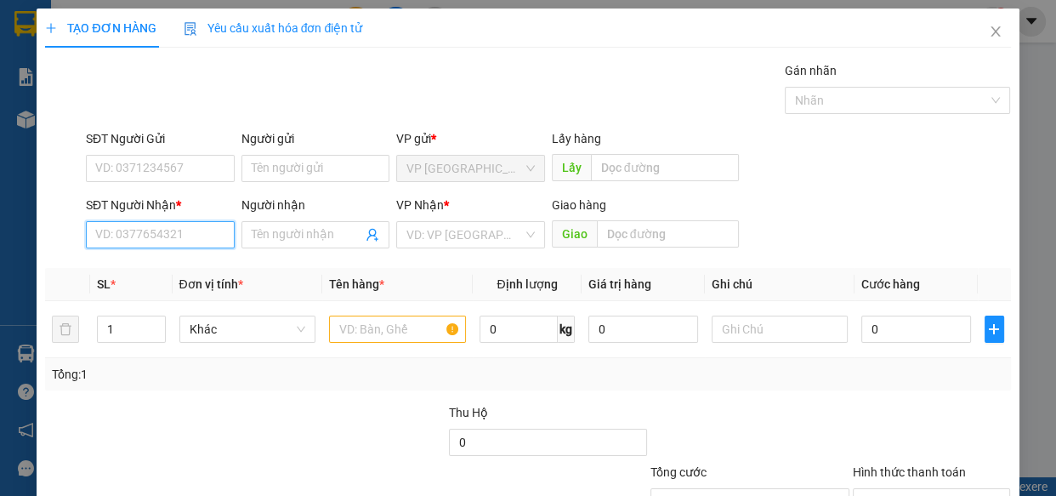
click at [122, 242] on input "SĐT Người Nhận *" at bounding box center [160, 234] width 149 height 27
click at [139, 236] on input "4564" at bounding box center [160, 234] width 149 height 27
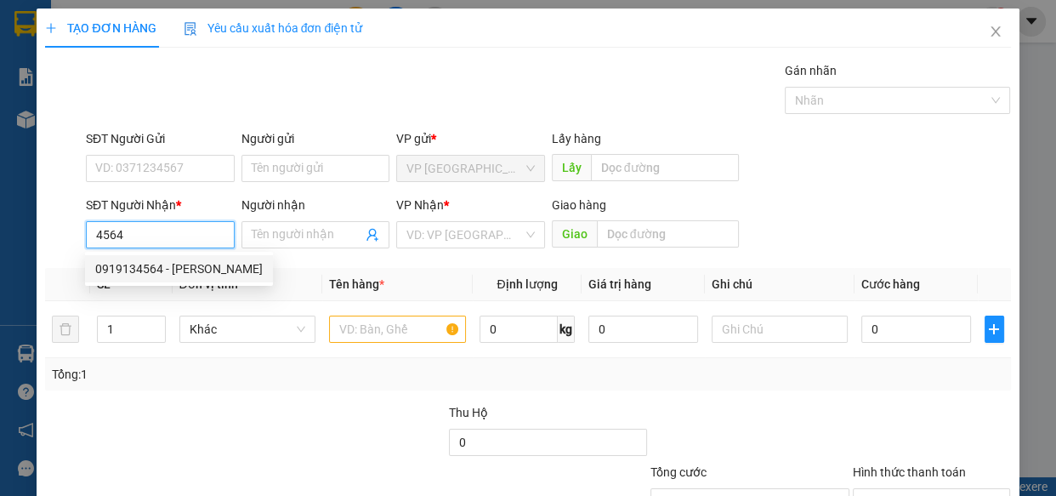
click at [145, 267] on div "0919134564 - [PERSON_NAME]" at bounding box center [179, 268] width 168 height 19
type input "0919134564"
type input "CHINH"
type input "0919134564"
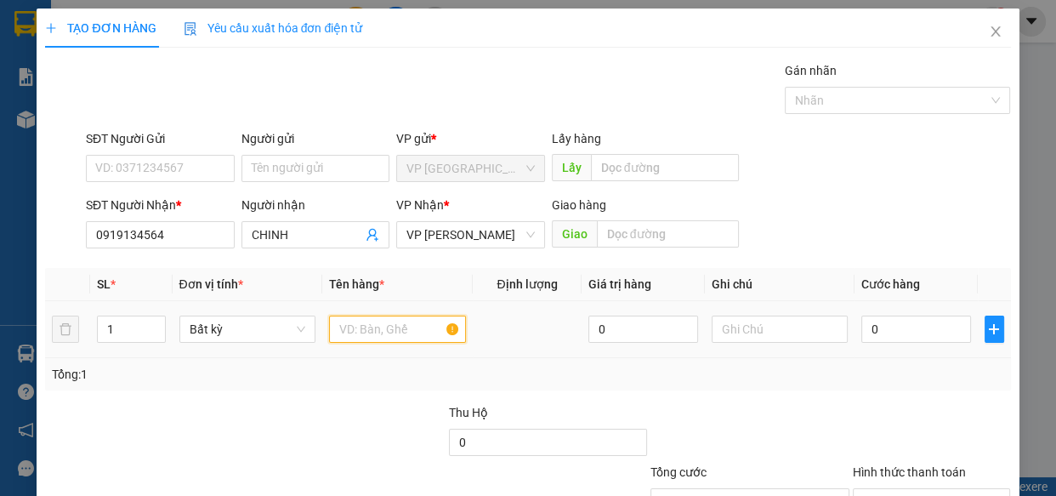
click at [370, 323] on input "text" at bounding box center [397, 329] width 137 height 27
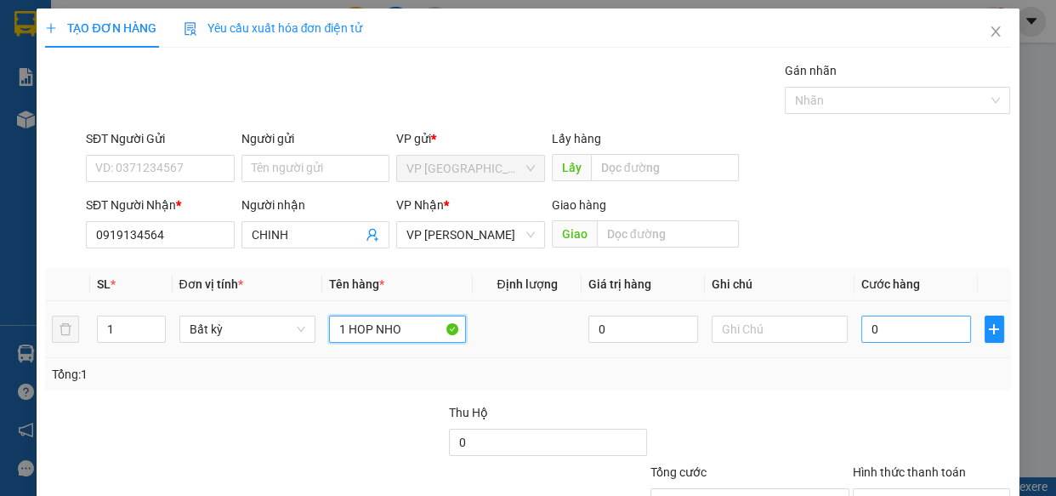
type input "1 HOP NHO"
click at [900, 333] on input "0" at bounding box center [917, 329] width 110 height 27
type input "2"
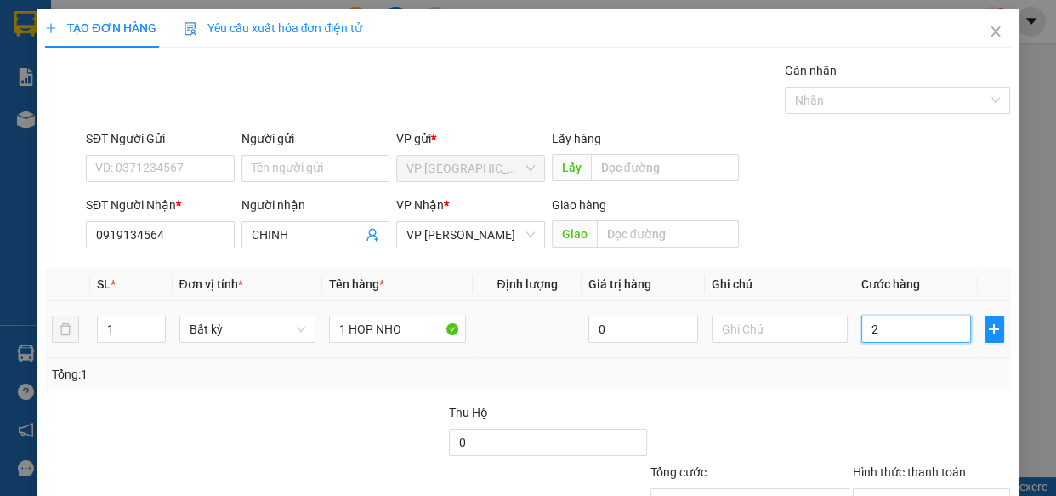
type input "20"
type input "200"
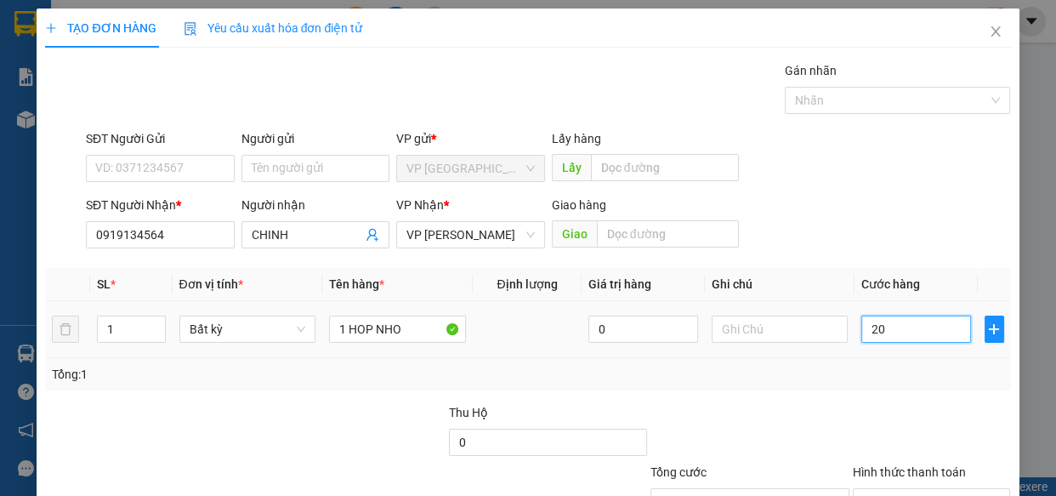
type input "200"
type input "2.000"
type input "20.000"
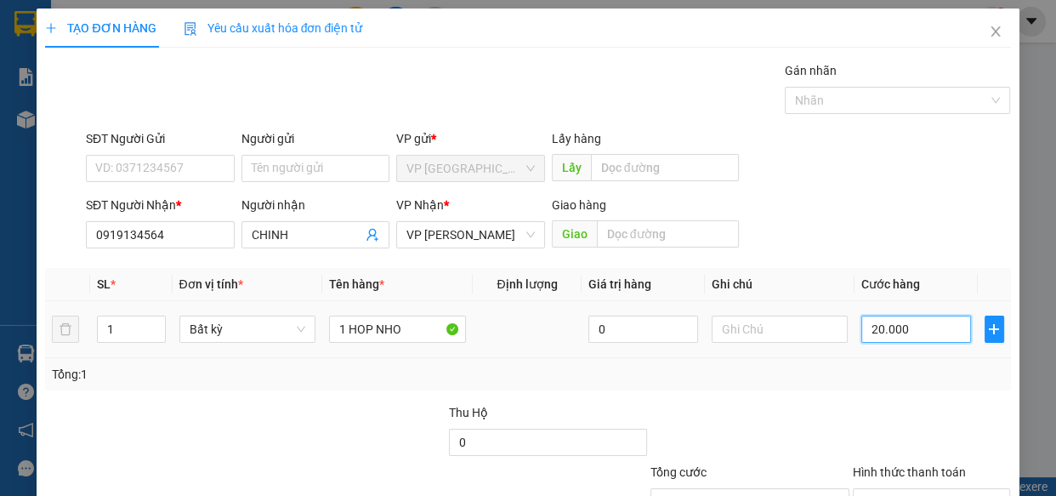
type input "20.000"
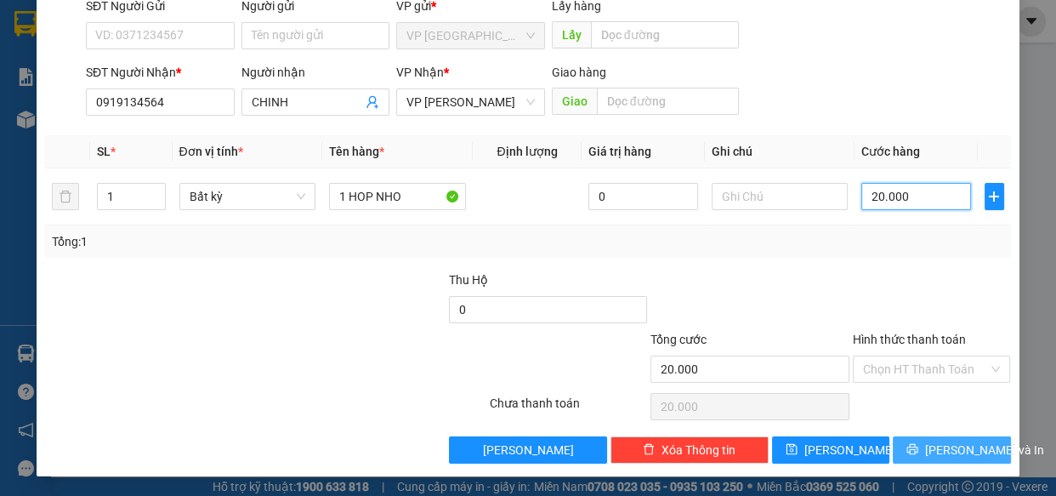
type input "20.000"
drag, startPoint x: 926, startPoint y: 444, endPoint x: 858, endPoint y: 411, distance: 75.7
click at [926, 443] on span "[PERSON_NAME] và In" at bounding box center [984, 450] width 119 height 19
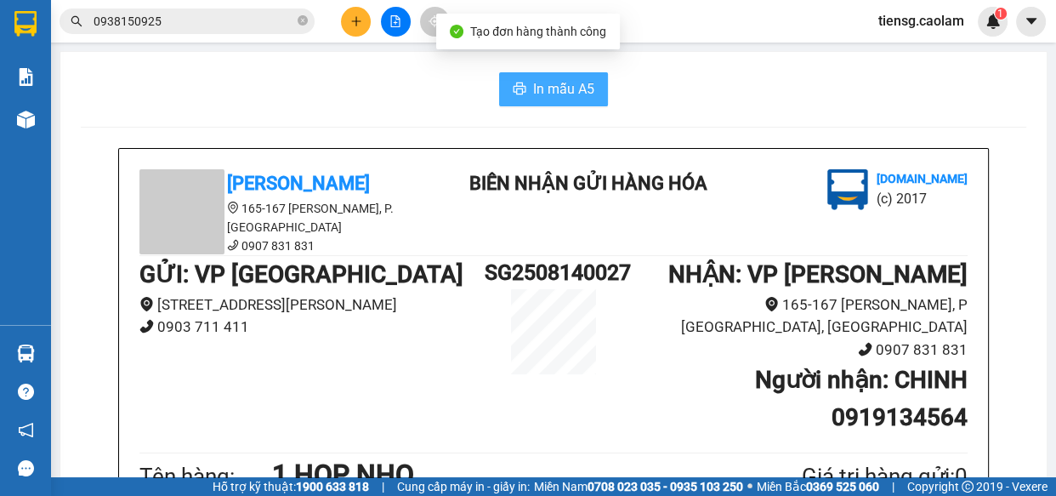
click at [567, 85] on span "In mẫu A5" at bounding box center [563, 88] width 61 height 21
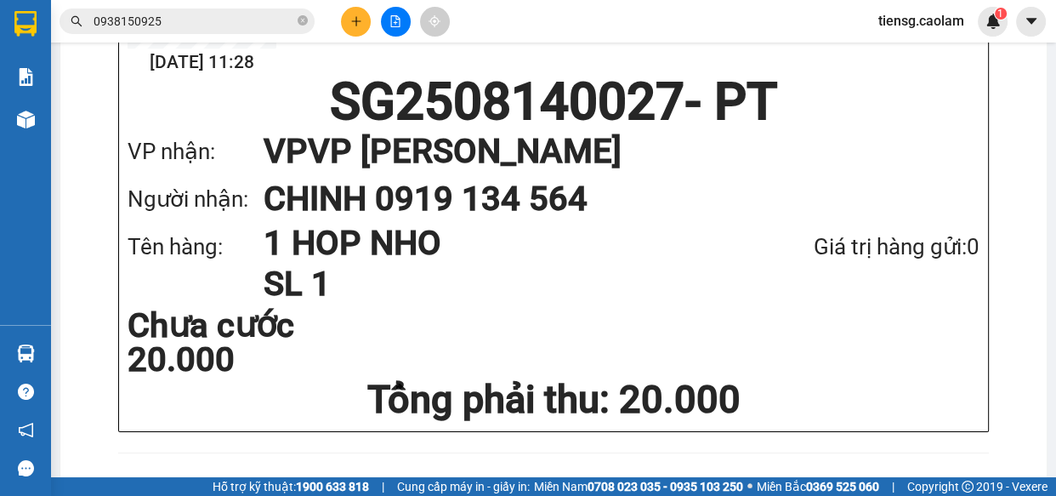
scroll to position [1096, 0]
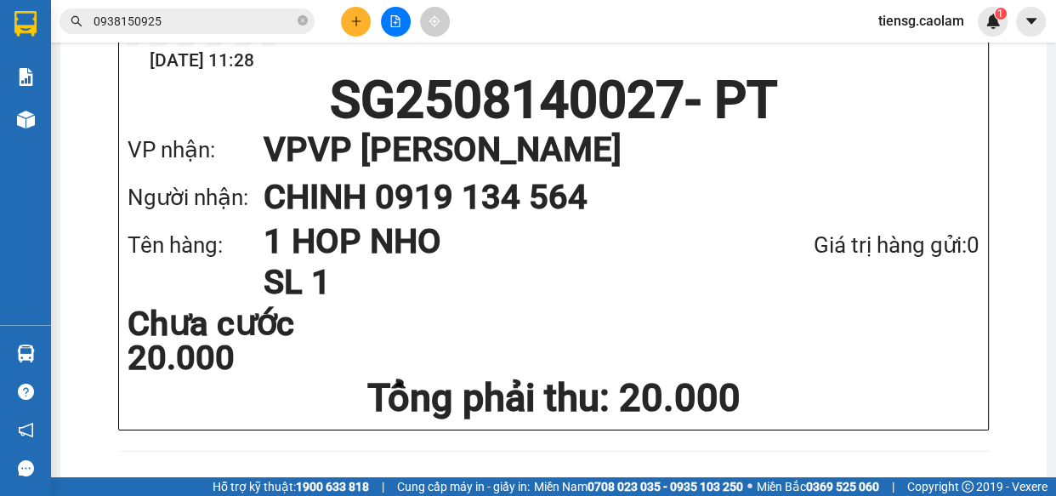
click at [357, 23] on icon "plus" at bounding box center [356, 21] width 12 height 12
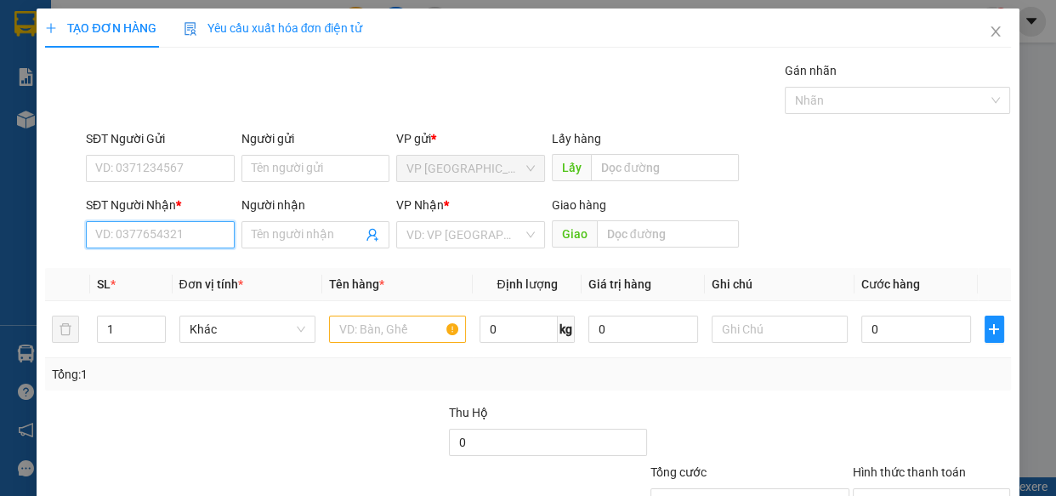
click at [177, 233] on input "SĐT Người Nhận *" at bounding box center [160, 234] width 149 height 27
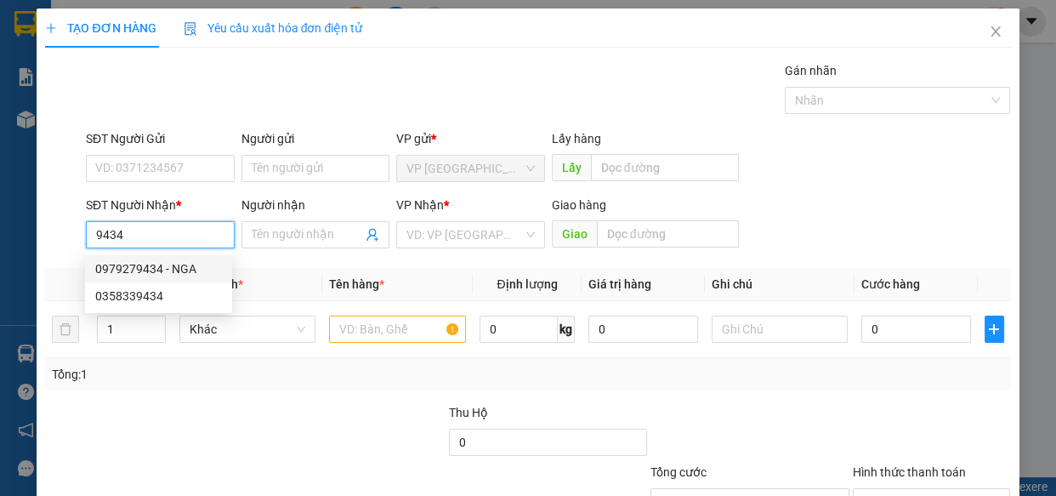
click at [159, 267] on div "0979279434 - NGA" at bounding box center [158, 268] width 127 height 19
type input "0979279434"
type input "NGA"
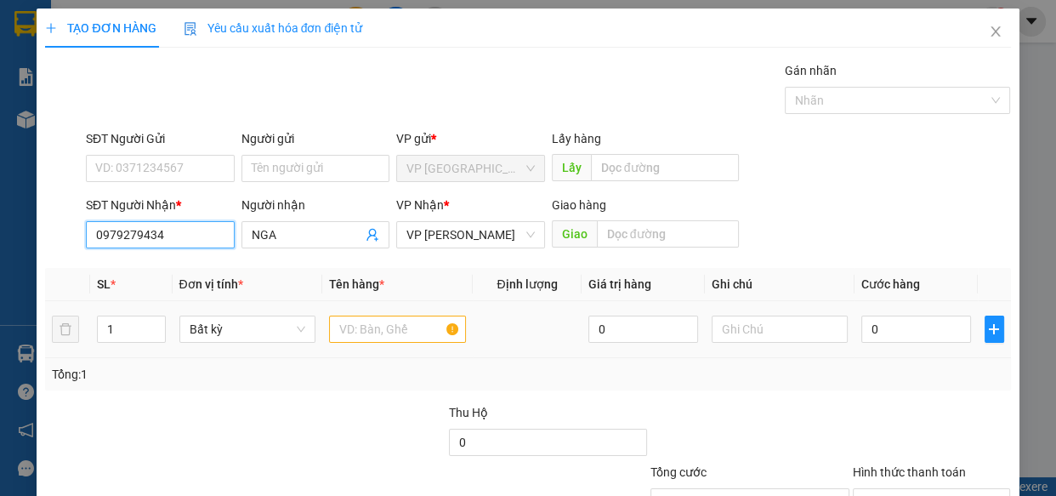
type input "0979279434"
click at [379, 329] on input "text" at bounding box center [397, 329] width 137 height 27
click at [379, 323] on input "text" at bounding box center [397, 329] width 137 height 27
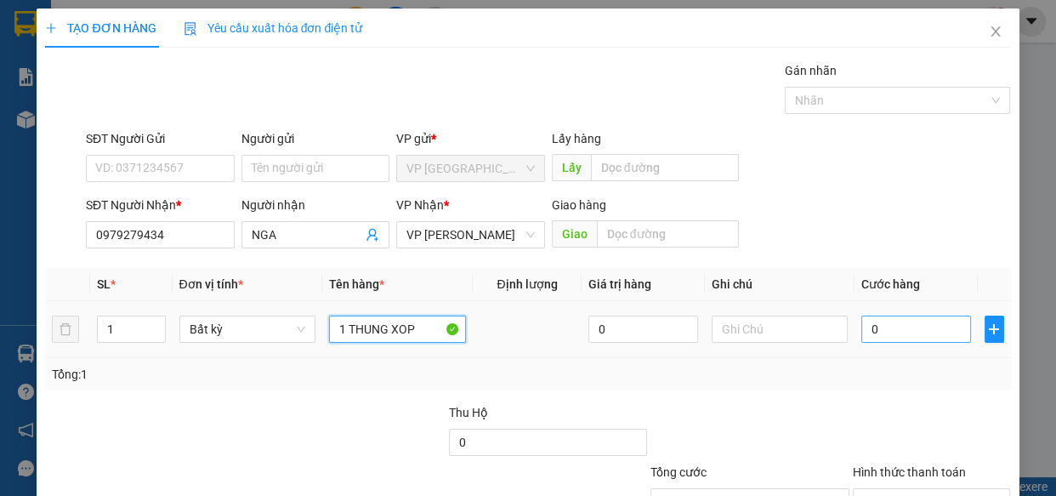
type input "1 THUNG XOP"
click at [917, 340] on input "0" at bounding box center [917, 329] width 110 height 27
type input "5"
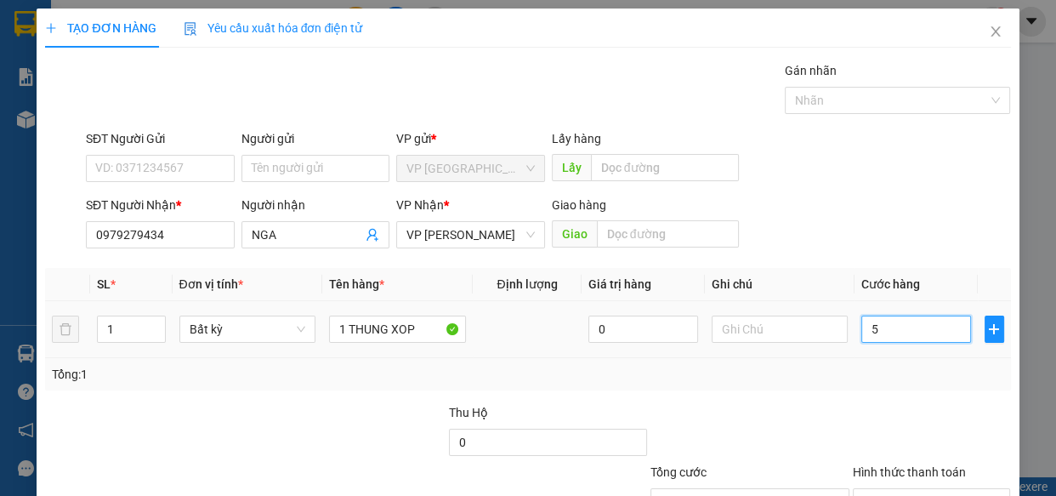
type input "50"
type input "500"
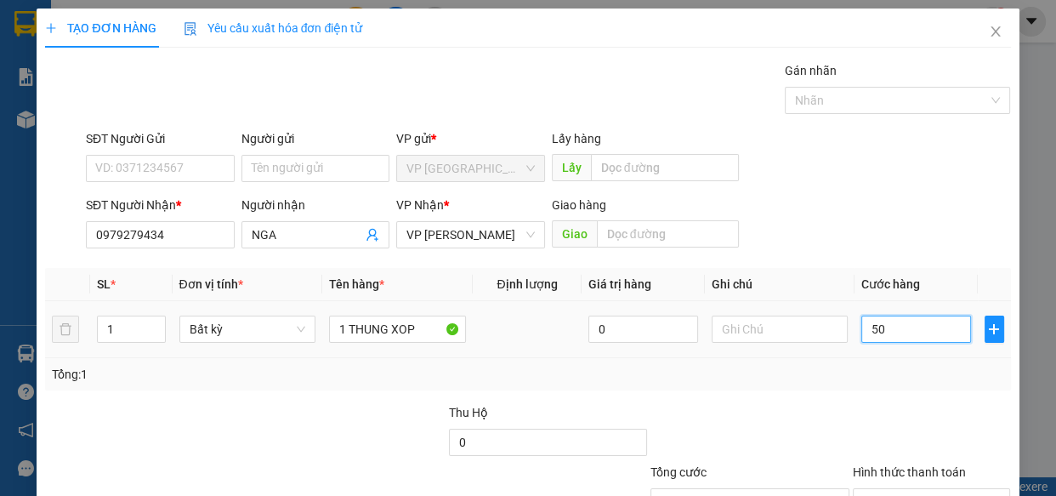
type input "500"
type input "5.000"
type input "50.000"
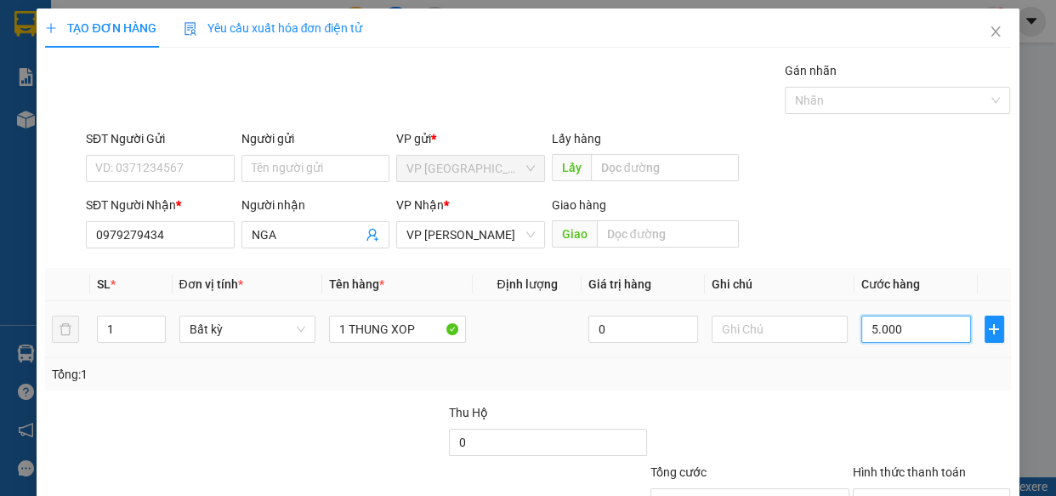
type input "50.000"
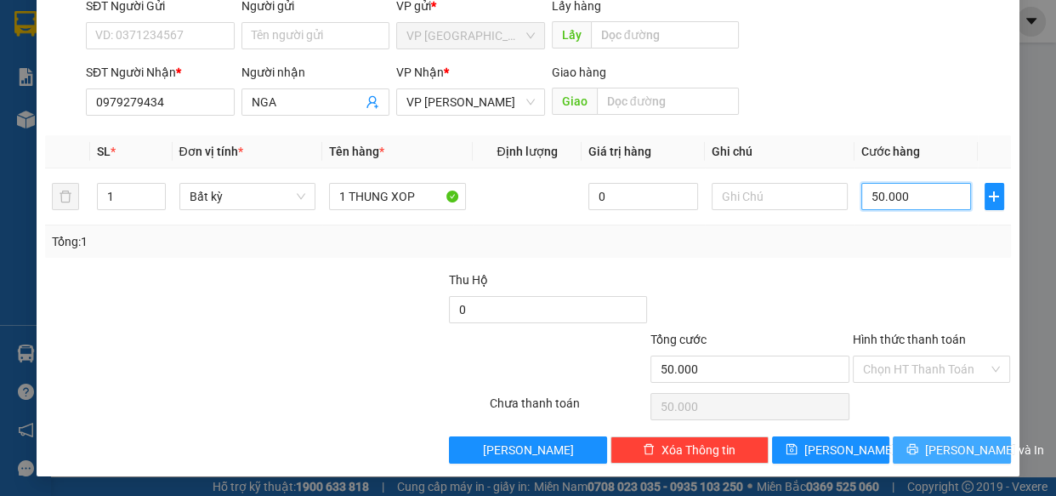
type input "50.000"
click at [919, 443] on icon "printer" at bounding box center [913, 449] width 12 height 12
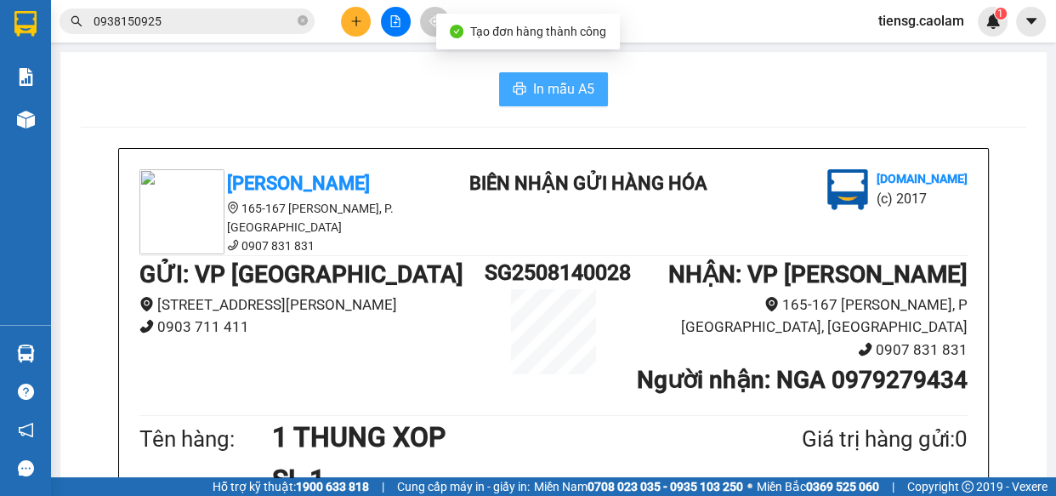
click at [547, 99] on span "In mẫu A5" at bounding box center [563, 88] width 61 height 21
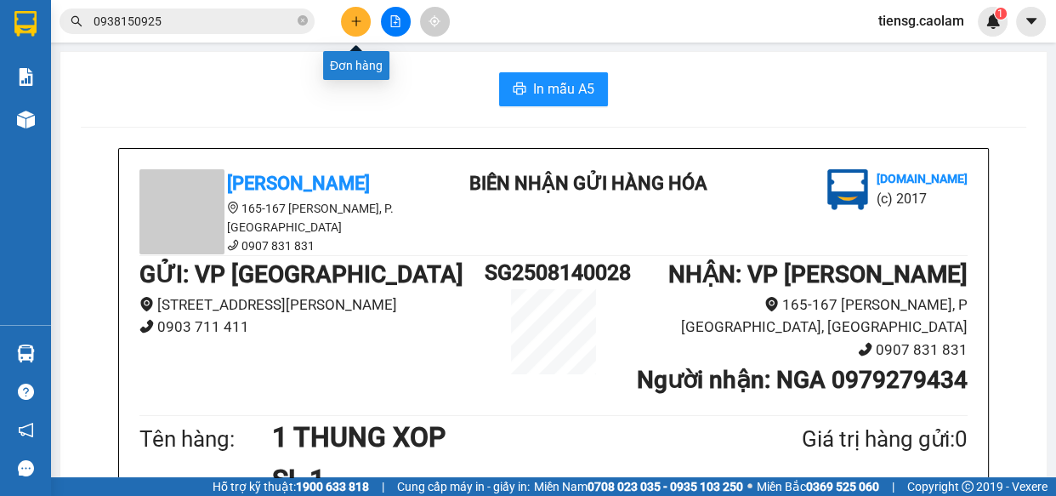
click at [355, 18] on icon "plus" at bounding box center [356, 21] width 12 height 12
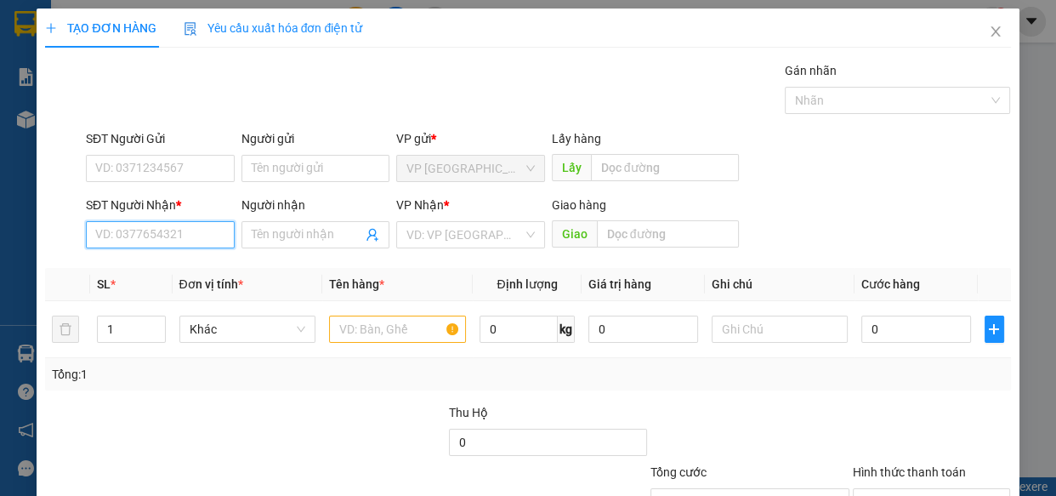
click at [153, 239] on input "SĐT Người Nhận *" at bounding box center [160, 234] width 149 height 27
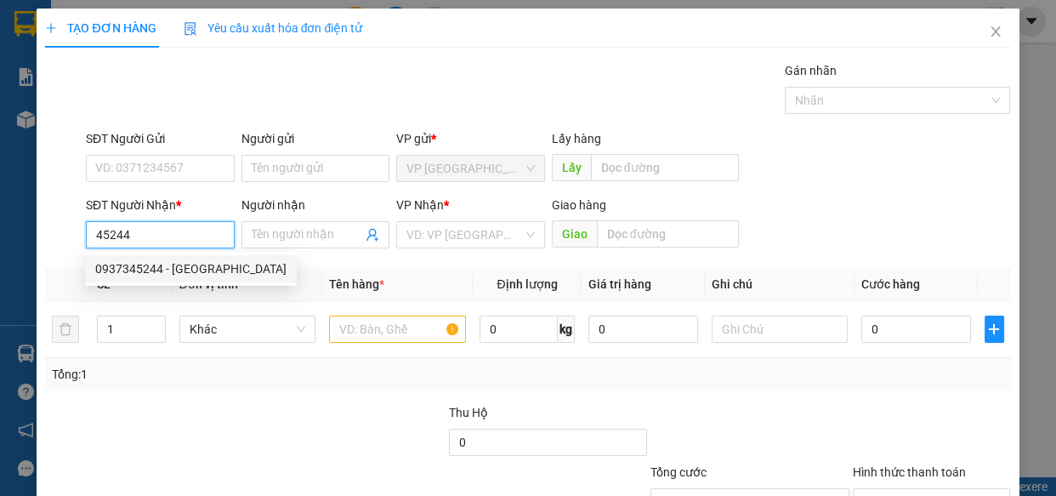
click at [154, 262] on div "0937345244 - [GEOGRAPHIC_DATA]" at bounding box center [190, 268] width 191 height 19
type input "0937345244"
type input "PHUONG"
type input "KM 30"
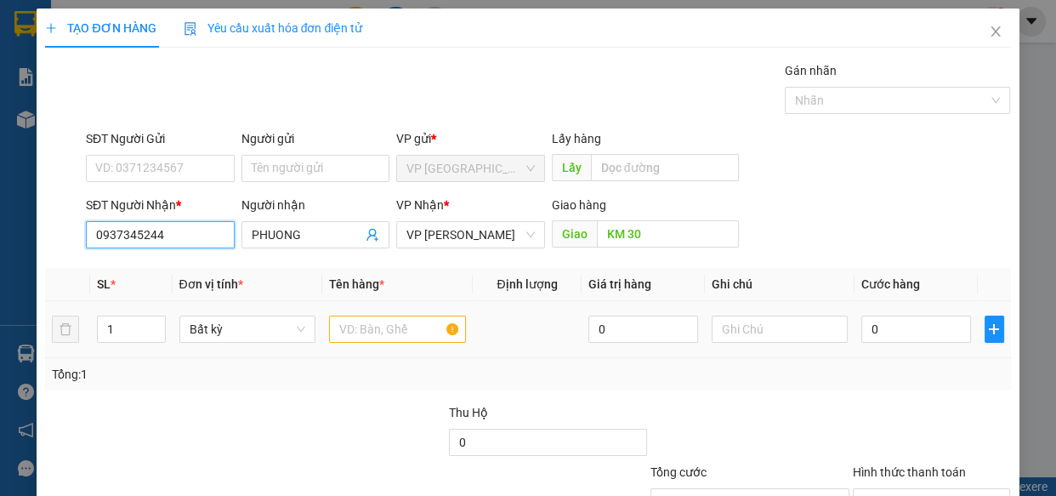
type input "0937345244"
click at [384, 327] on input "text" at bounding box center [397, 329] width 137 height 27
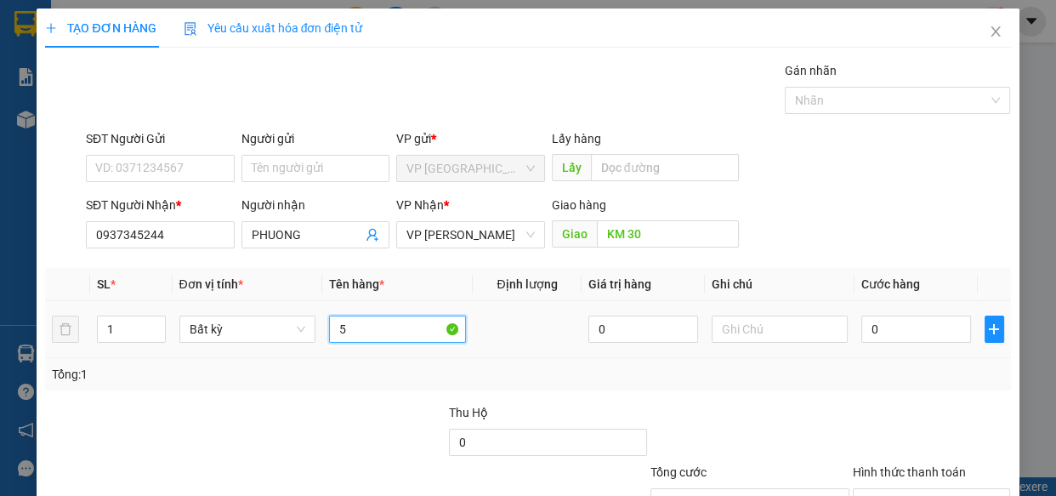
type input "5"
type input "7 KIEN"
click at [927, 332] on input "0" at bounding box center [917, 329] width 110 height 27
type input "3"
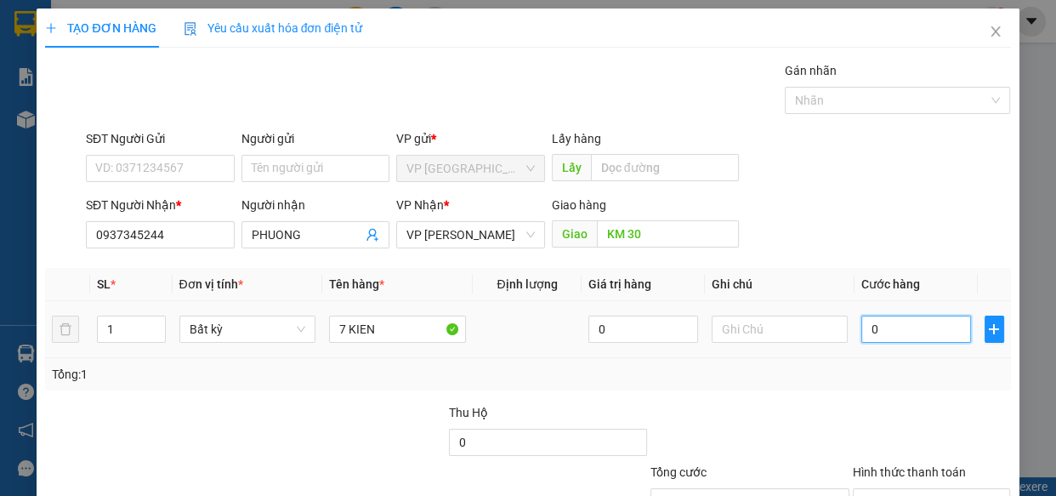
type input "3"
type input "35"
type input "350"
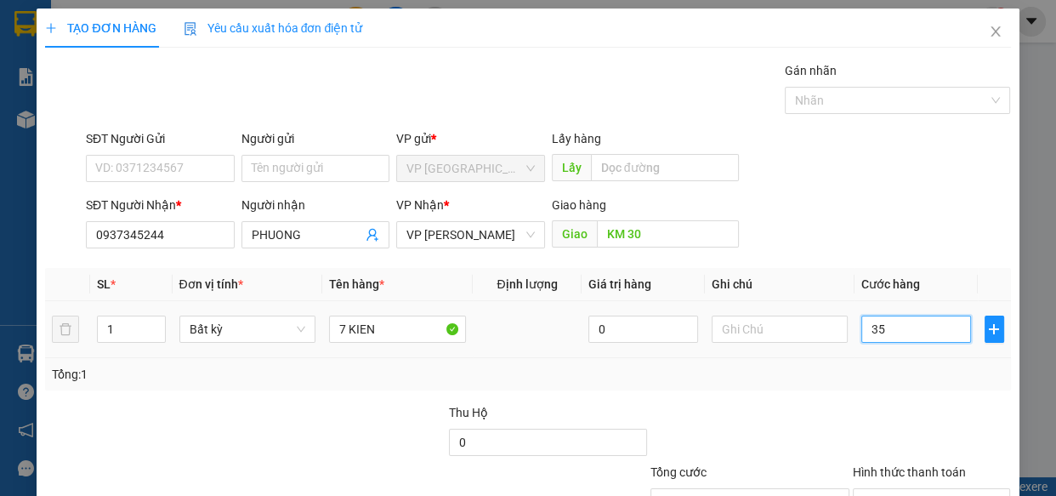
type input "350"
type input "3.500"
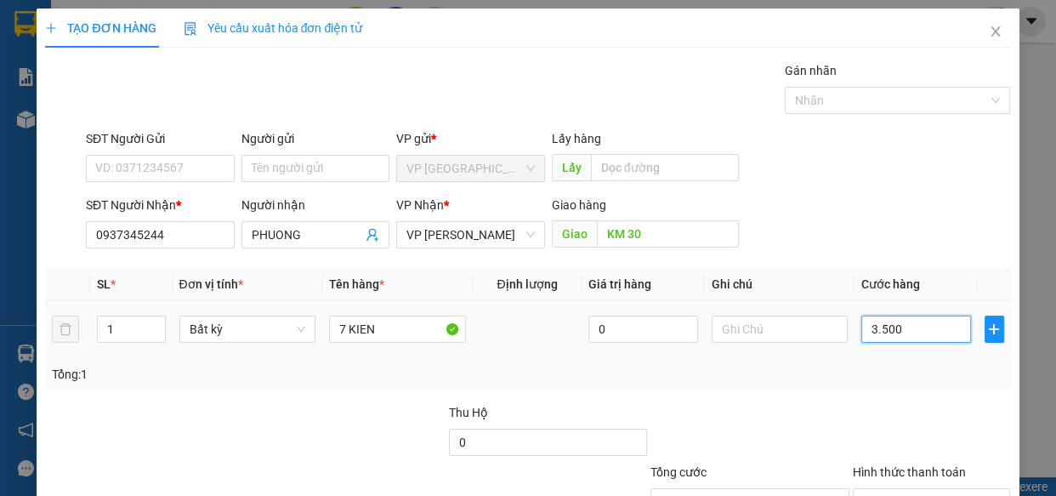
type input "35.000"
type input "350.000"
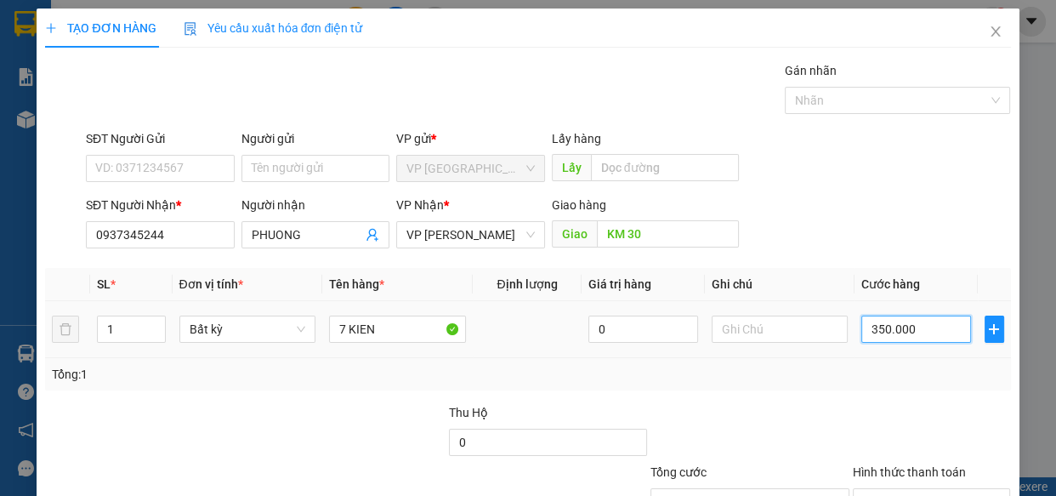
type input "350.000"
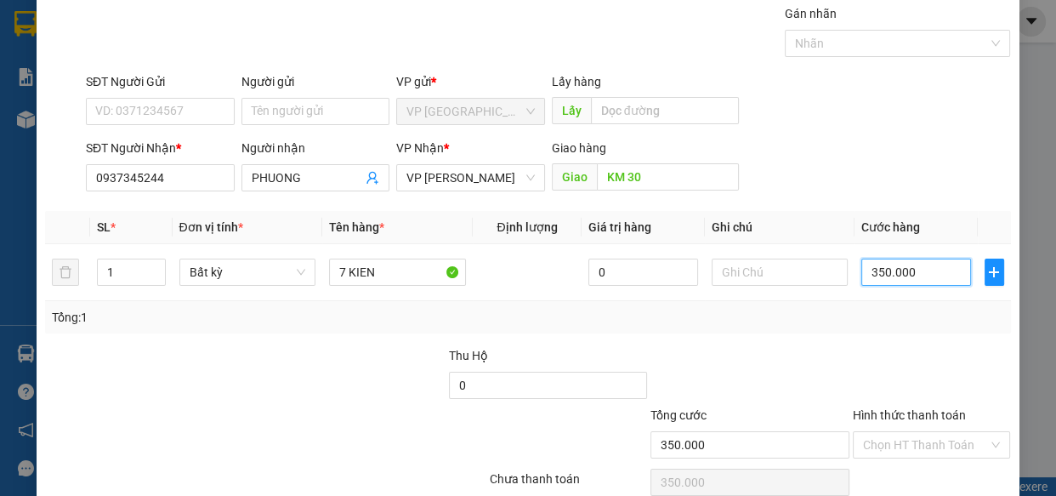
scroll to position [133, 0]
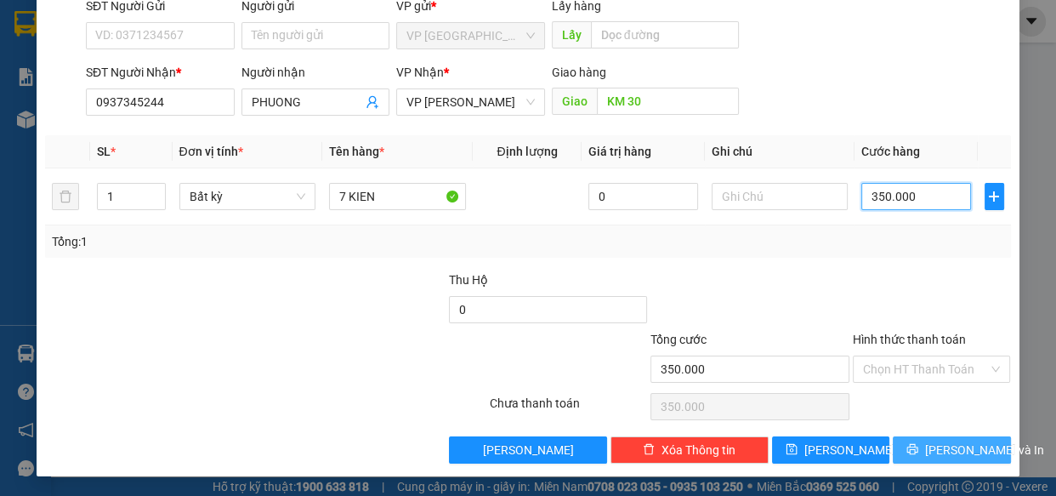
type input "350.000"
click at [936, 452] on span "[PERSON_NAME] và In" at bounding box center [984, 450] width 119 height 19
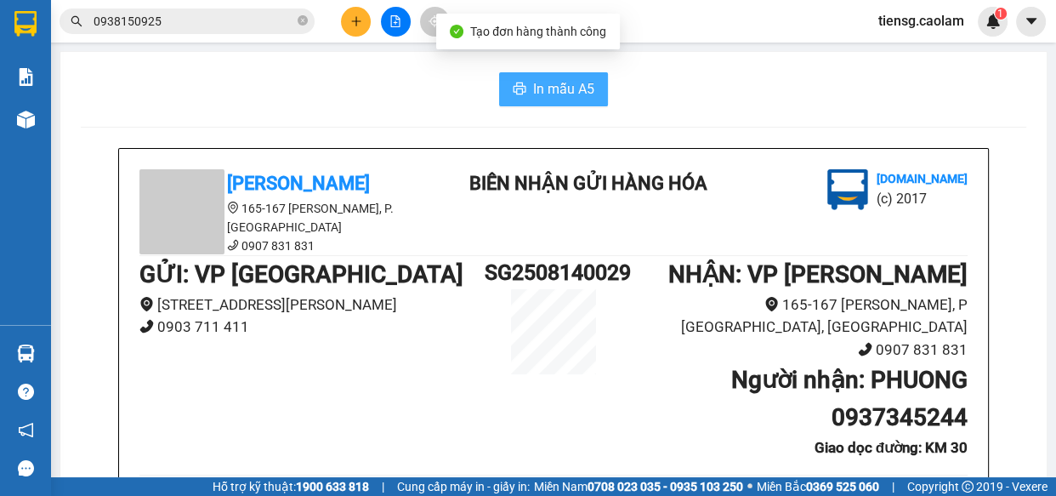
click at [544, 80] on span "In mẫu A5" at bounding box center [563, 88] width 61 height 21
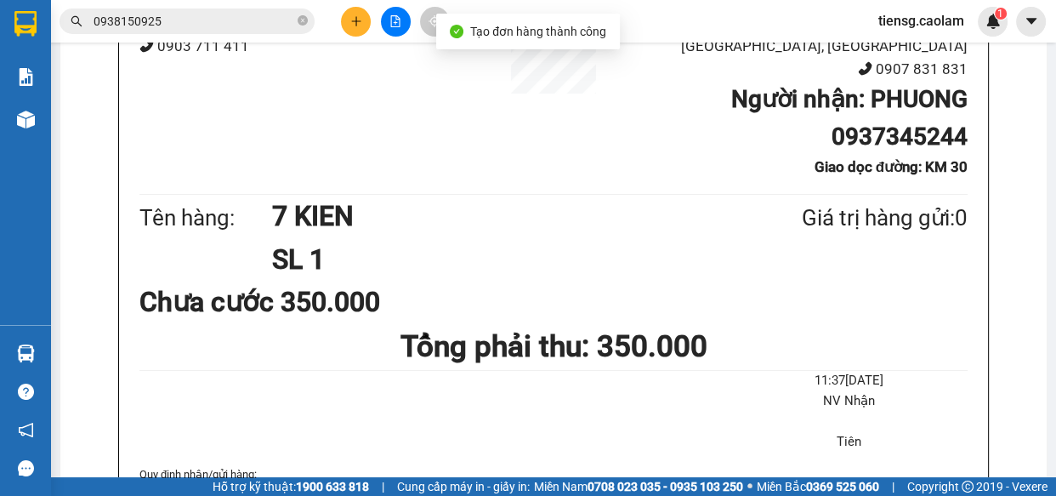
scroll to position [927, 0]
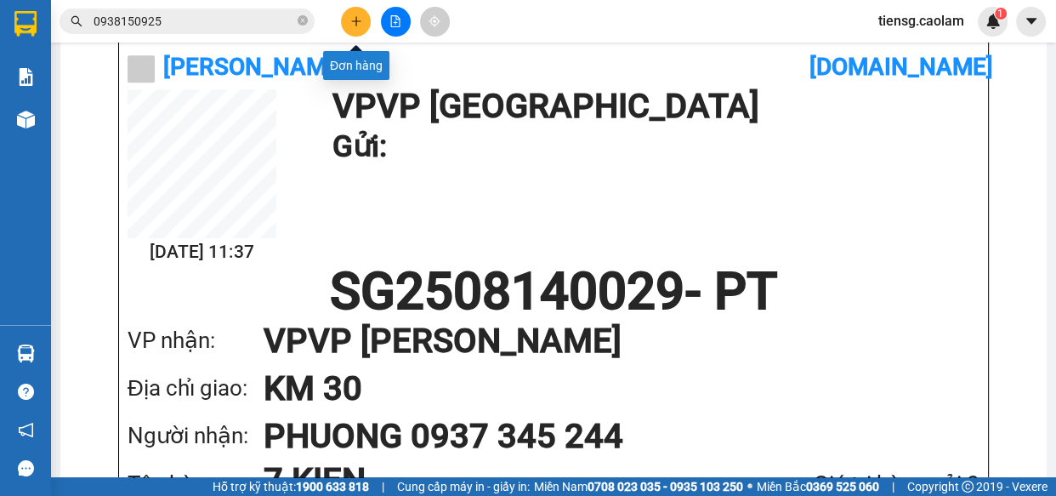
click at [354, 31] on button at bounding box center [356, 22] width 30 height 30
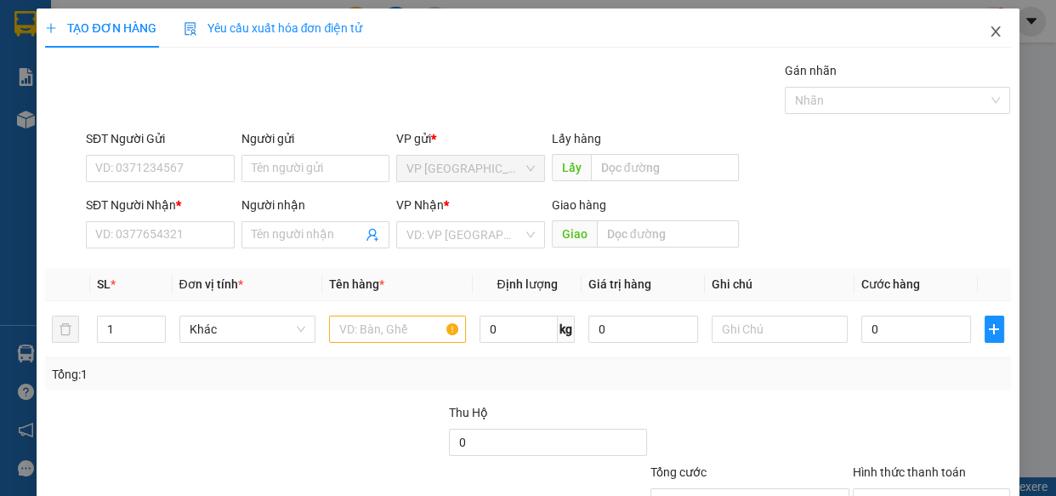
click at [989, 25] on icon "close" at bounding box center [996, 32] width 14 height 14
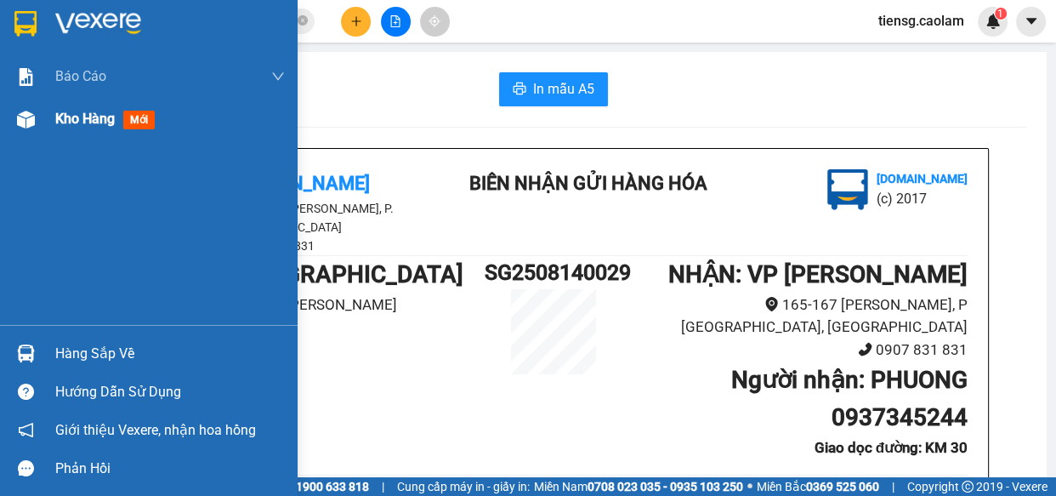
click at [51, 122] on div "Kho hàng mới" at bounding box center [149, 119] width 298 height 43
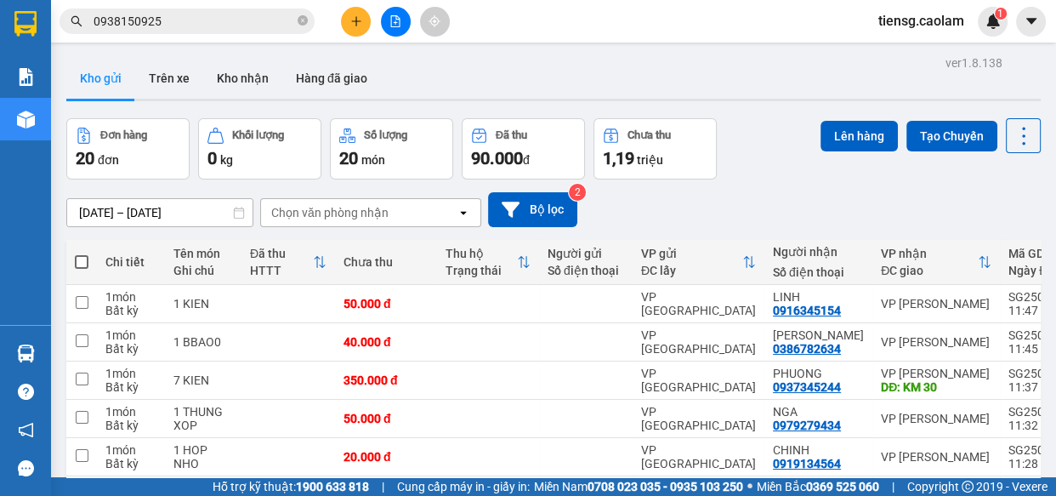
click at [71, 259] on th at bounding box center [81, 262] width 31 height 45
click at [81, 255] on span at bounding box center [82, 262] width 14 height 14
click at [82, 253] on input "checkbox" at bounding box center [82, 253] width 0 height 0
checkbox input "true"
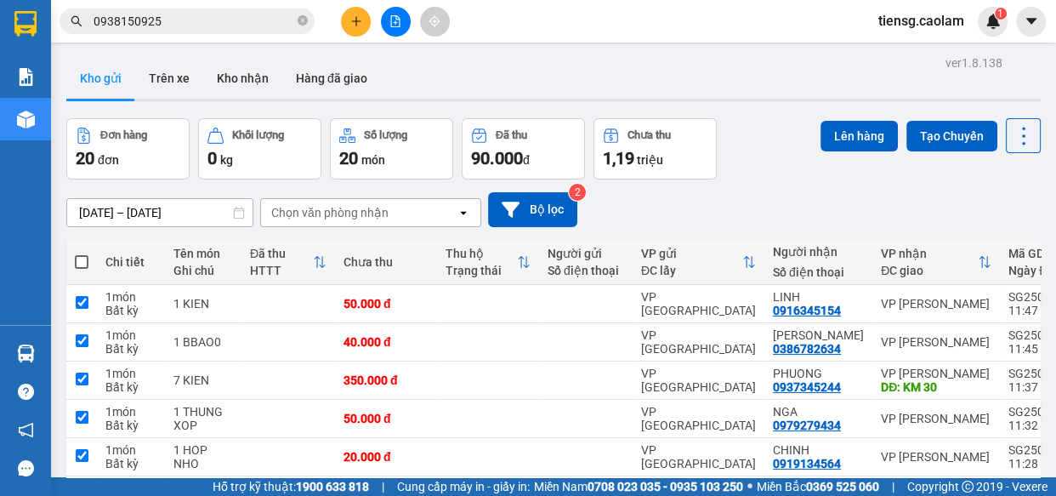
checkbox input "true"
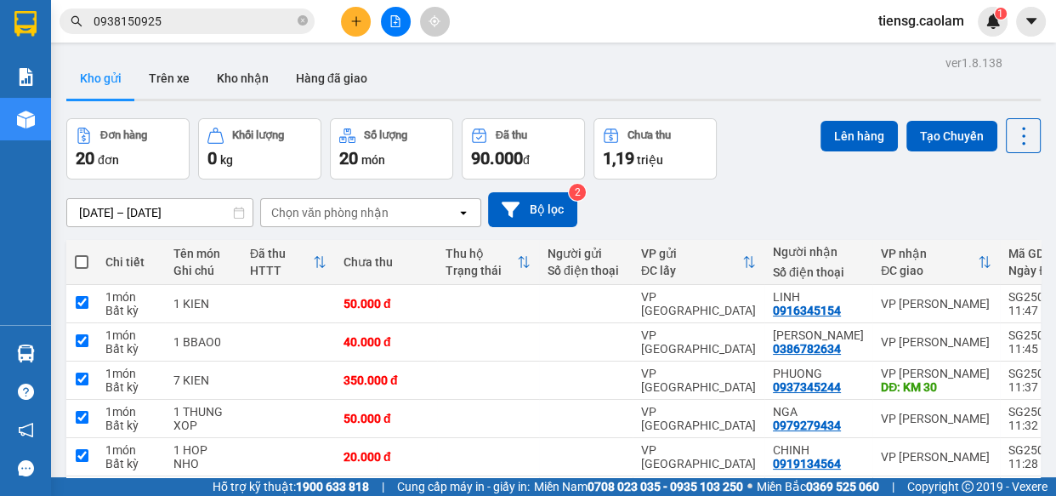
checkbox input "true"
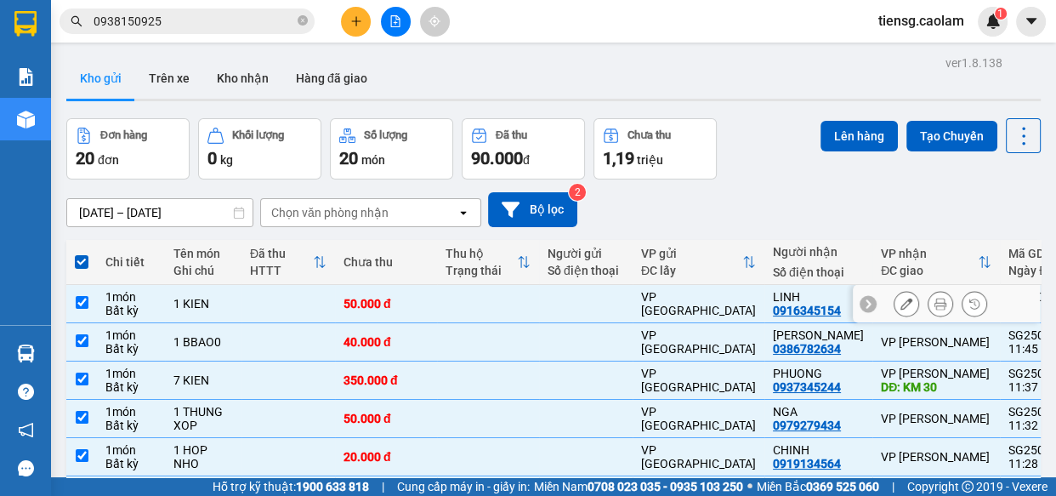
click at [262, 306] on td at bounding box center [289, 304] width 94 height 38
checkbox input "false"
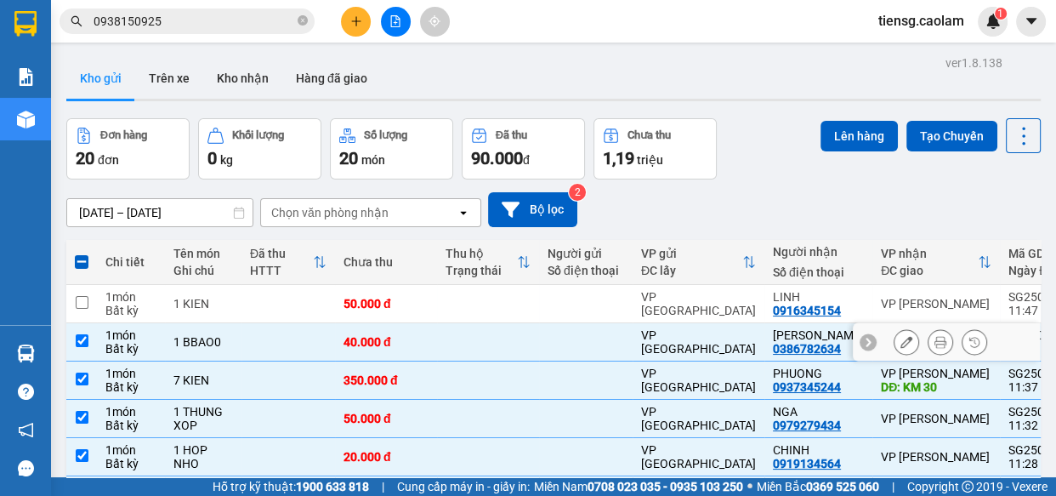
click at [285, 342] on td at bounding box center [289, 342] width 94 height 38
checkbox input "false"
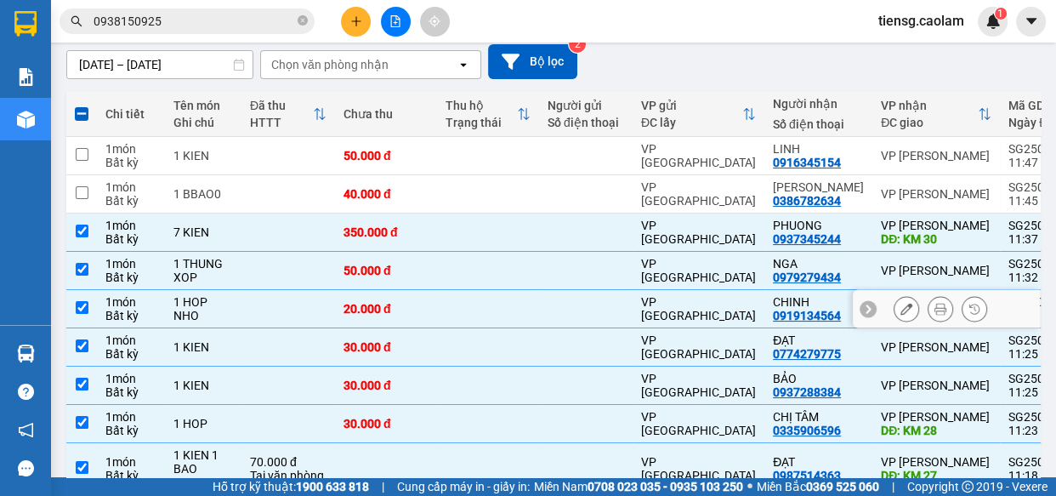
scroll to position [154, 0]
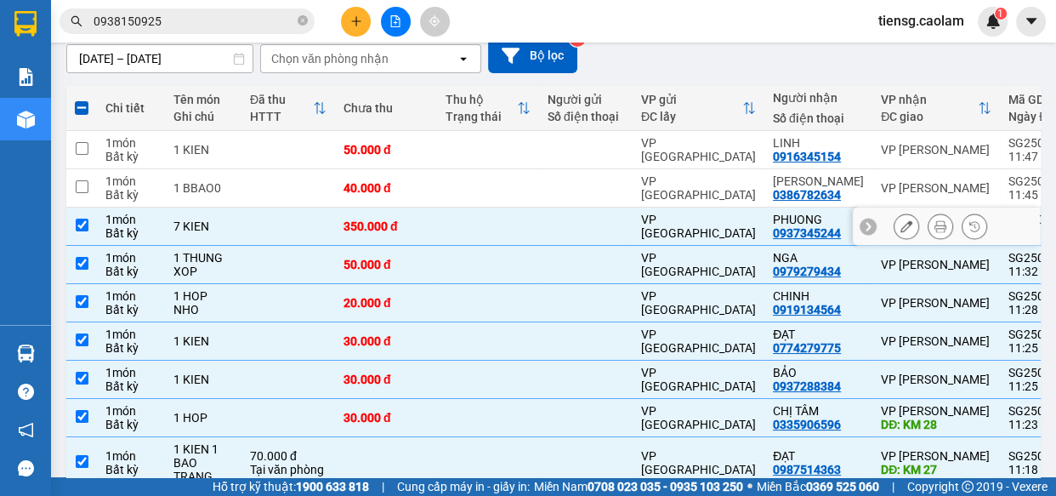
click at [256, 226] on td at bounding box center [289, 227] width 94 height 38
checkbox input "false"
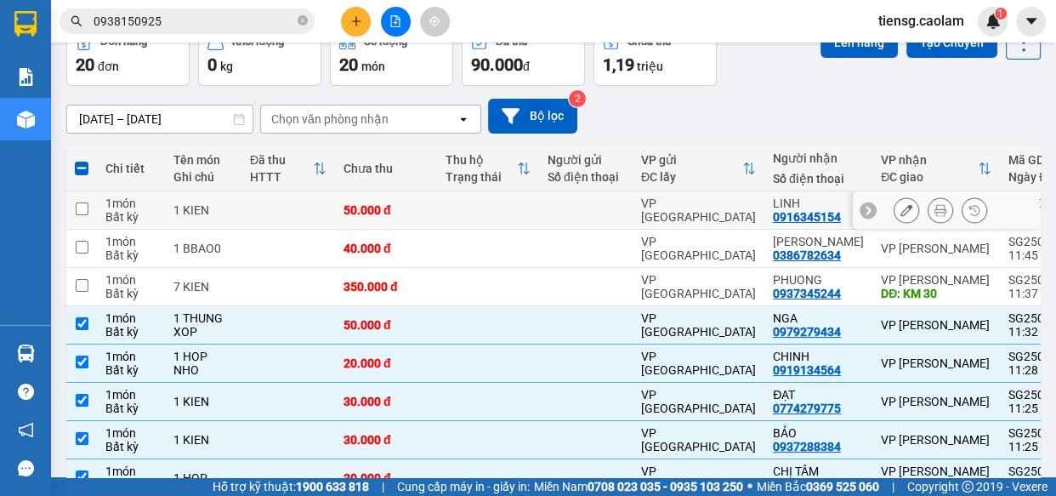
scroll to position [0, 0]
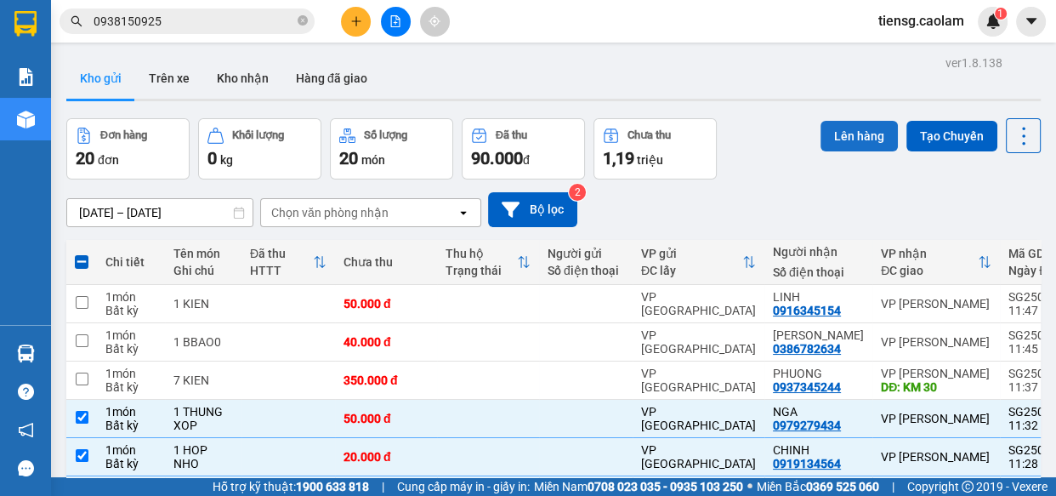
drag, startPoint x: 851, startPoint y: 140, endPoint x: 832, endPoint y: 144, distance: 19.0
click at [850, 141] on button "Lên hàng" at bounding box center [859, 136] width 77 height 31
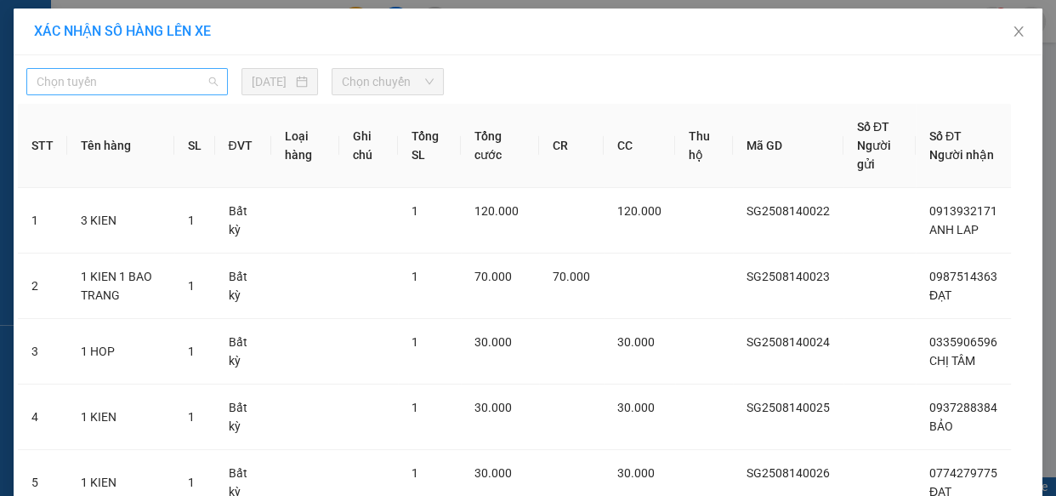
click at [169, 88] on span "Chọn tuyến" at bounding box center [127, 82] width 181 height 26
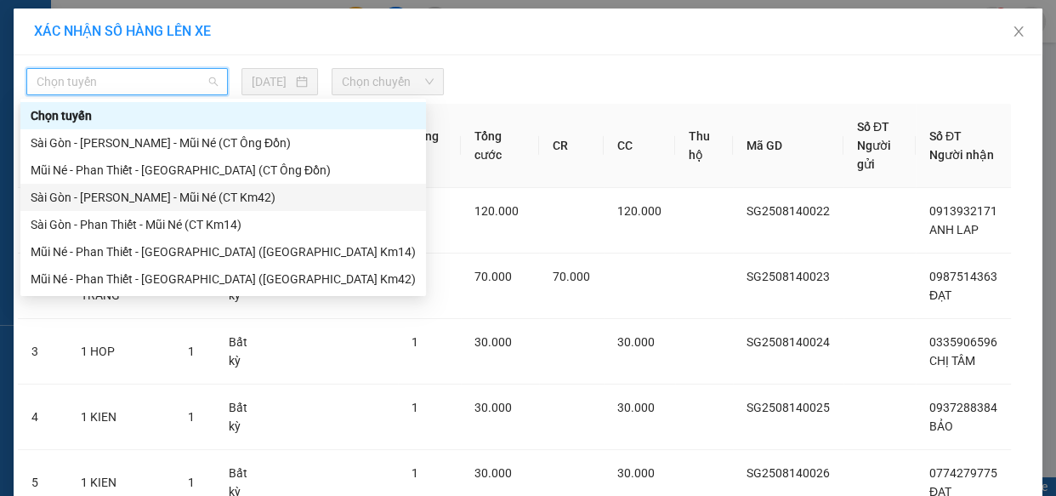
click at [202, 194] on div "Sài Gòn - [PERSON_NAME] - Mũi Né (CT Km42)" at bounding box center [223, 197] width 385 height 19
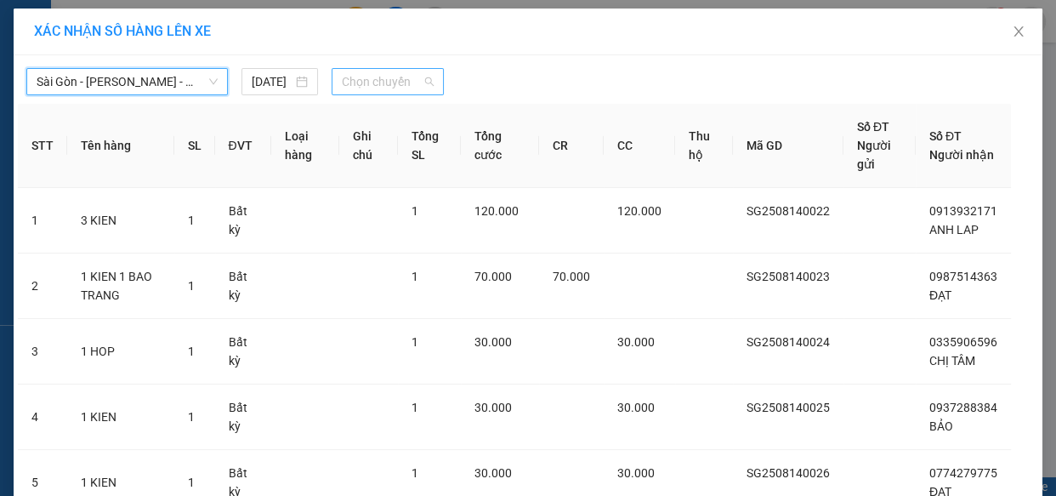
click at [378, 83] on span "Chọn chuyến" at bounding box center [388, 82] width 92 height 26
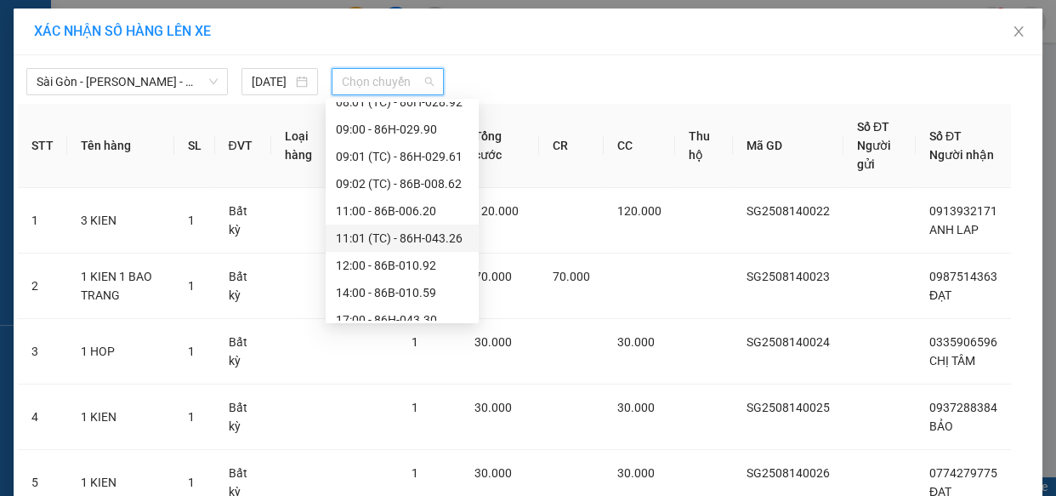
scroll to position [309, 0]
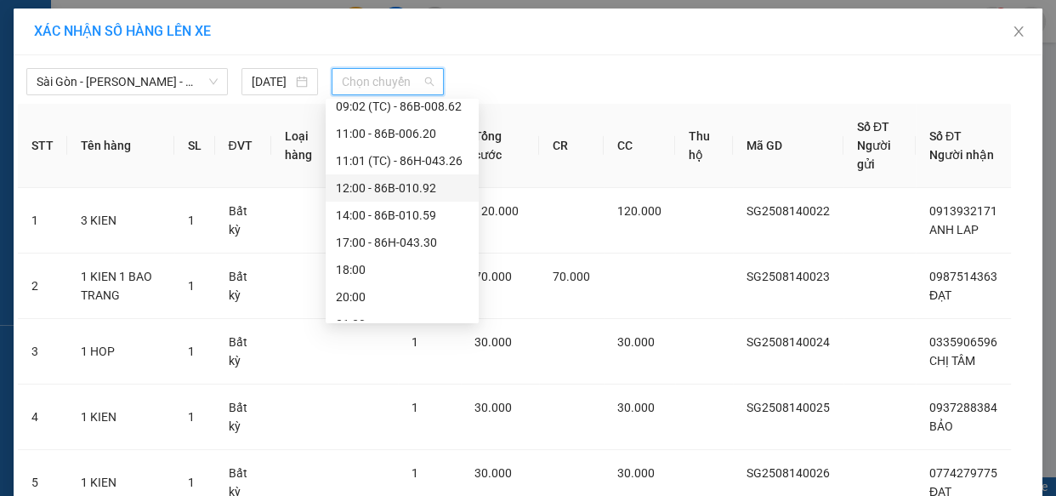
drag, startPoint x: 396, startPoint y: 185, endPoint x: 405, endPoint y: 179, distance: 10.4
click at [397, 185] on div "12:00 - 86B-010.92" at bounding box center [402, 188] width 133 height 19
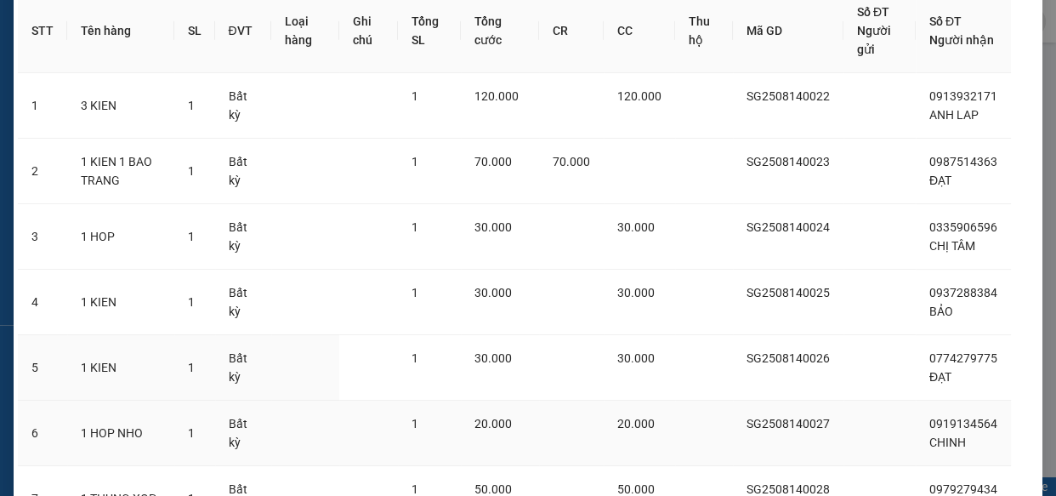
scroll to position [284, 0]
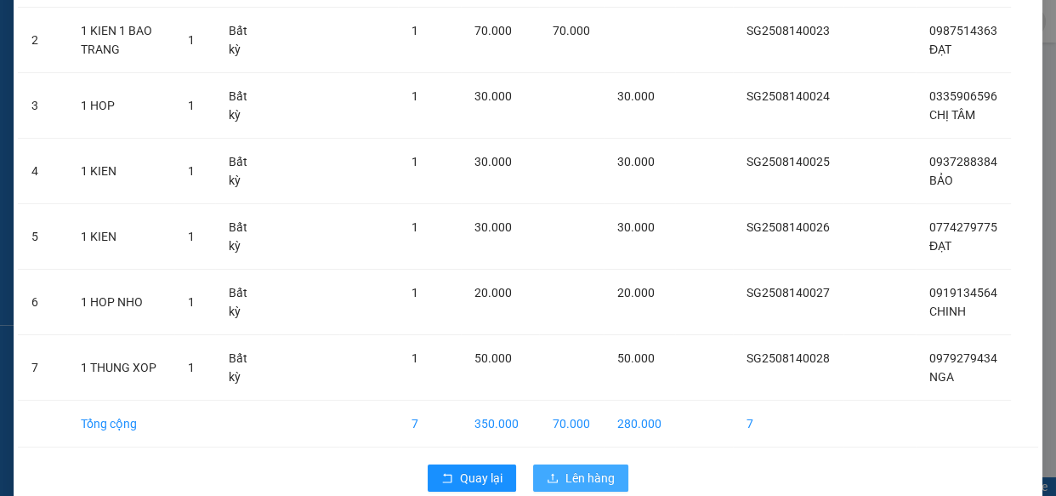
click at [589, 469] on span "Lên hàng" at bounding box center [590, 478] width 49 height 19
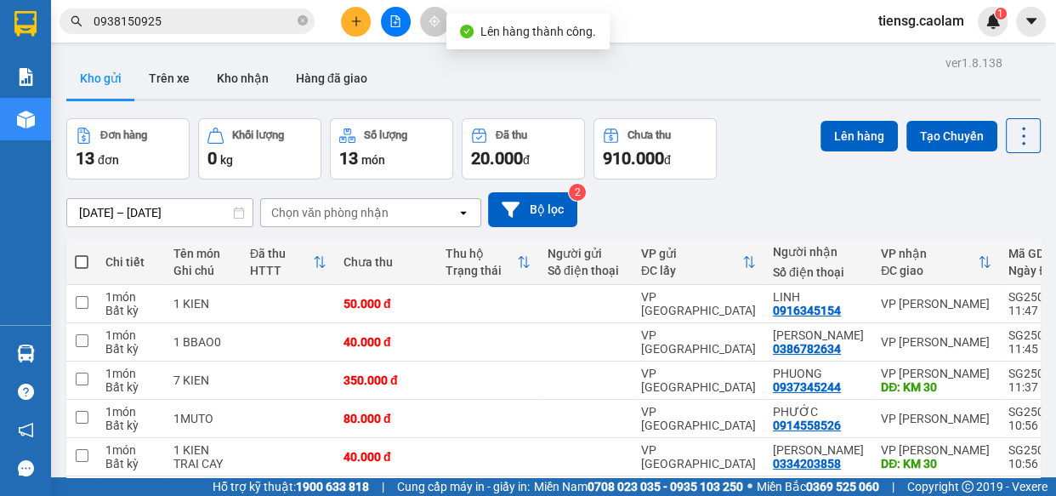
click at [83, 262] on span at bounding box center [82, 262] width 14 height 14
click at [82, 253] on input "checkbox" at bounding box center [82, 253] width 0 height 0
checkbox input "true"
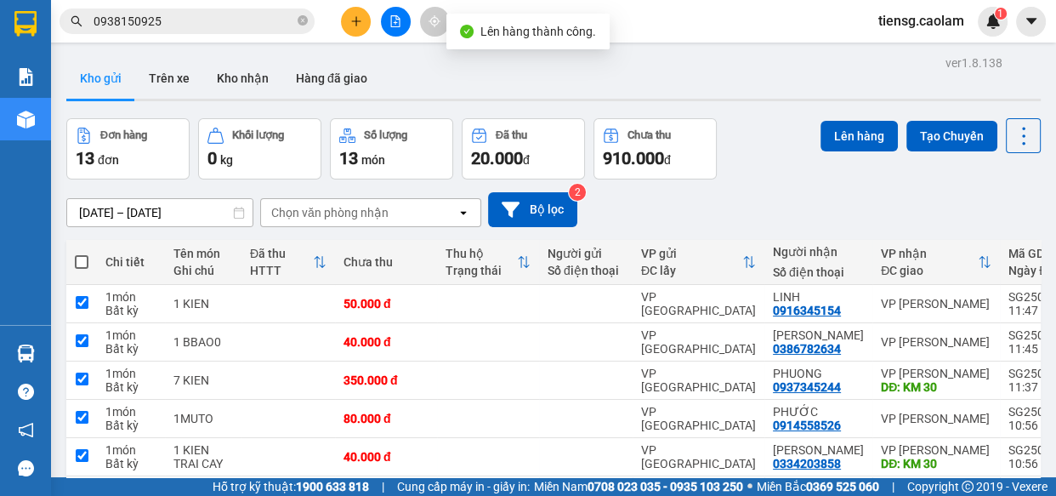
checkbox input "true"
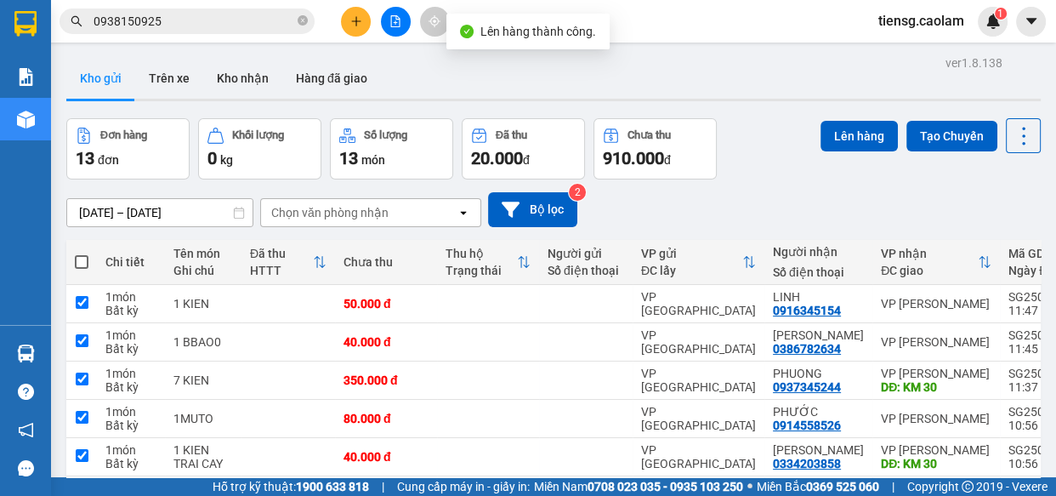
checkbox input "true"
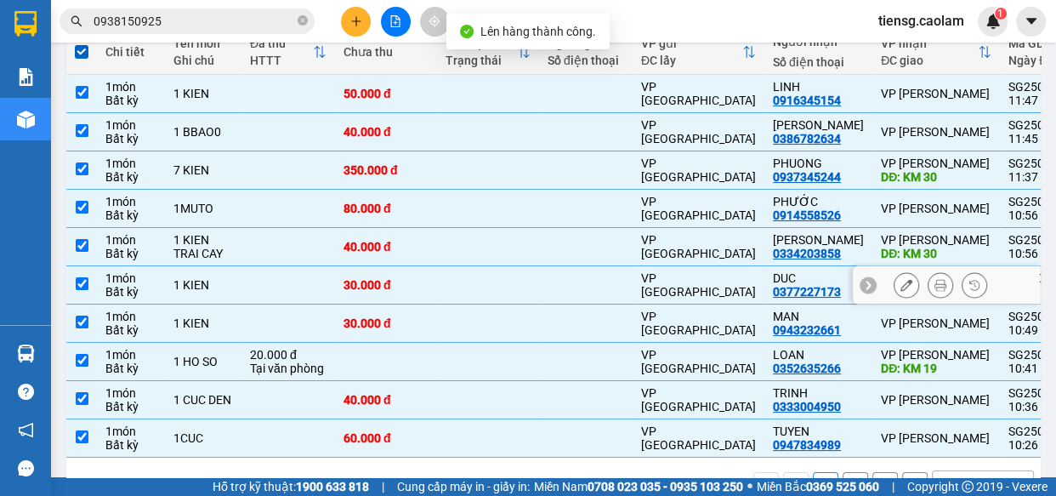
scroll to position [231, 0]
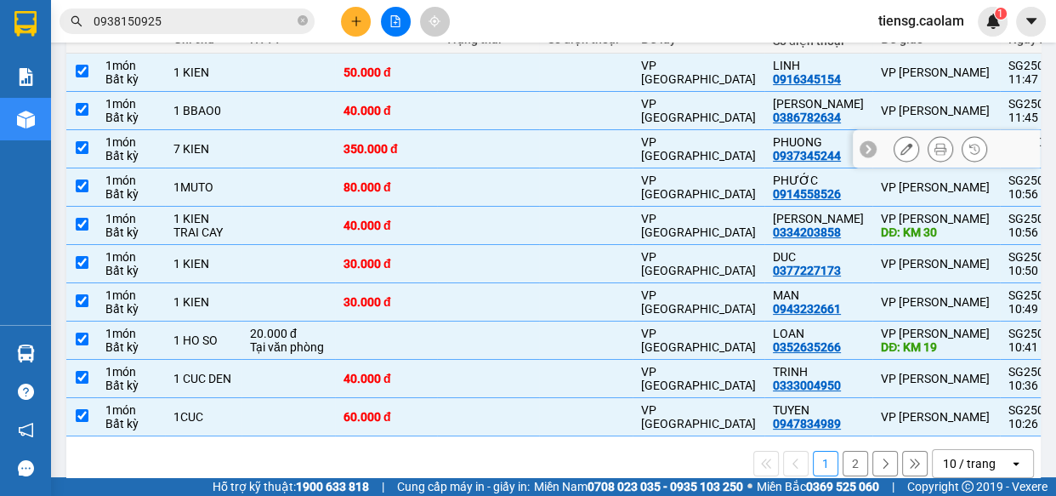
drag, startPoint x: 185, startPoint y: 149, endPoint x: 198, endPoint y: 114, distance: 37.4
click at [185, 148] on div "7 KIEN" at bounding box center [204, 149] width 60 height 14
checkbox input "false"
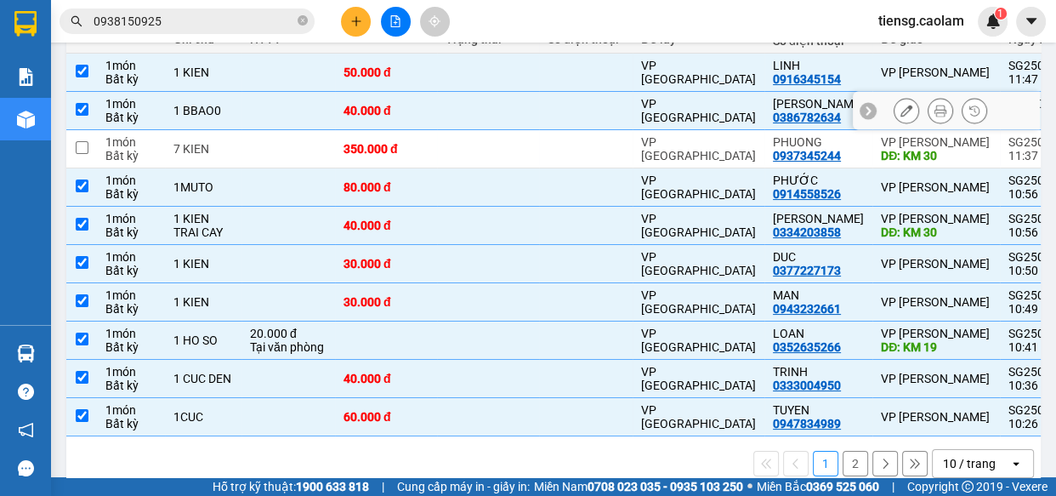
click at [203, 109] on div "1 BBAO0" at bounding box center [204, 111] width 60 height 14
checkbox input "false"
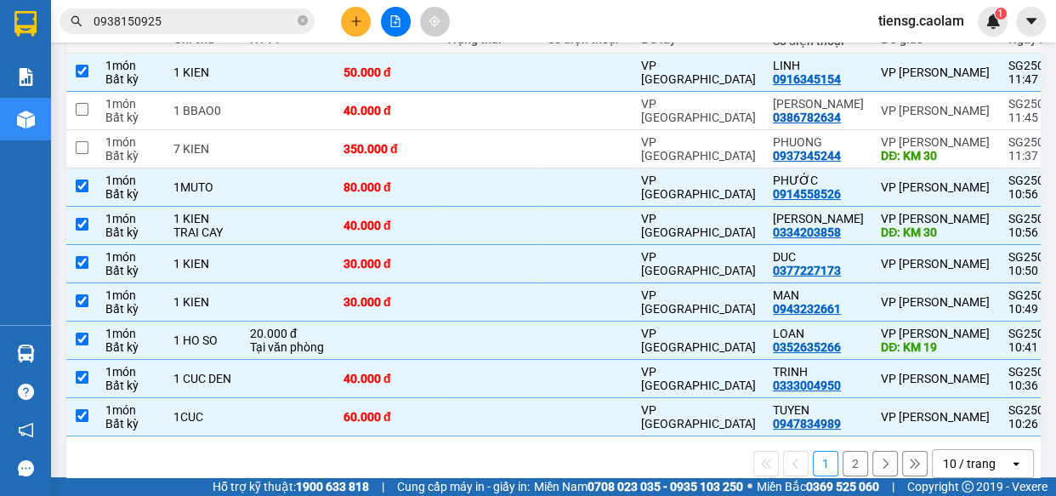
click at [220, 51] on th "Tên món Ghi chú" at bounding box center [203, 31] width 77 height 45
click at [214, 71] on div "1 KIEN" at bounding box center [204, 72] width 60 height 14
checkbox input "false"
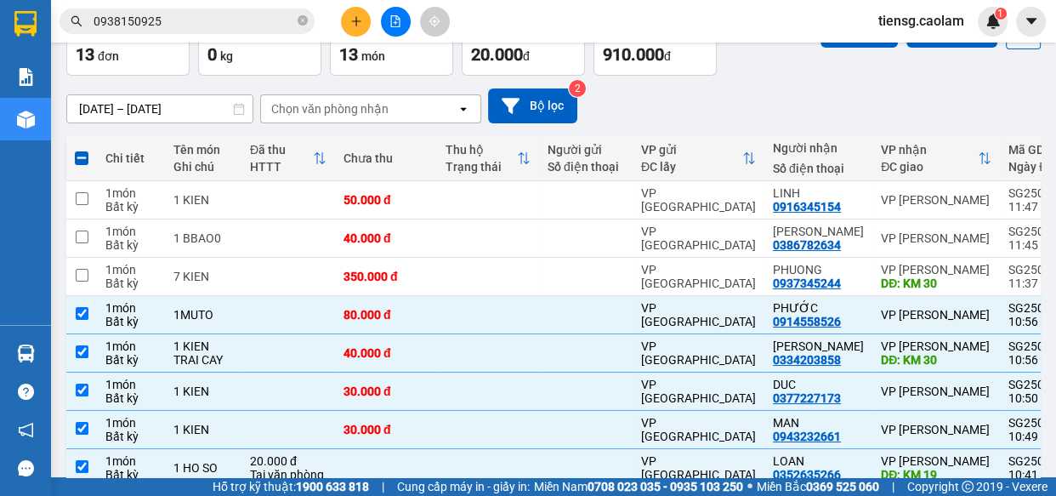
scroll to position [0, 0]
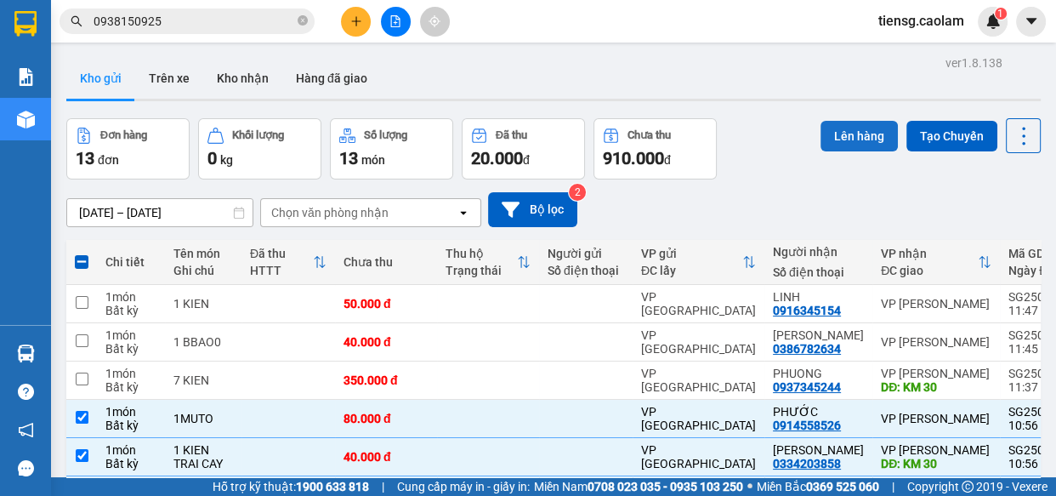
click at [845, 134] on button "Lên hàng" at bounding box center [859, 136] width 77 height 31
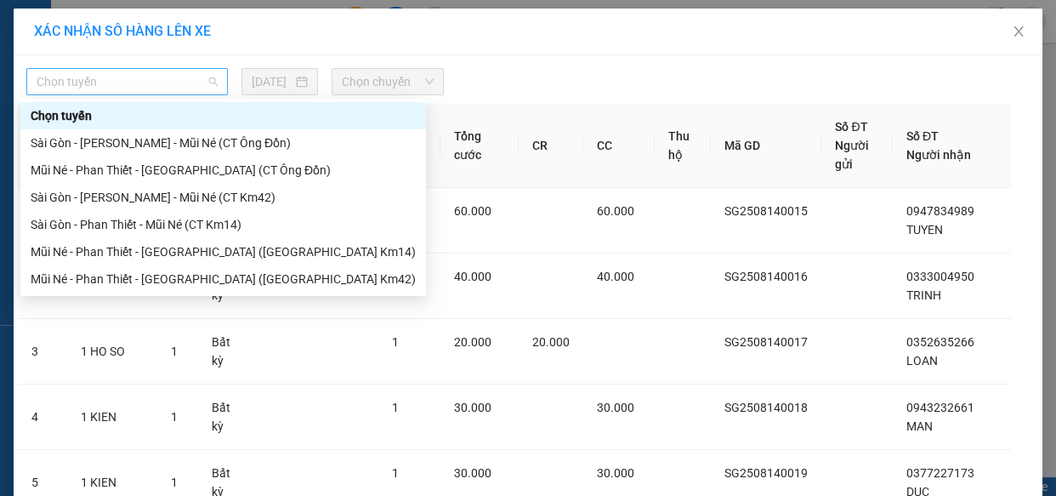
click at [136, 83] on span "Chọn tuyến" at bounding box center [127, 82] width 181 height 26
click at [182, 201] on div "Sài Gòn - [PERSON_NAME] - Mũi Né (CT Km42)" at bounding box center [223, 197] width 385 height 19
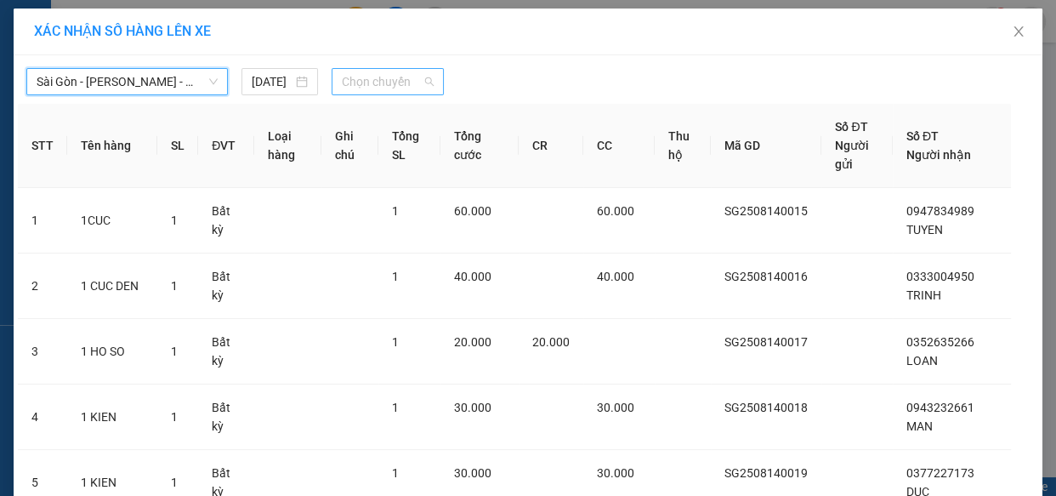
click at [386, 83] on span "Chọn chuyến" at bounding box center [388, 82] width 92 height 26
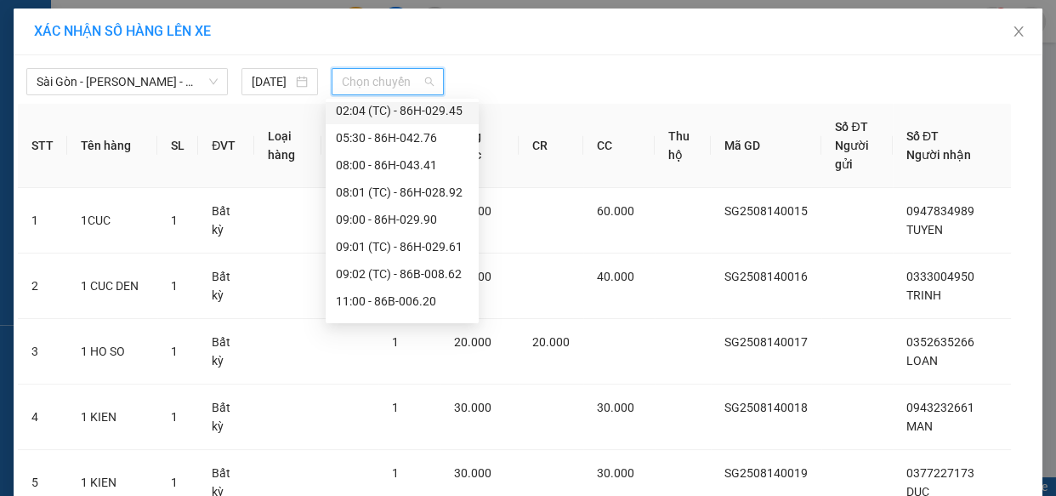
scroll to position [309, 0]
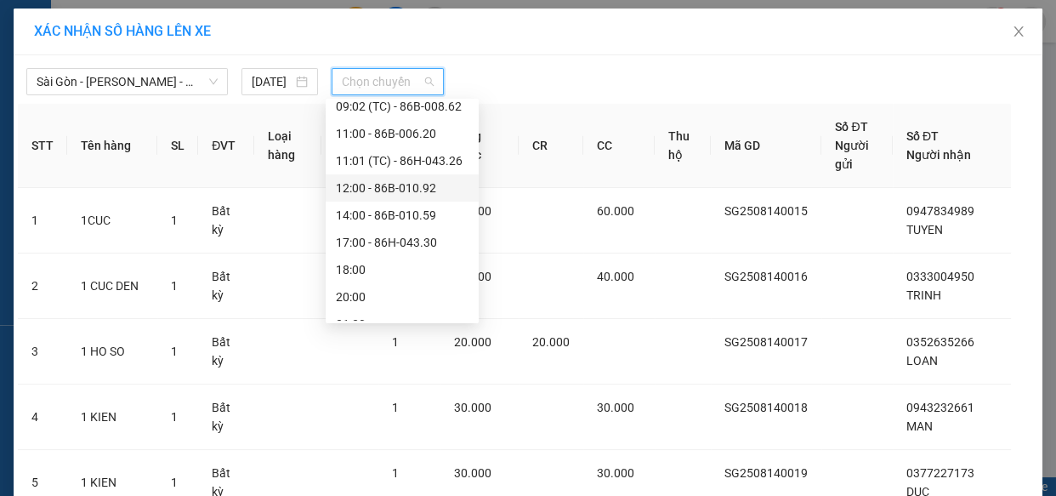
click at [387, 190] on div "12:00 - 86B-010.92" at bounding box center [402, 188] width 133 height 19
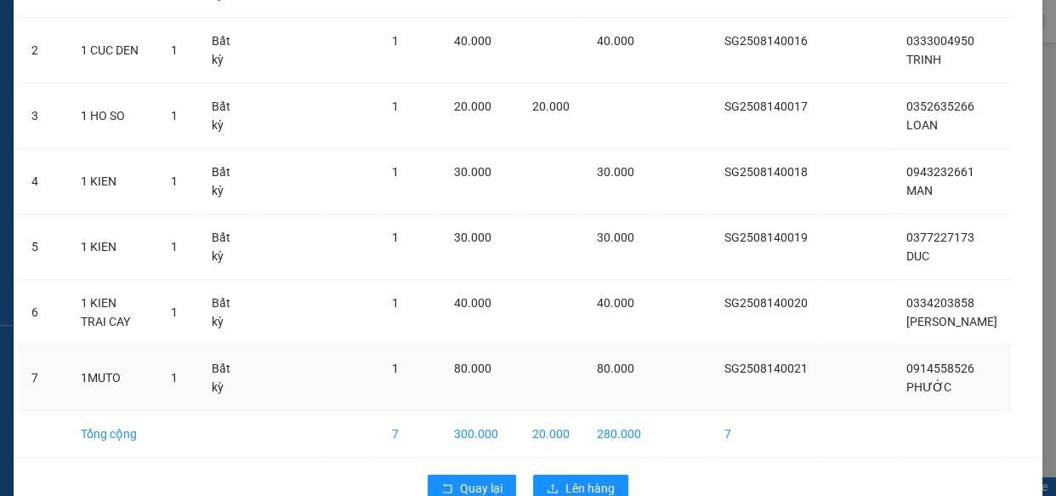
scroll to position [284, 0]
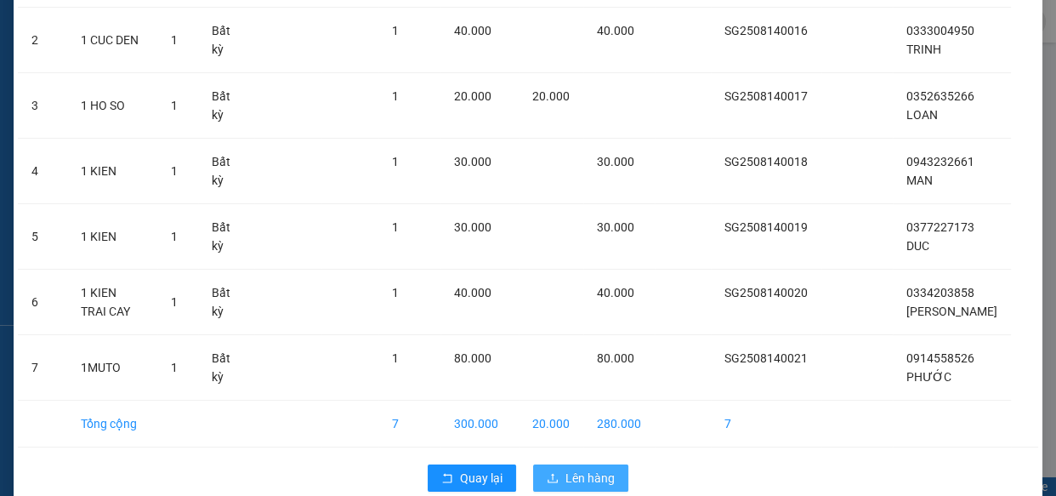
click at [566, 469] on span "Lên hàng" at bounding box center [590, 478] width 49 height 19
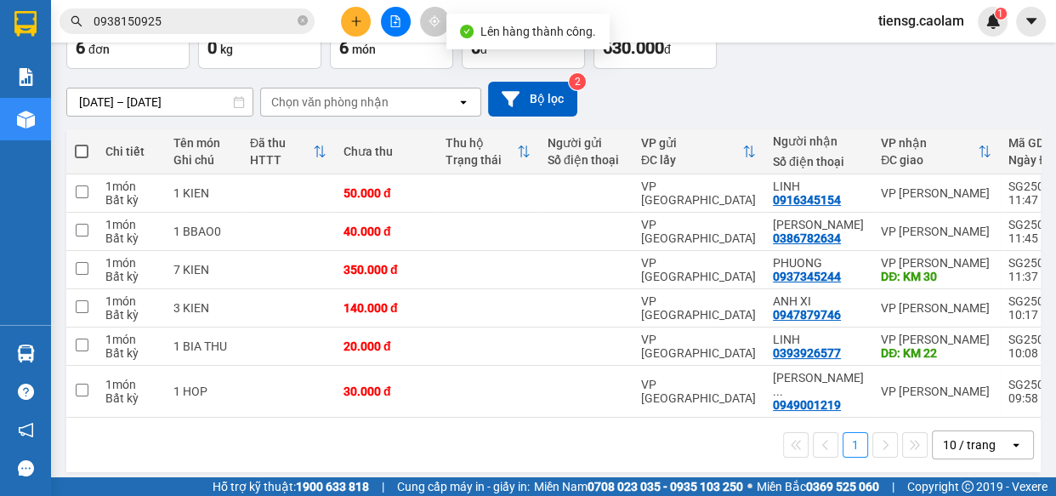
scroll to position [112, 0]
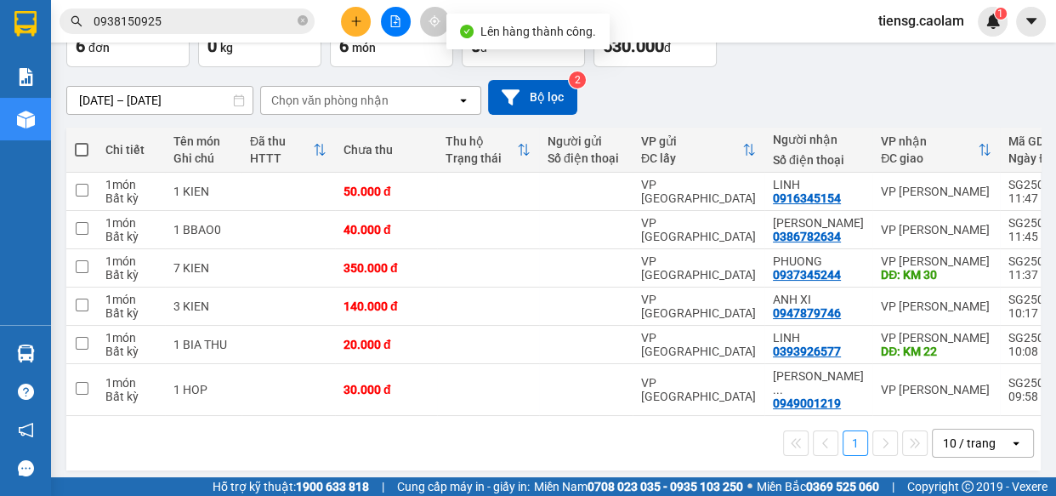
click at [83, 150] on span at bounding box center [82, 150] width 14 height 14
click at [82, 141] on input "checkbox" at bounding box center [82, 141] width 0 height 0
checkbox input "true"
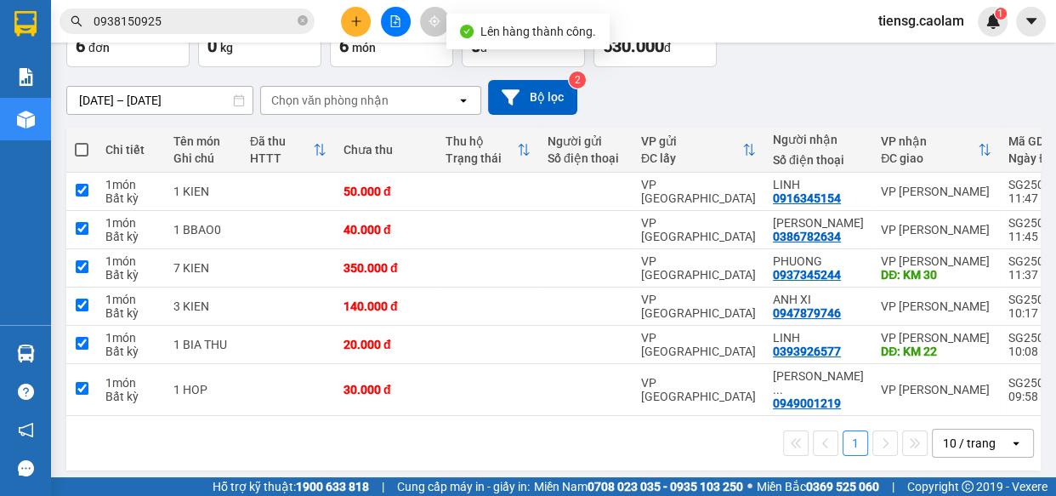
checkbox input "true"
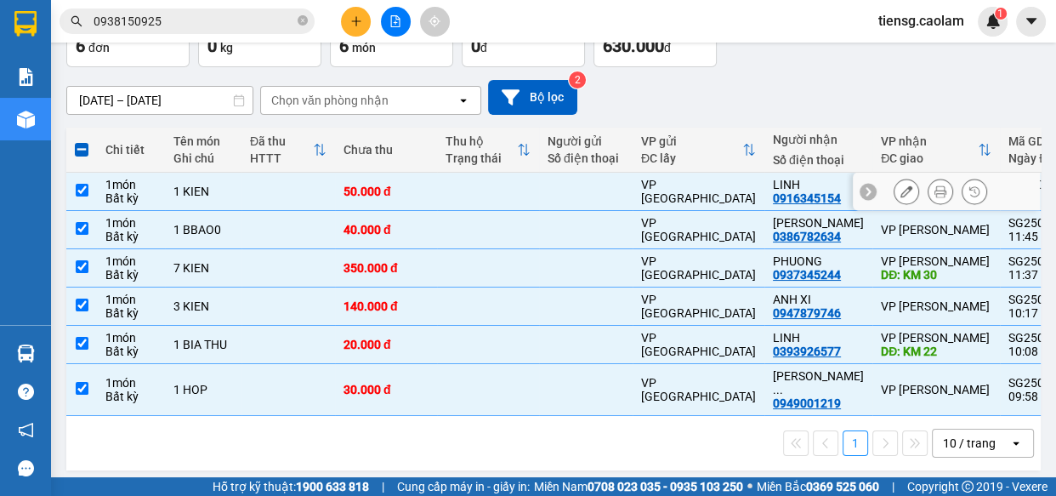
click at [174, 197] on td "1 KIEN" at bounding box center [203, 192] width 77 height 38
checkbox input "false"
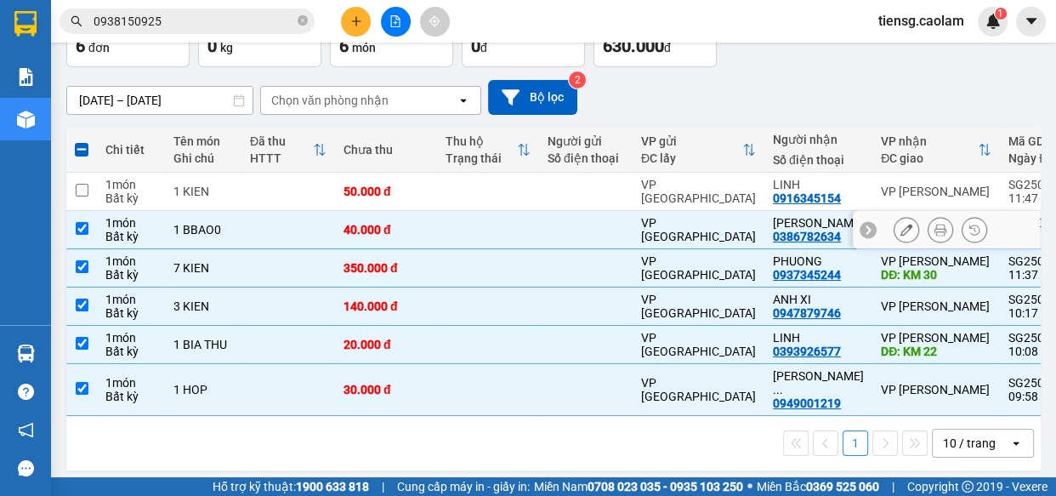
click at [179, 219] on td "1 BBAO0" at bounding box center [203, 230] width 77 height 38
checkbox input "false"
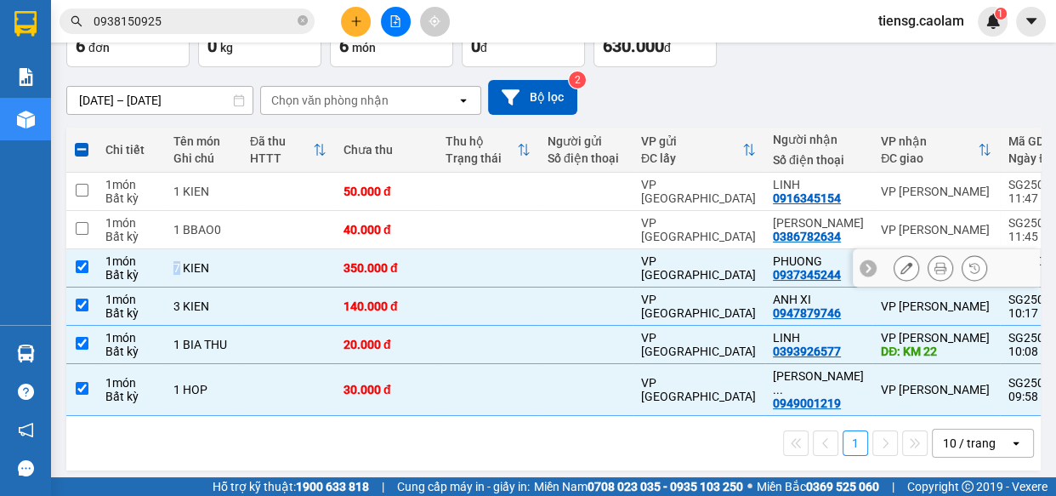
click at [178, 265] on div "7 KIEN" at bounding box center [204, 268] width 60 height 14
checkbox input "false"
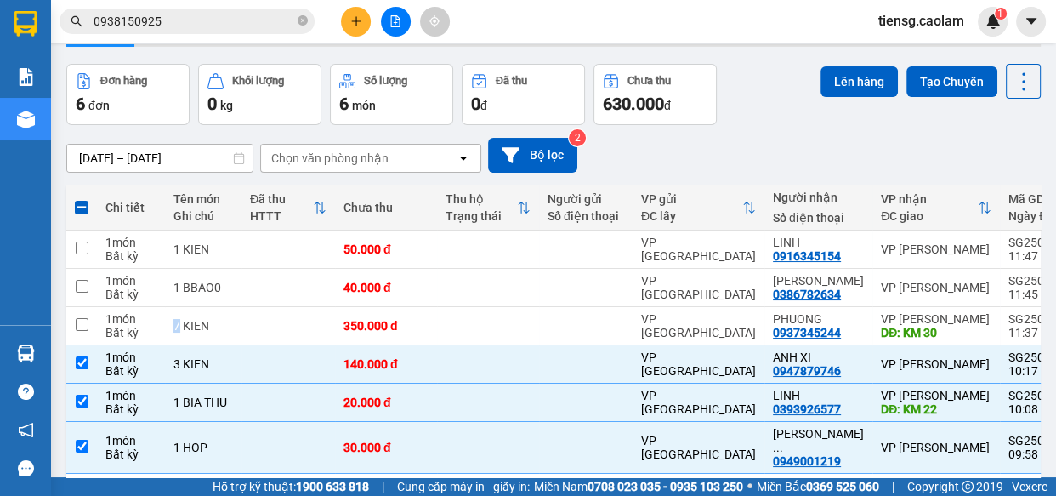
scroll to position [0, 0]
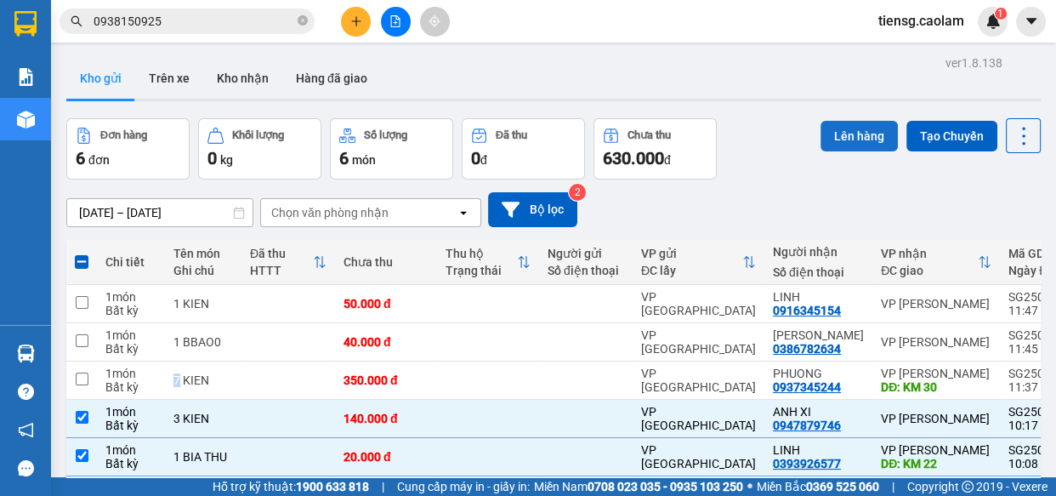
click at [832, 136] on button "Lên hàng" at bounding box center [859, 136] width 77 height 31
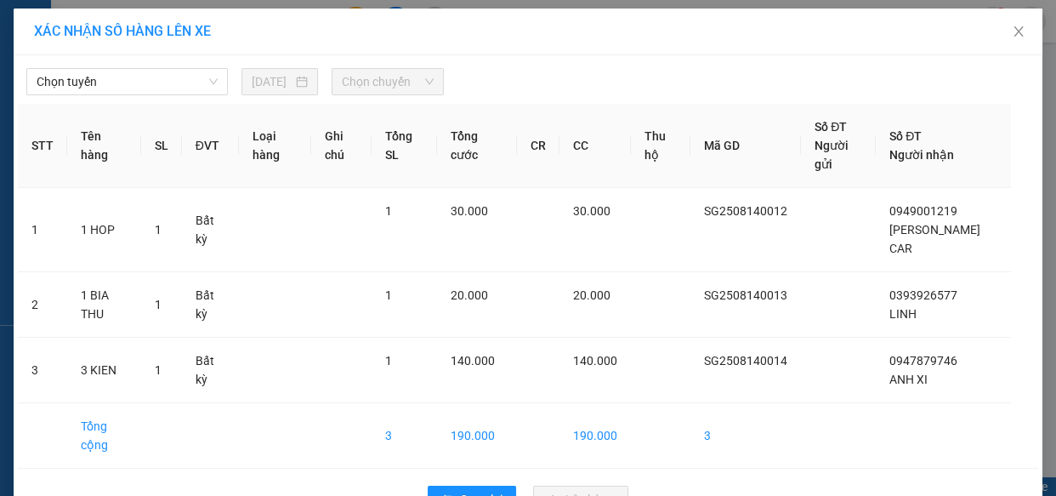
drag, startPoint x: 117, startPoint y: 76, endPoint x: 151, endPoint y: 96, distance: 39.7
click at [119, 76] on span "Chọn tuyến" at bounding box center [127, 82] width 181 height 26
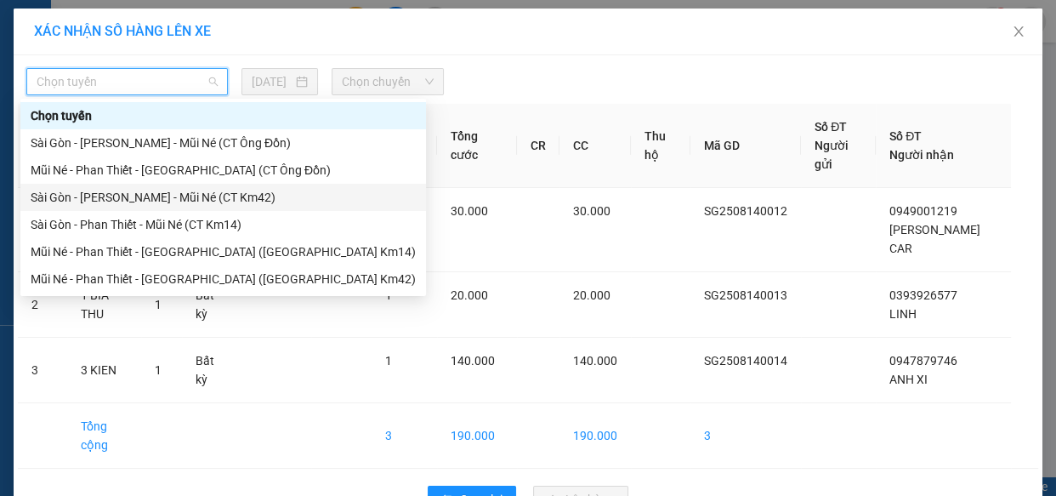
drag, startPoint x: 208, startPoint y: 209, endPoint x: 210, endPoint y: 196, distance: 13.0
click at [209, 197] on div "Sài Gòn - [PERSON_NAME] - Mũi Né (CT Km42)" at bounding box center [223, 197] width 406 height 27
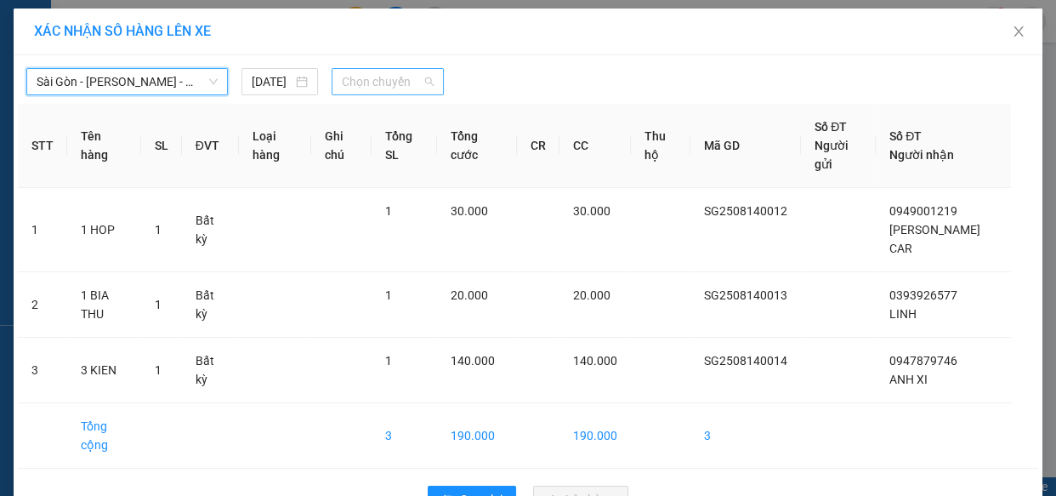
click at [356, 89] on span "Chọn chuyến" at bounding box center [388, 82] width 92 height 26
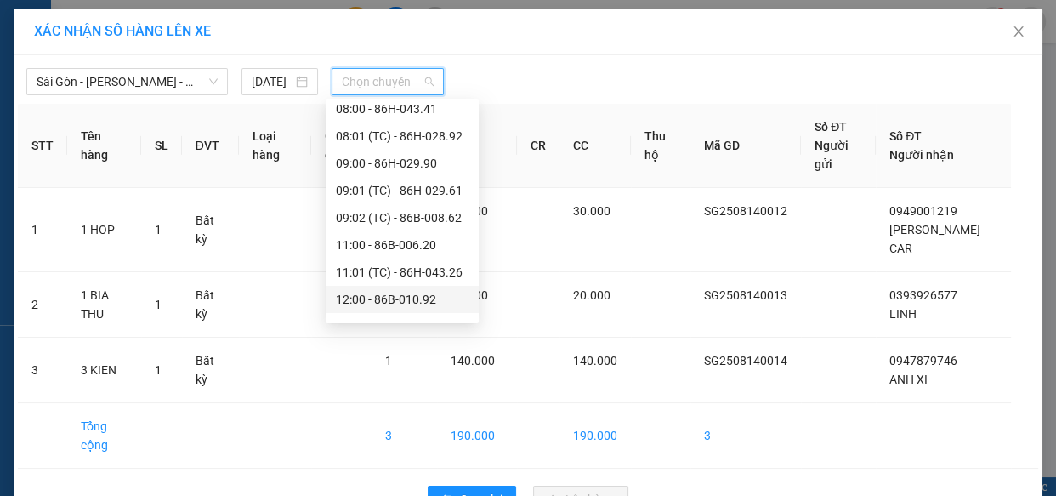
scroll to position [326, 0]
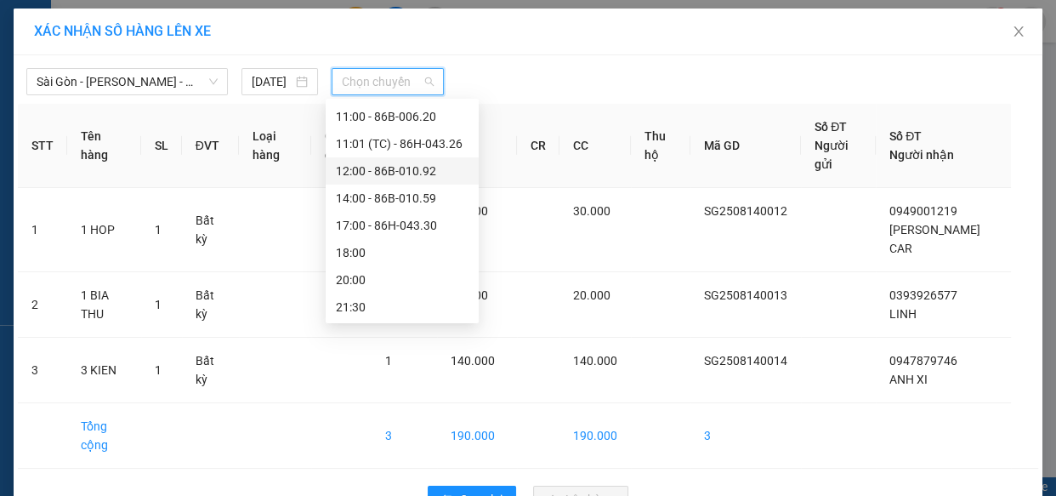
click at [387, 168] on div "12:00 - 86B-010.92" at bounding box center [402, 171] width 133 height 19
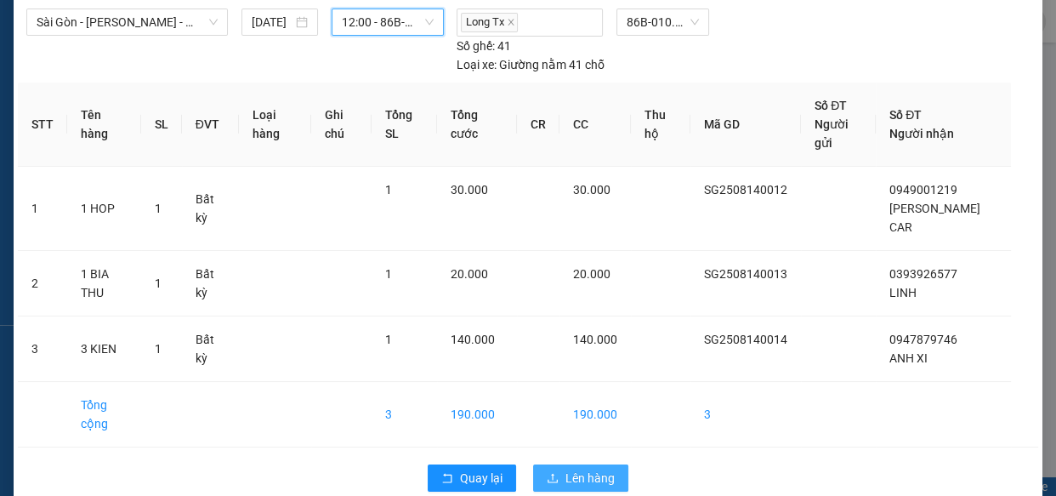
click at [566, 469] on span "Lên hàng" at bounding box center [590, 478] width 49 height 19
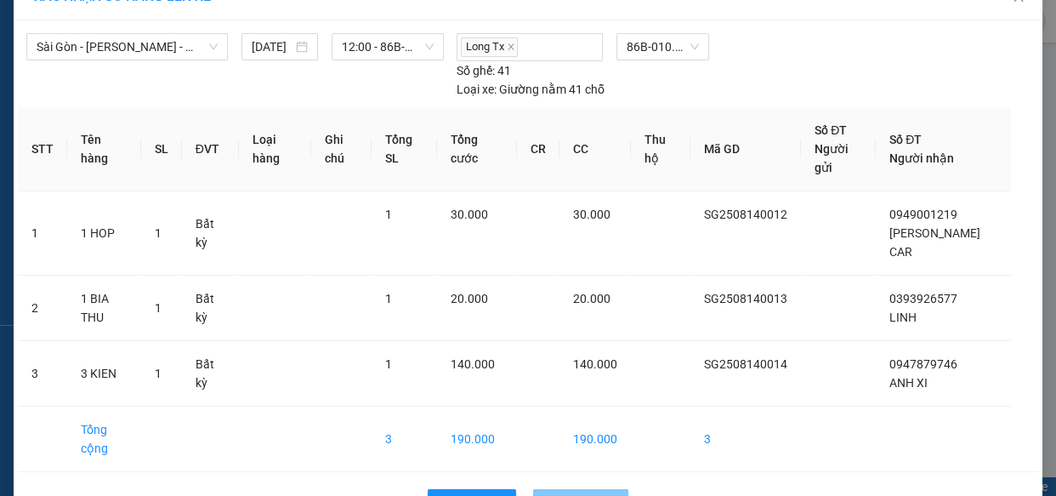
scroll to position [0, 0]
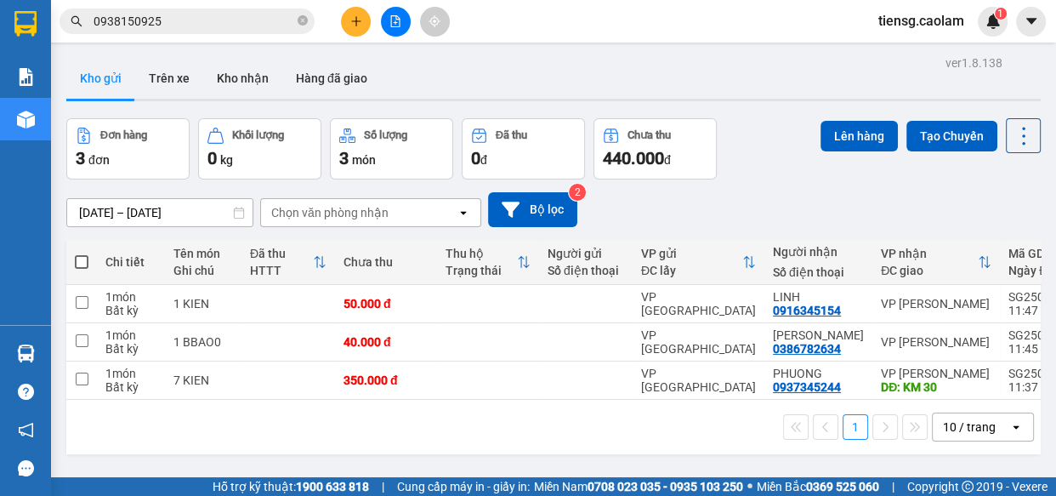
click at [391, 24] on icon "file-add" at bounding box center [396, 21] width 12 height 12
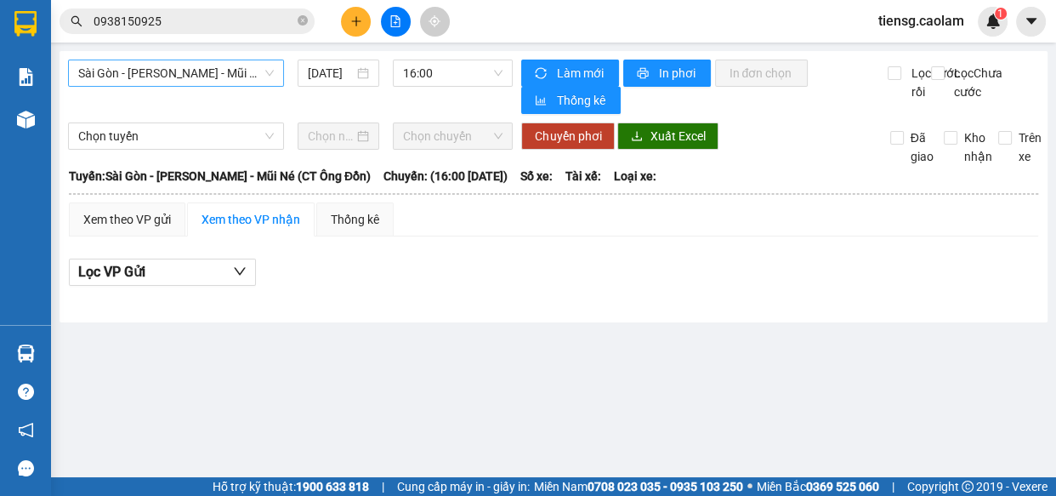
click at [192, 77] on span "Sài Gòn - [PERSON_NAME] - Mũi Né (CT Ông Đồn)" at bounding box center [176, 73] width 196 height 26
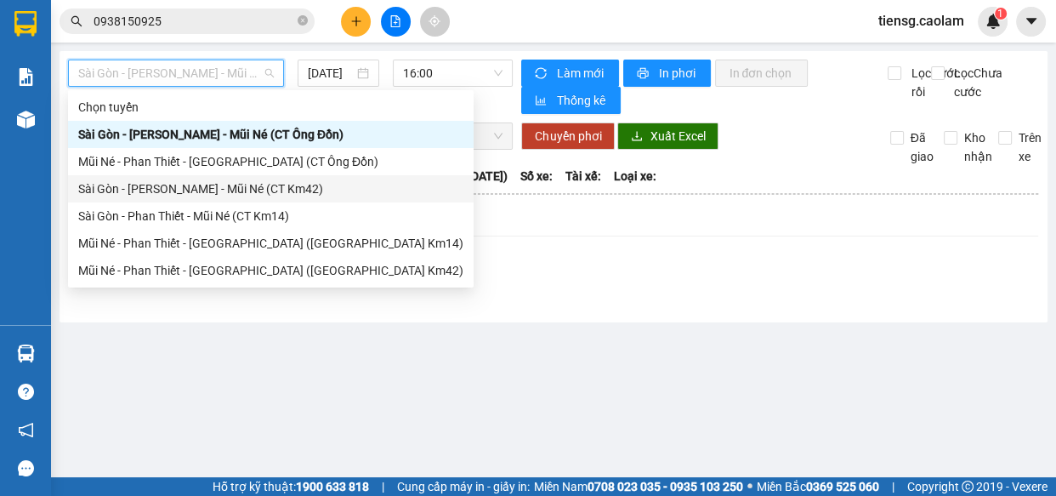
click at [257, 189] on div "Sài Gòn - [PERSON_NAME] - Mũi Né (CT Km42)" at bounding box center [270, 188] width 385 height 19
type input "[DATE]"
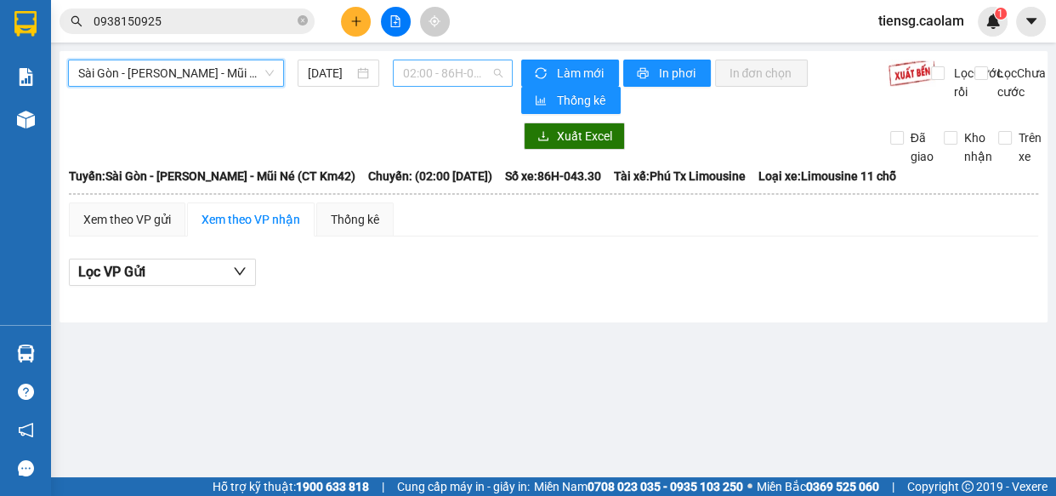
click at [443, 80] on span "02:00 - 86H-043.30" at bounding box center [453, 73] width 100 height 26
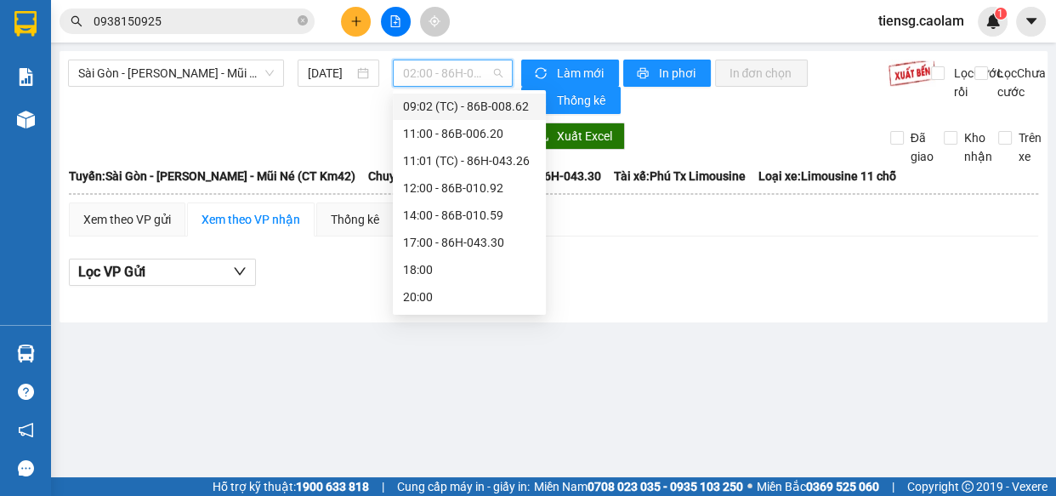
scroll to position [309, 0]
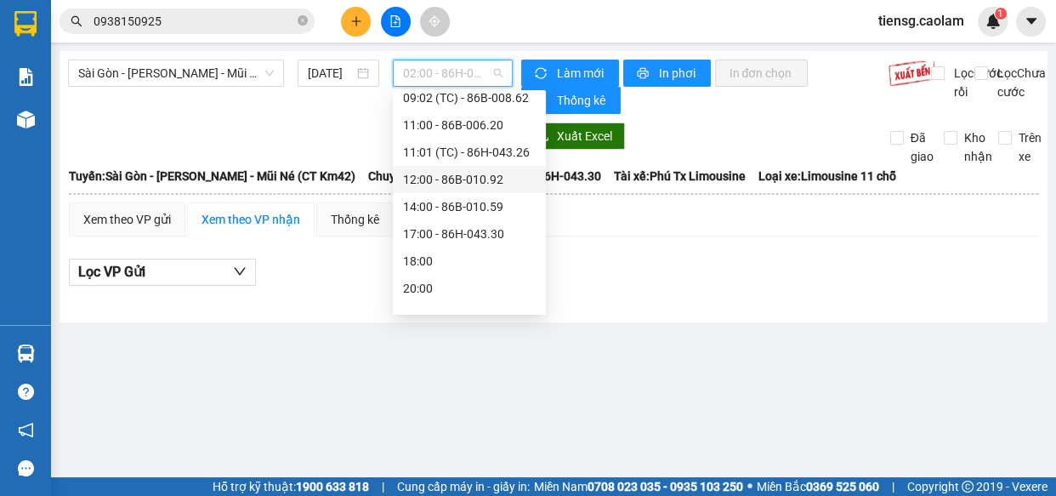
click at [459, 181] on div "12:00 - 86B-010.92" at bounding box center [469, 179] width 133 height 19
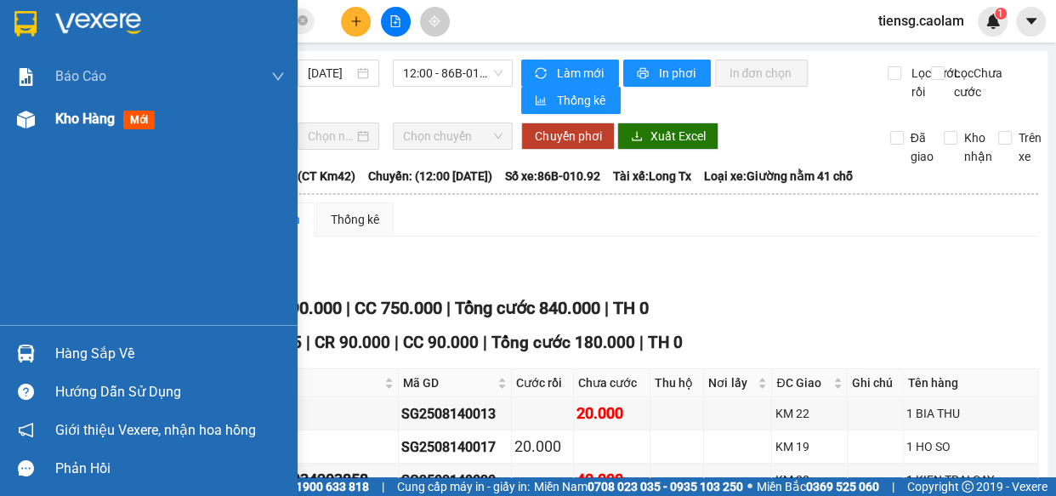
click at [46, 122] on div "Kho hàng mới" at bounding box center [149, 119] width 298 height 43
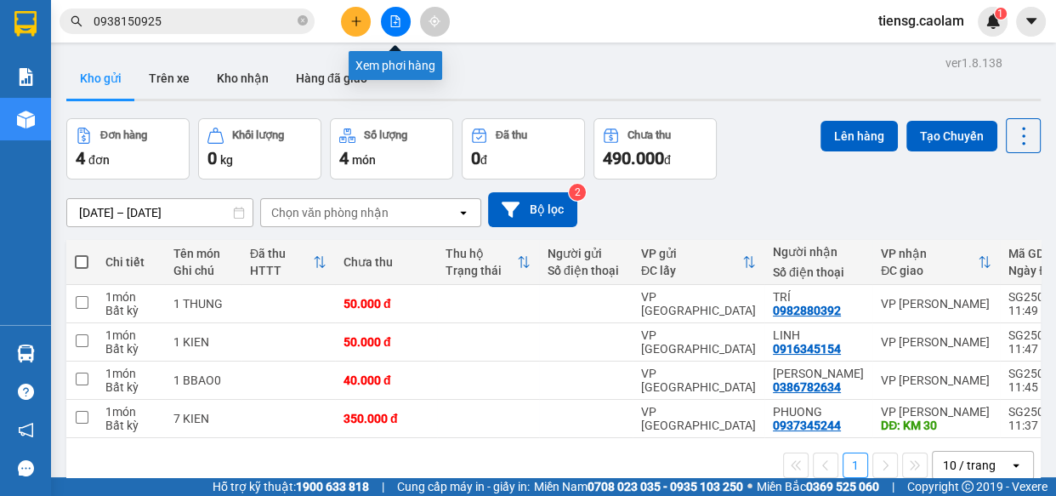
click at [399, 18] on icon "file-add" at bounding box center [395, 21] width 9 height 12
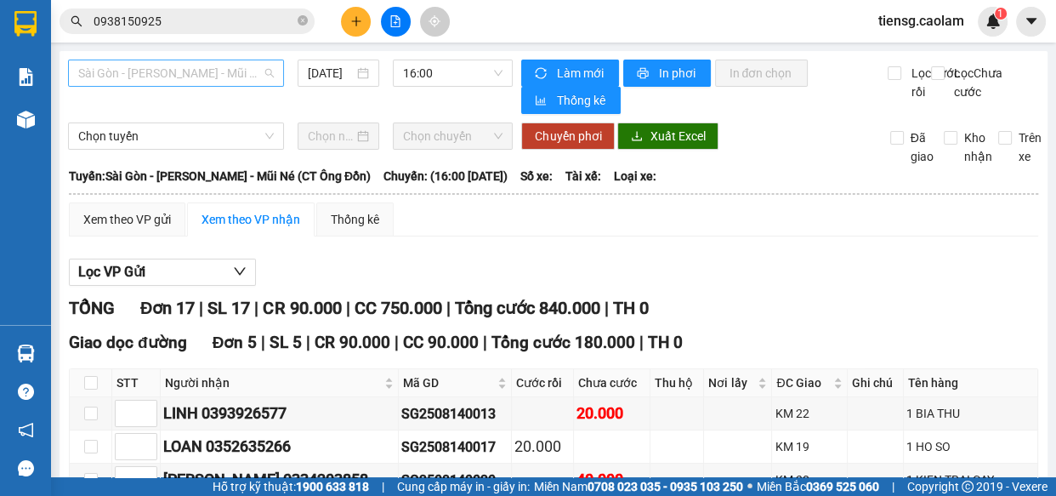
click at [214, 68] on span "Sài Gòn - [PERSON_NAME] - Mũi Né (CT Ông Đồn)" at bounding box center [176, 73] width 196 height 26
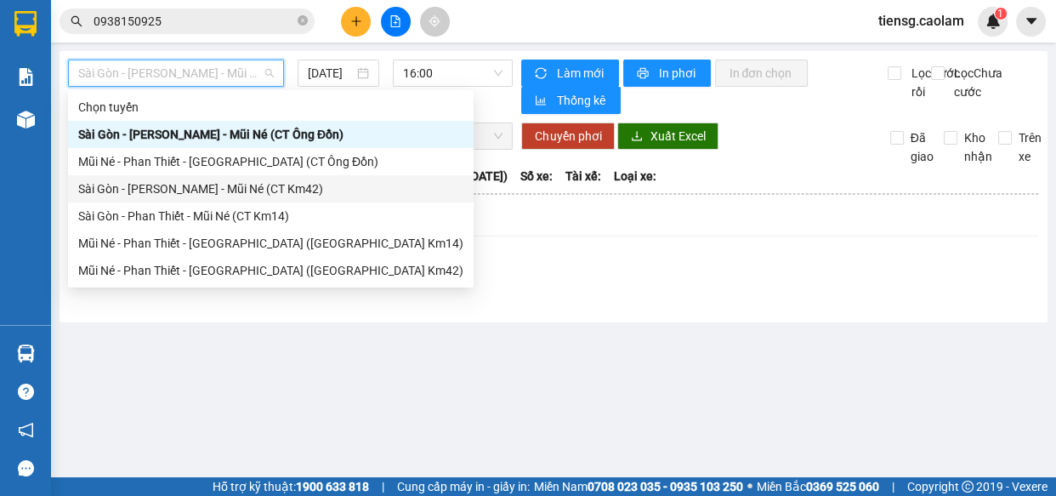
drag, startPoint x: 258, startPoint y: 191, endPoint x: 376, endPoint y: 105, distance: 146.2
click at [258, 190] on div "Sài Gòn - [PERSON_NAME] - Mũi Né (CT Km42)" at bounding box center [270, 188] width 385 height 19
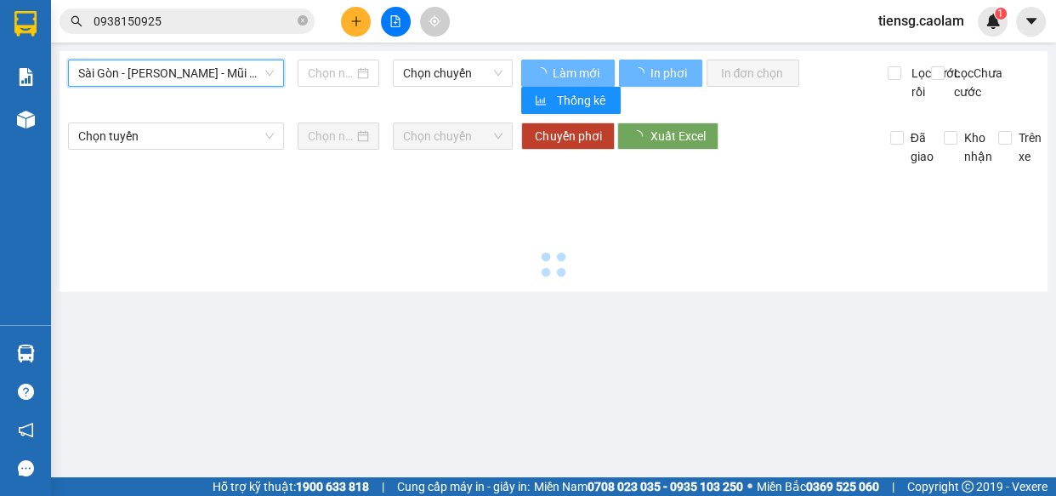
type input "[DATE]"
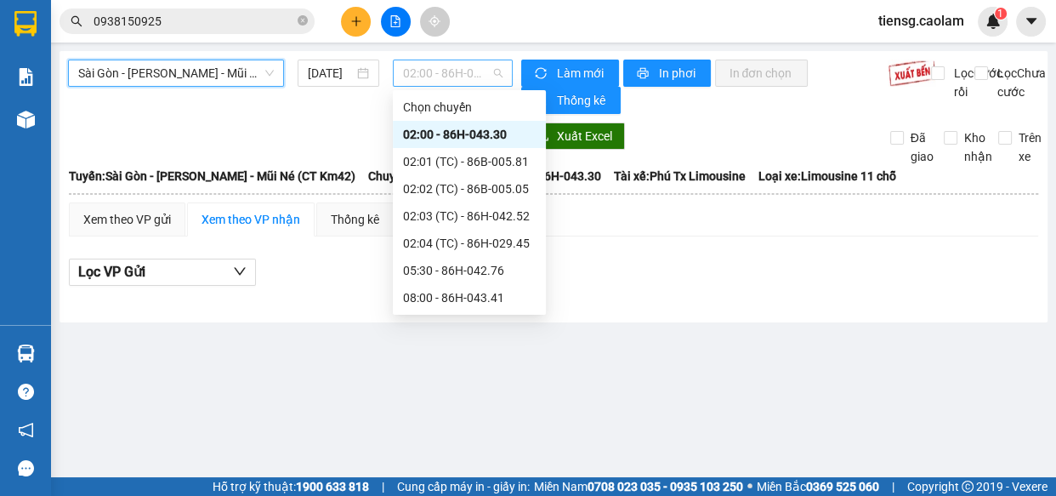
click at [449, 77] on span "02:00 - 86H-043.30" at bounding box center [453, 73] width 100 height 26
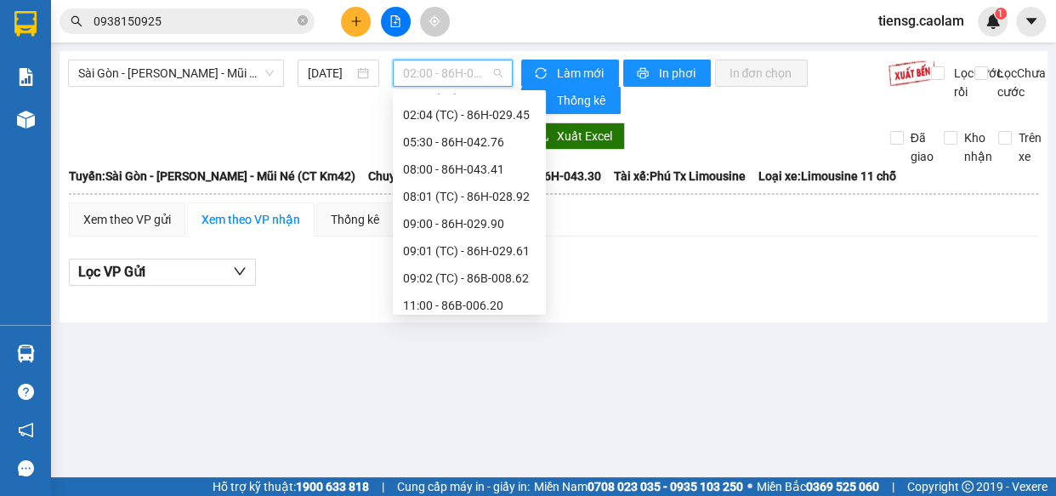
scroll to position [309, 0]
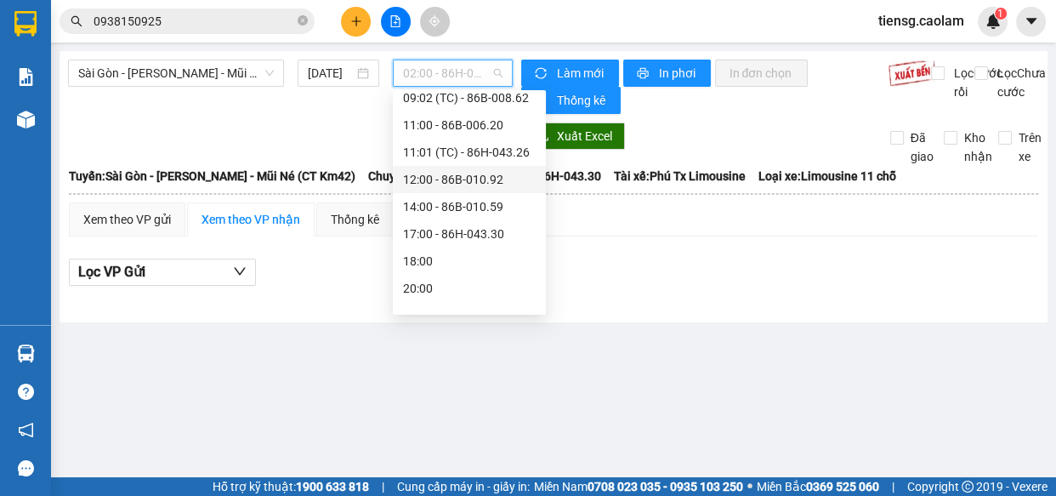
click at [445, 184] on div "12:00 - 86B-010.92" at bounding box center [469, 179] width 133 height 19
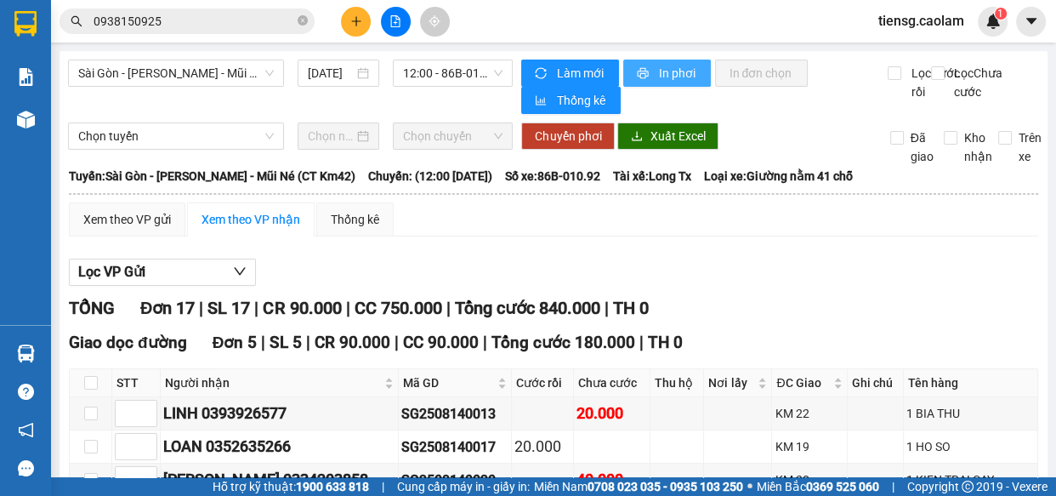
click at [642, 80] on button "In phơi" at bounding box center [667, 73] width 88 height 27
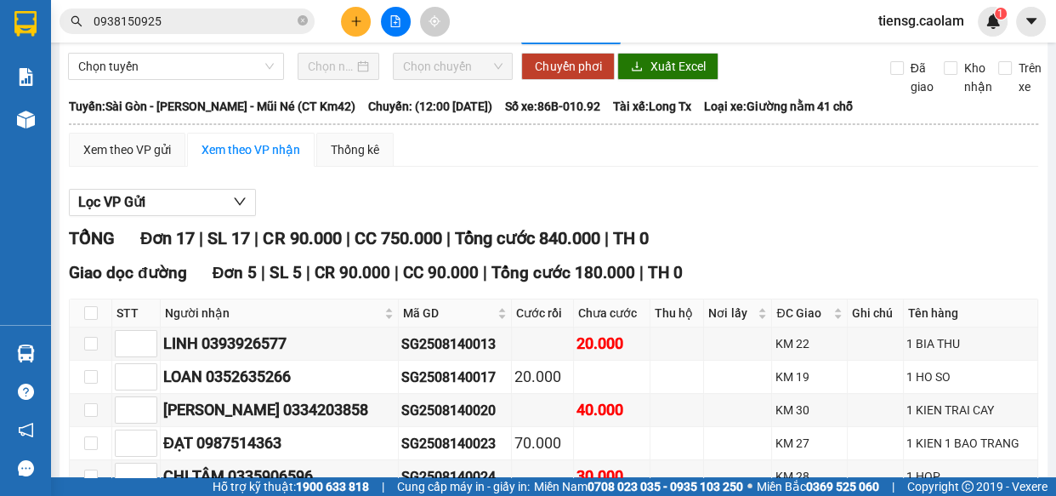
scroll to position [231, 0]
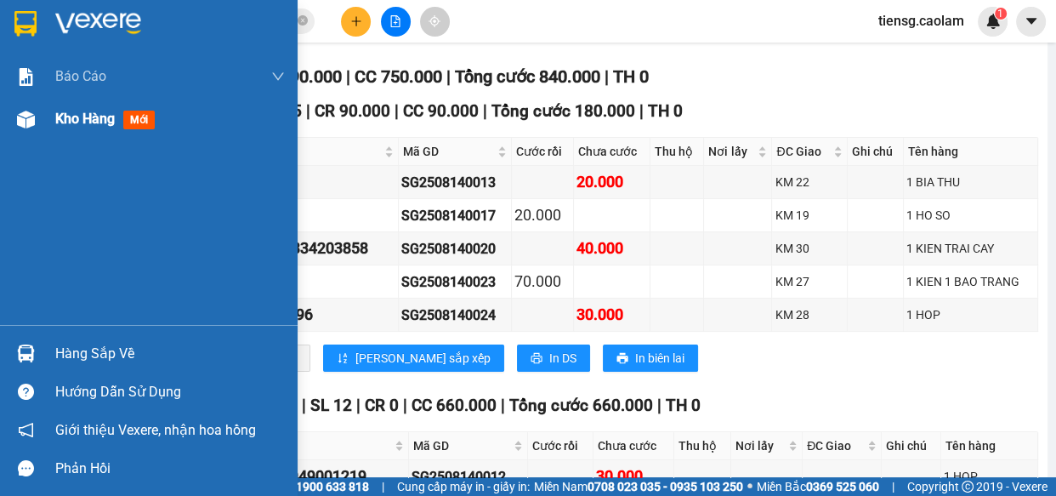
click at [44, 109] on div "Kho hàng mới" at bounding box center [149, 119] width 298 height 43
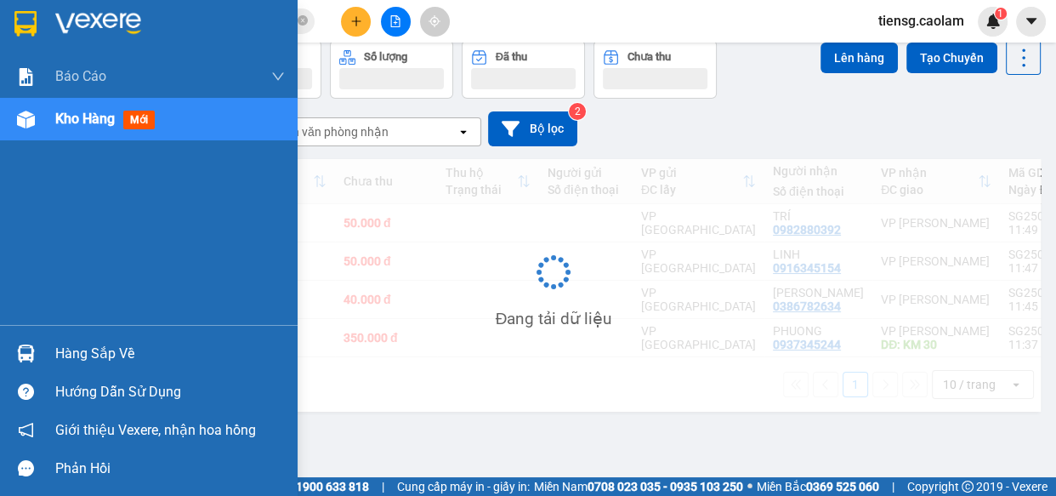
scroll to position [77, 0]
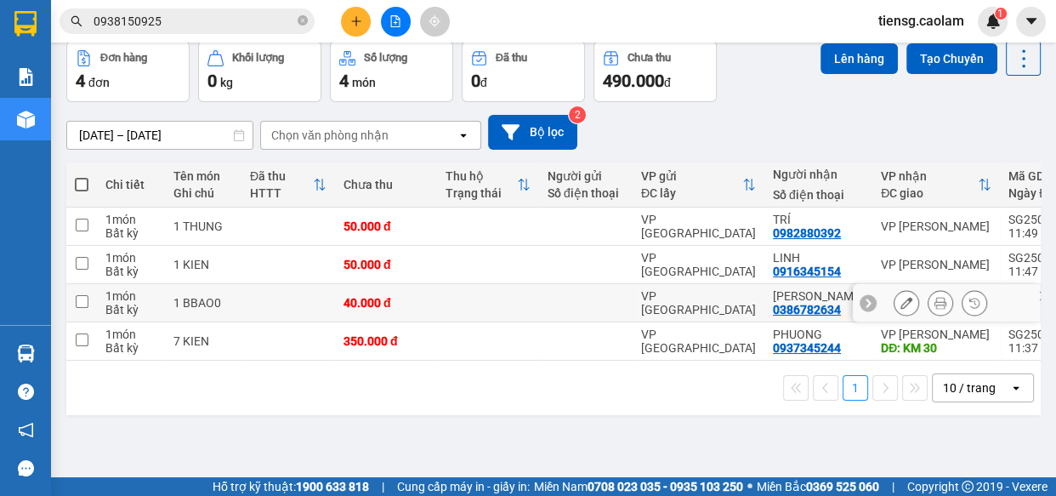
click at [330, 303] on td at bounding box center [289, 303] width 94 height 38
checkbox input "true"
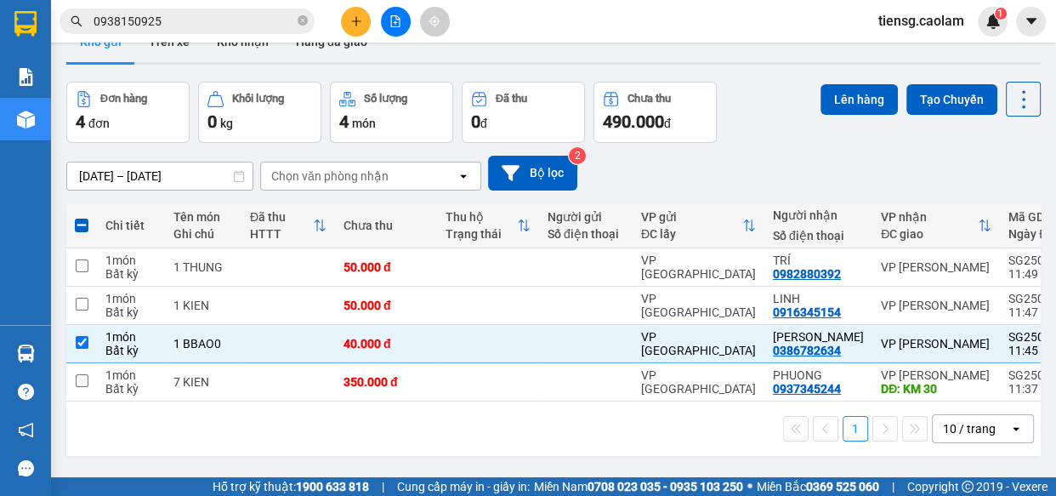
scroll to position [0, 0]
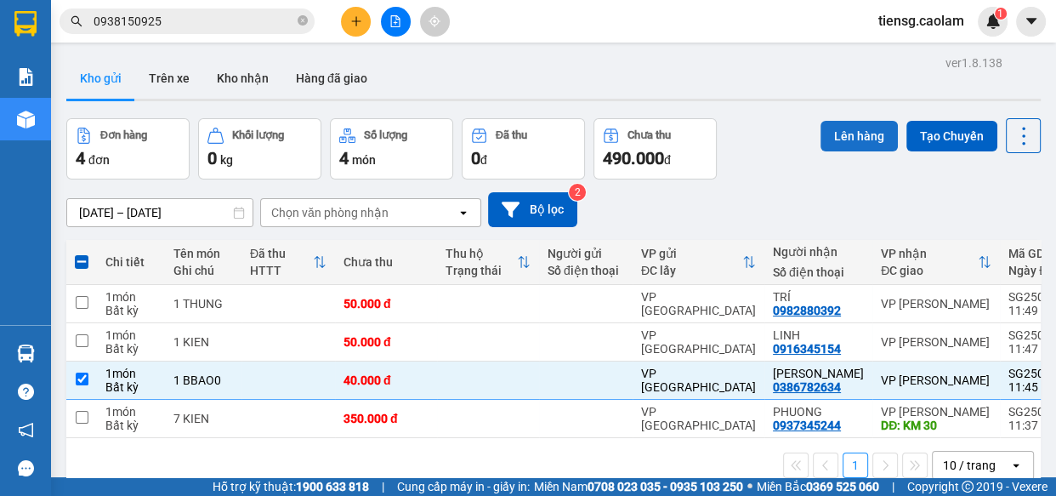
click at [841, 142] on button "Lên hàng" at bounding box center [859, 136] width 77 height 31
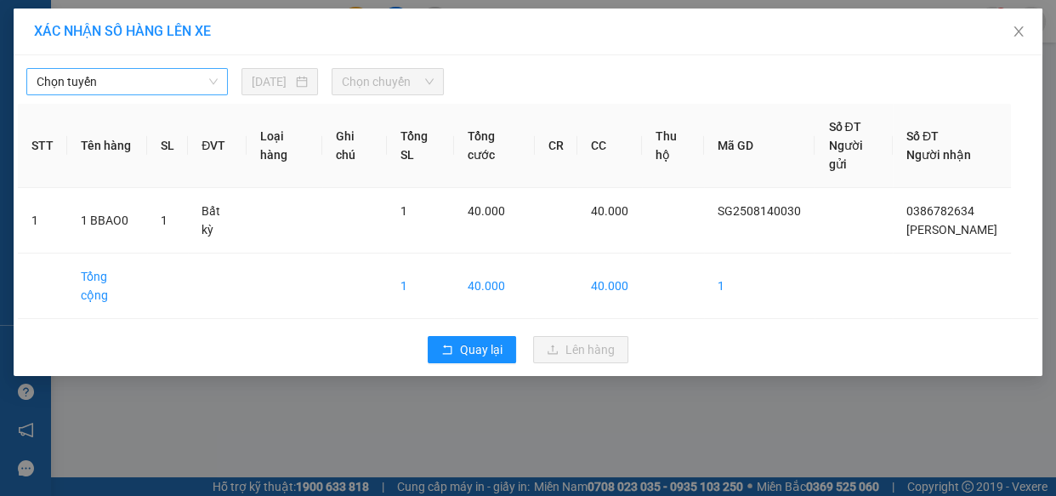
click at [114, 87] on span "Chọn tuyến" at bounding box center [127, 82] width 181 height 26
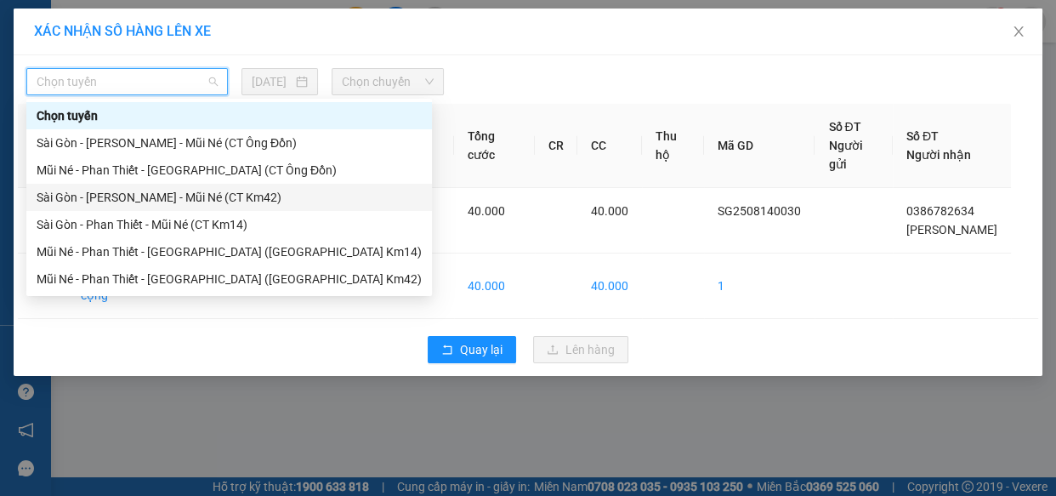
click at [214, 199] on div "Sài Gòn - [PERSON_NAME] - Mũi Né (CT Km42)" at bounding box center [229, 197] width 385 height 19
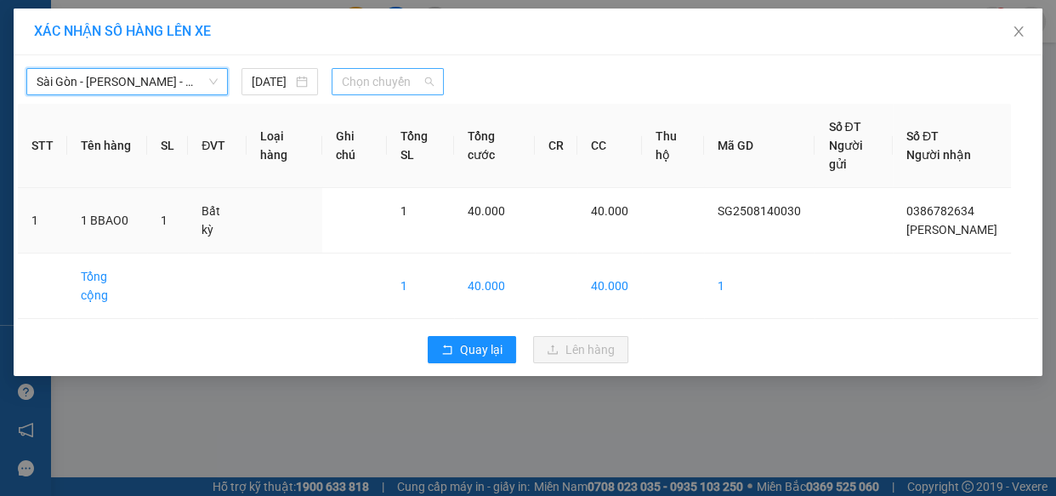
click at [414, 85] on span "Chọn chuyến" at bounding box center [388, 82] width 92 height 26
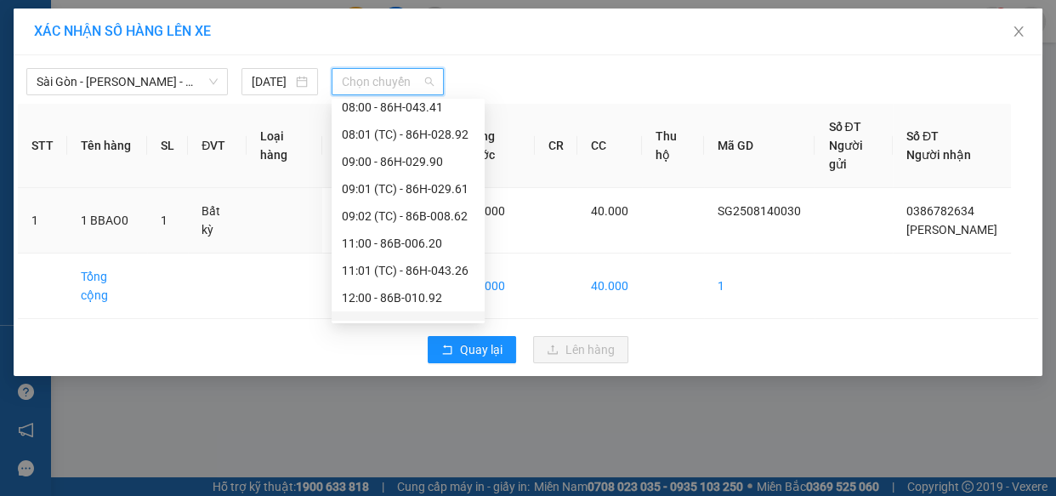
scroll to position [326, 0]
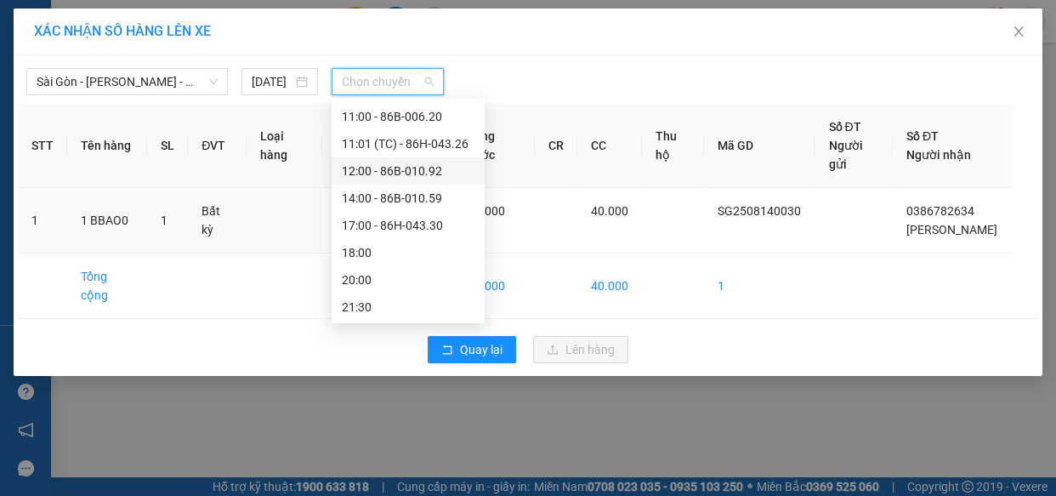
click at [403, 176] on div "12:00 - 86B-010.92" at bounding box center [408, 171] width 133 height 19
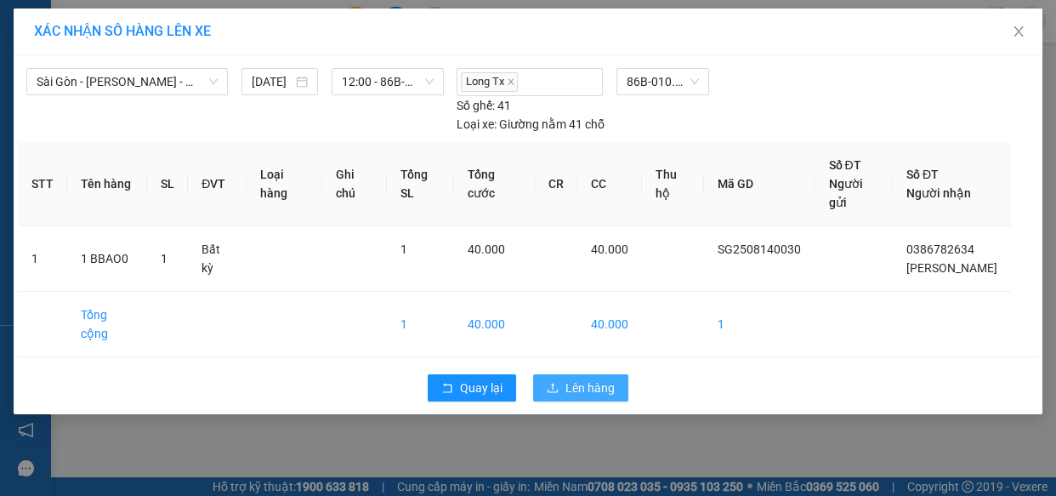
click at [600, 379] on span "Lên hàng" at bounding box center [590, 388] width 49 height 19
